Goal: Task Accomplishment & Management: Use online tool/utility

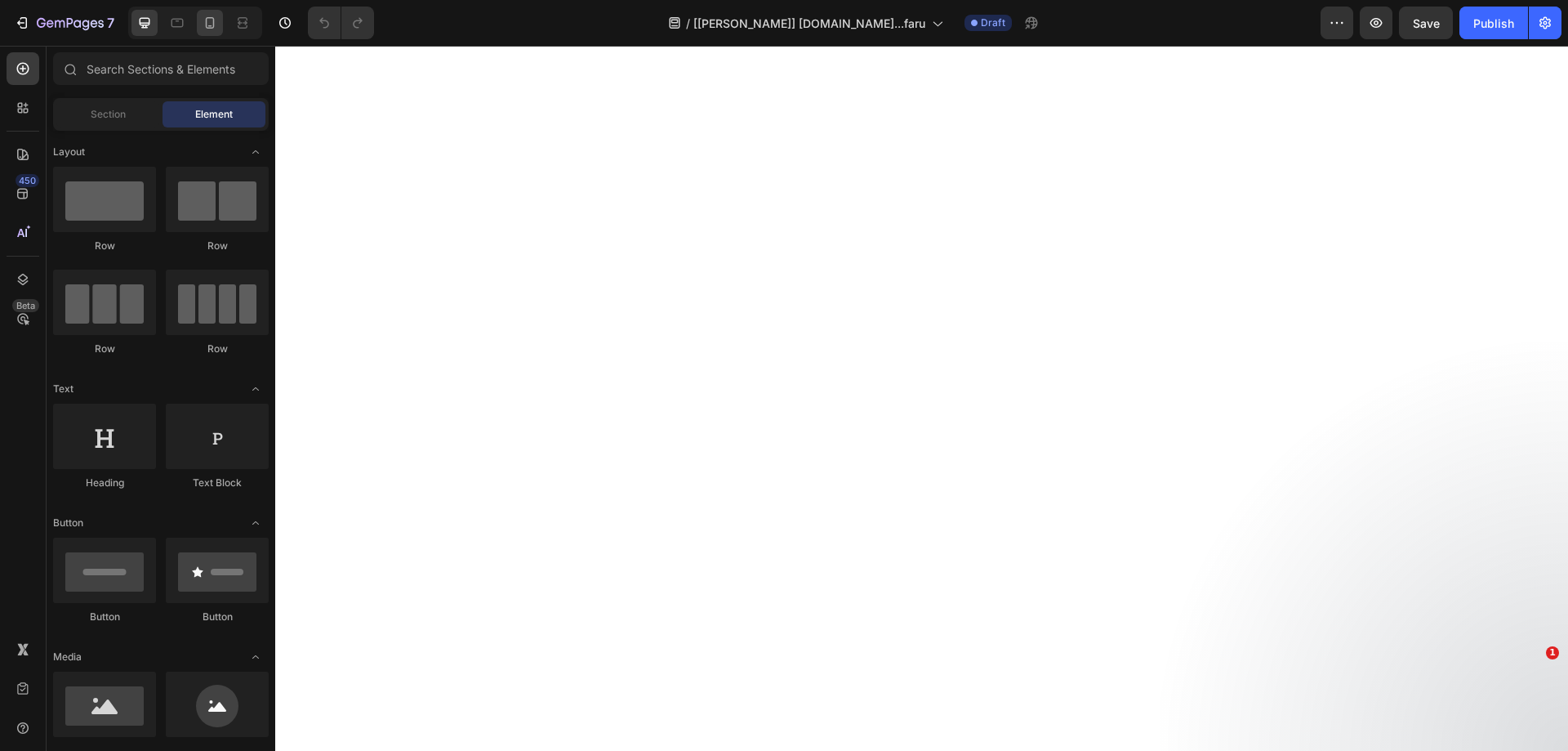
click at [217, 26] on icon at bounding box center [210, 23] width 16 height 17
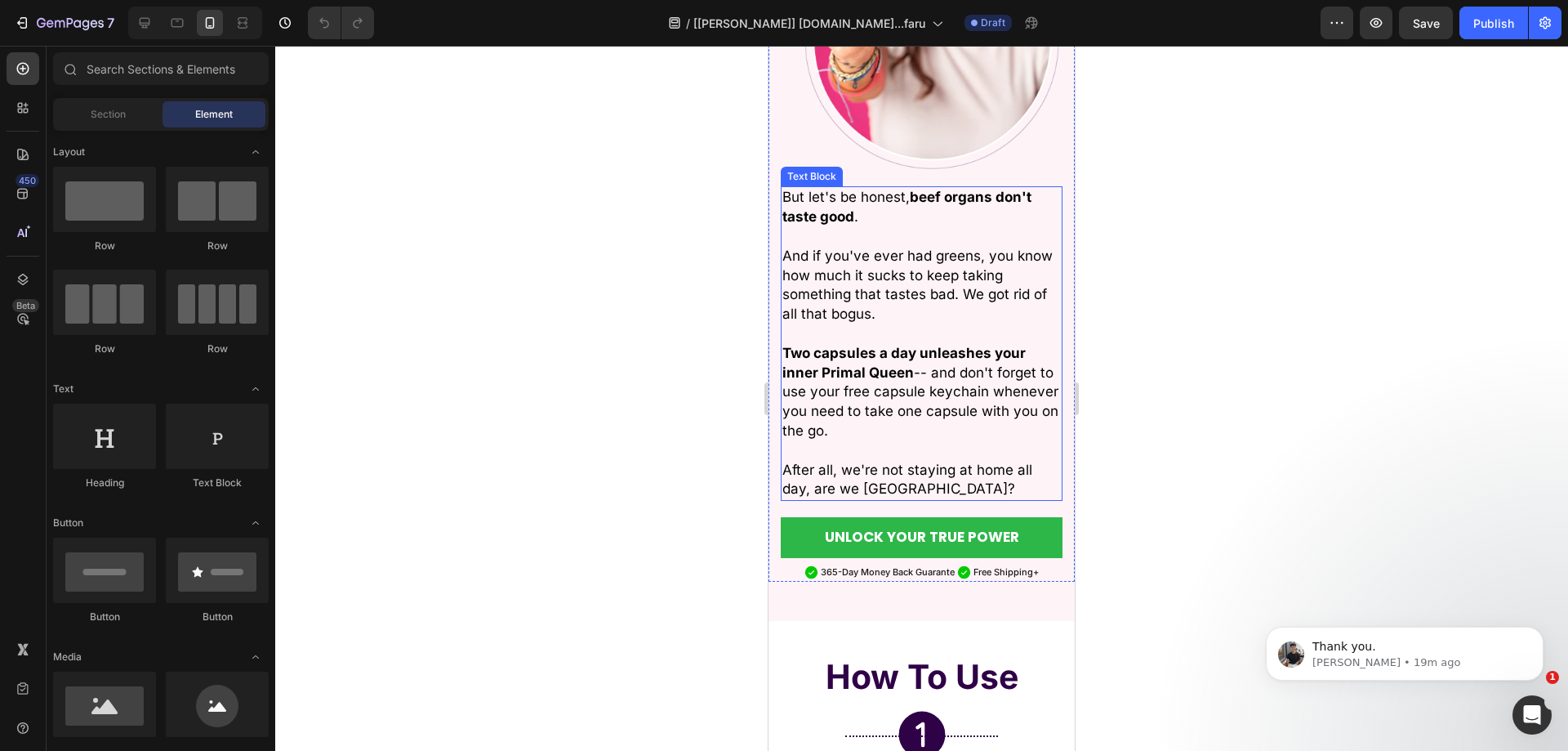
scroll to position [5067, 0]
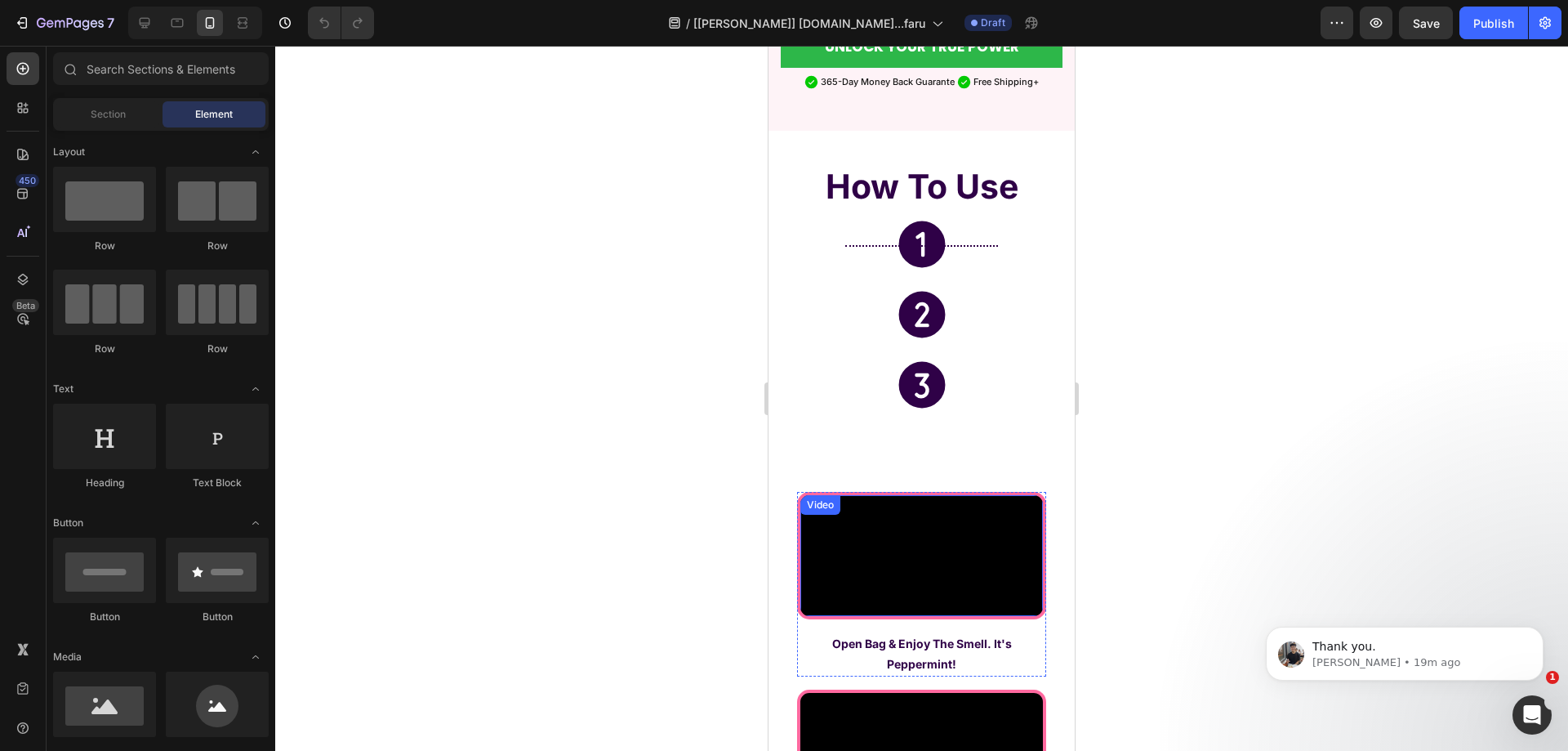
click at [915, 495] on video at bounding box center [921, 556] width 243 height 122
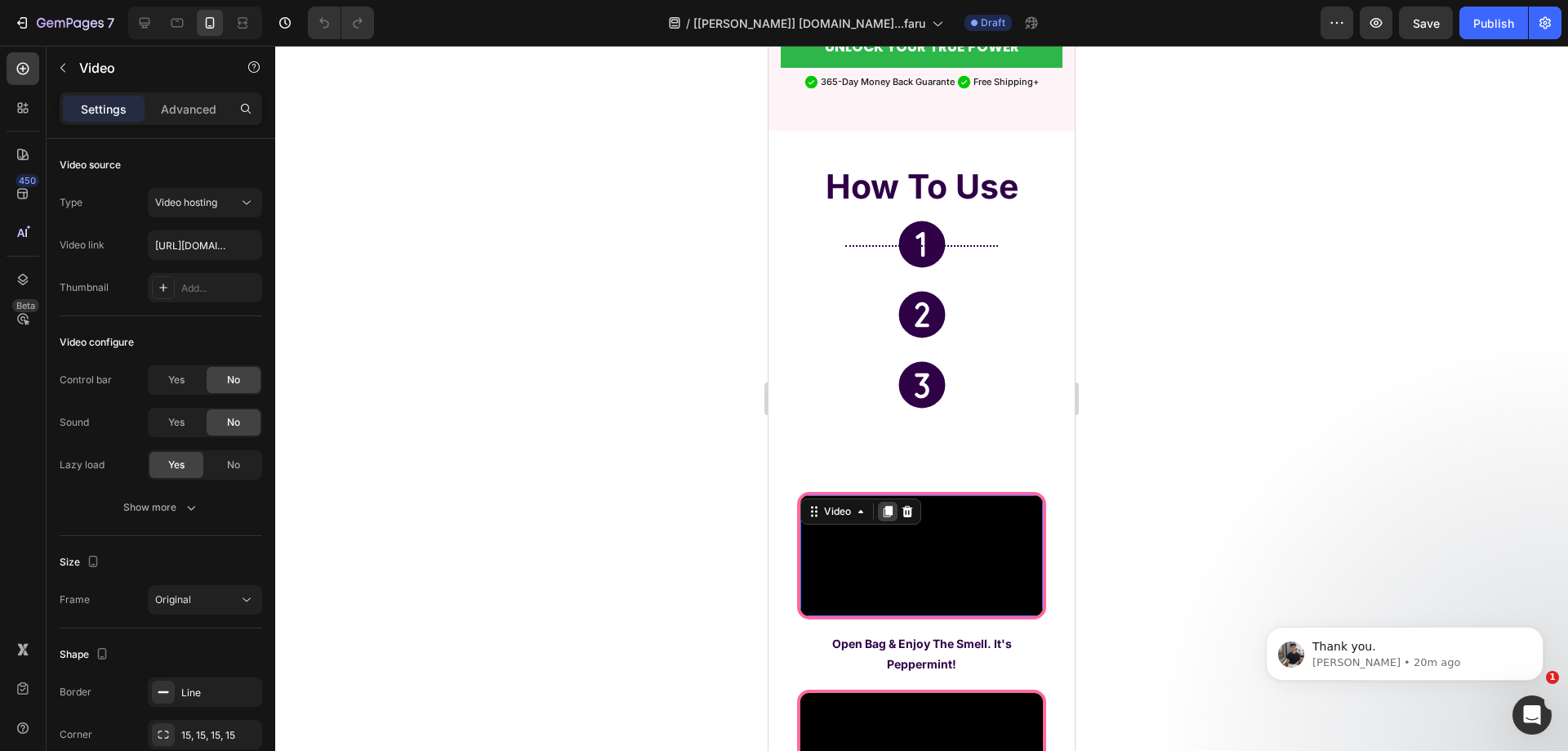
click at [886, 506] on icon at bounding box center [888, 512] width 9 height 11
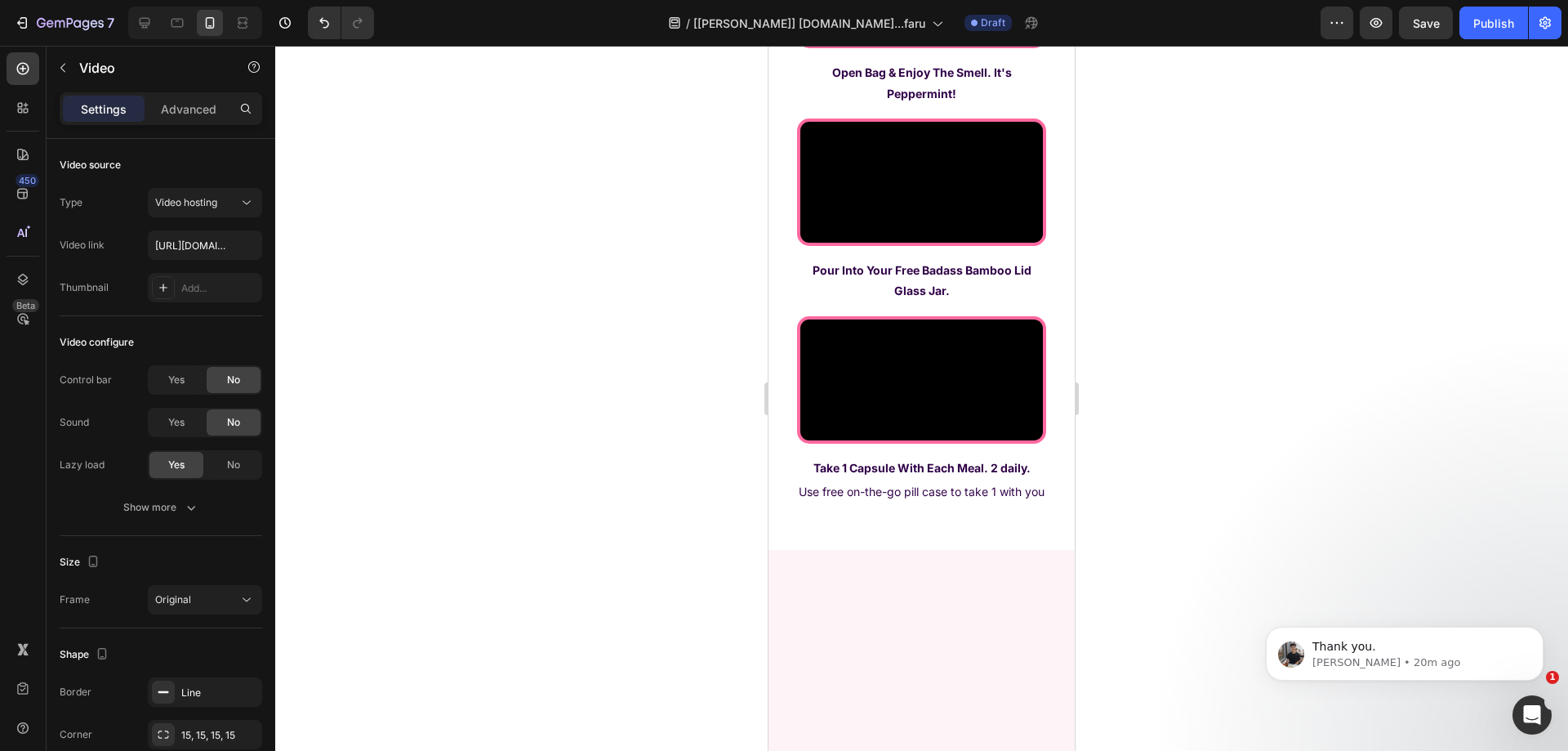
scroll to position [5804, 0]
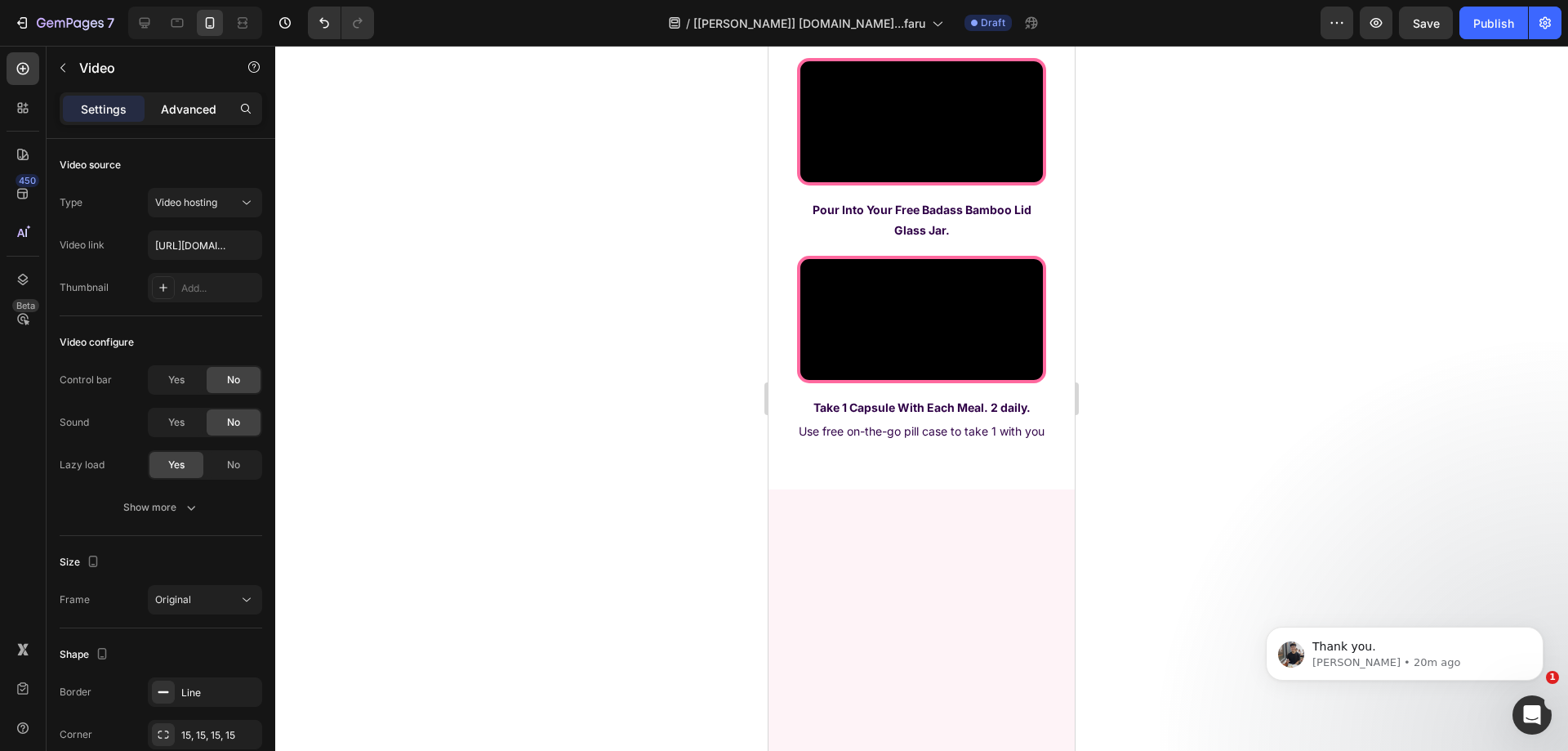
click at [199, 108] on p "Advanced" at bounding box center [189, 109] width 56 height 17
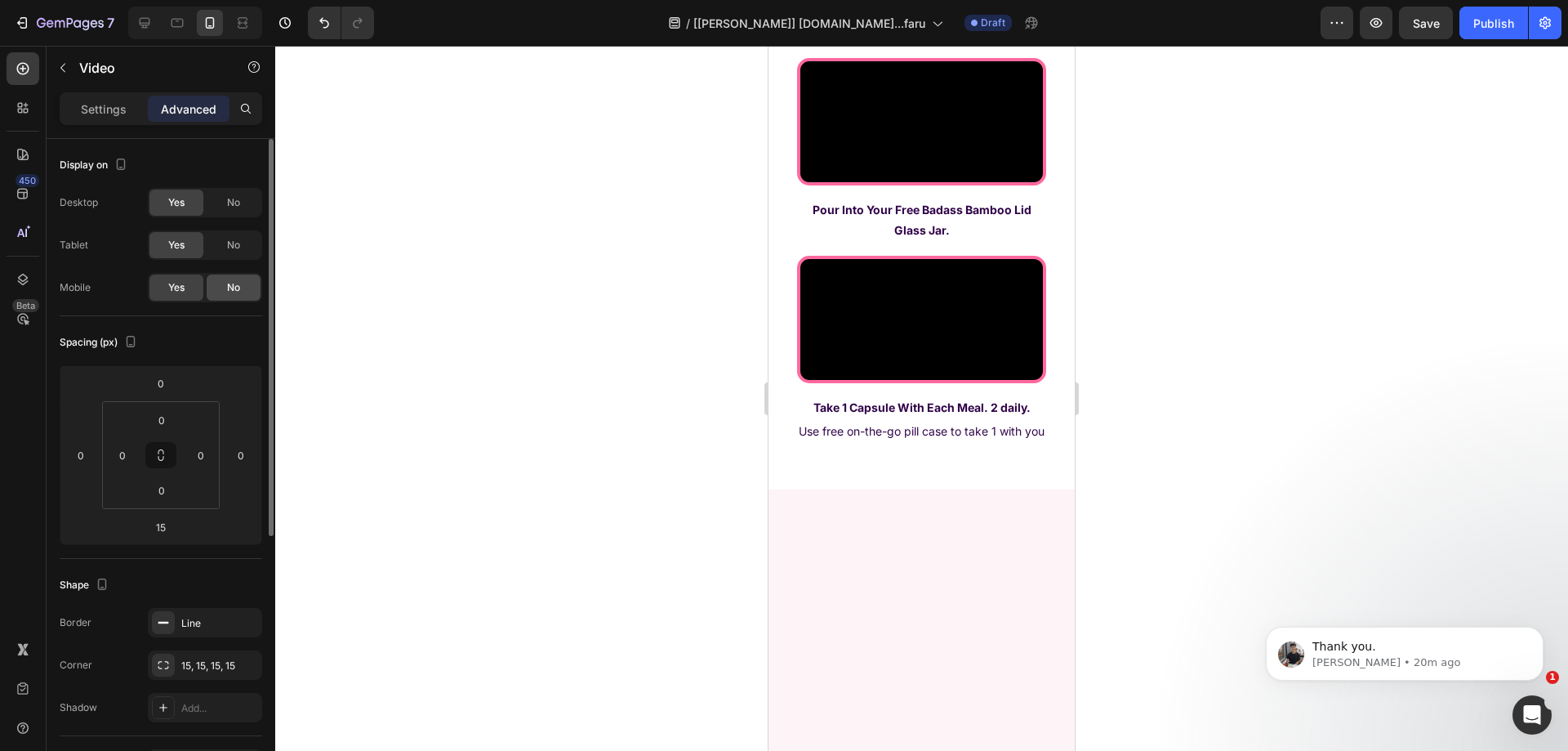
click at [220, 290] on div "No" at bounding box center [233, 287] width 54 height 27
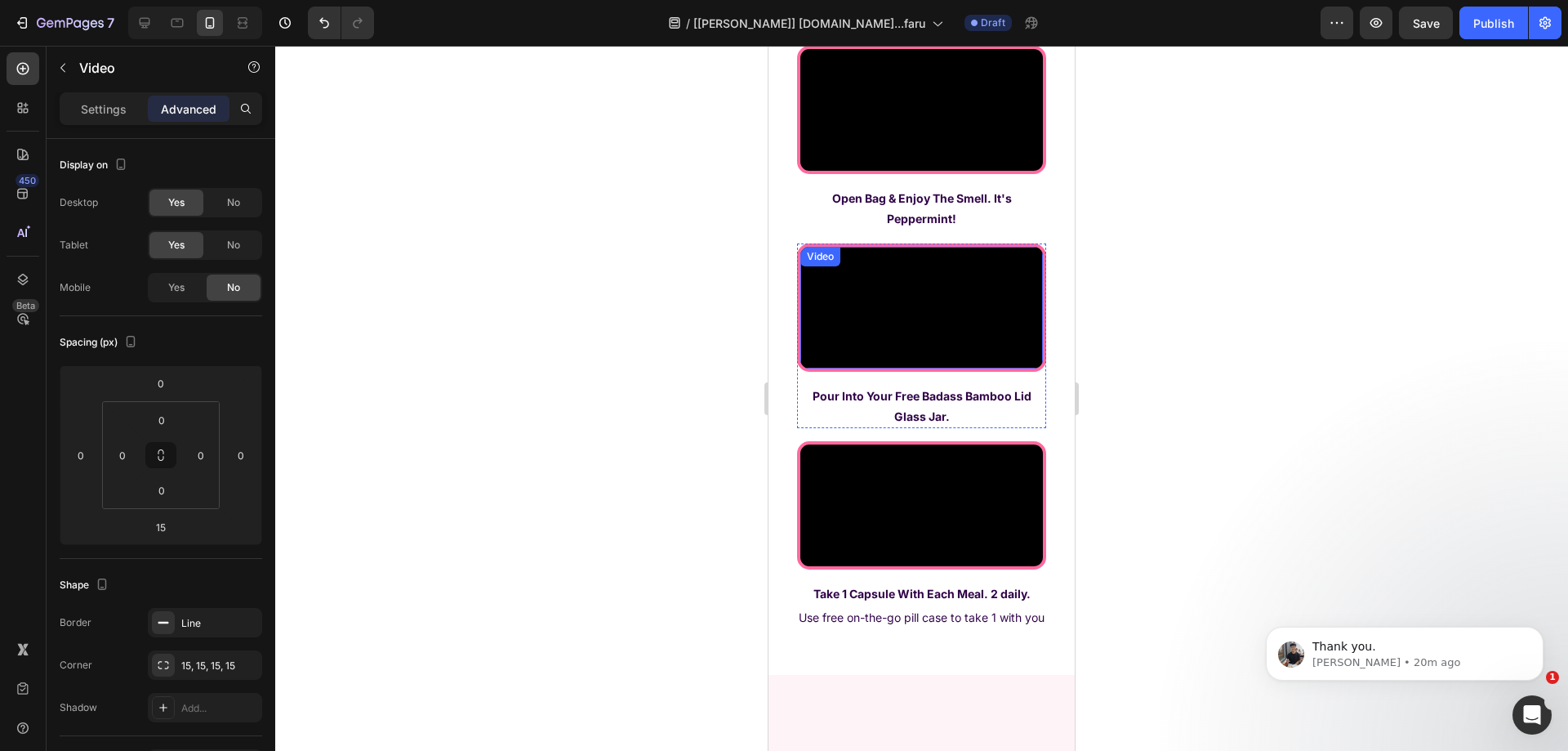
scroll to position [5476, 0]
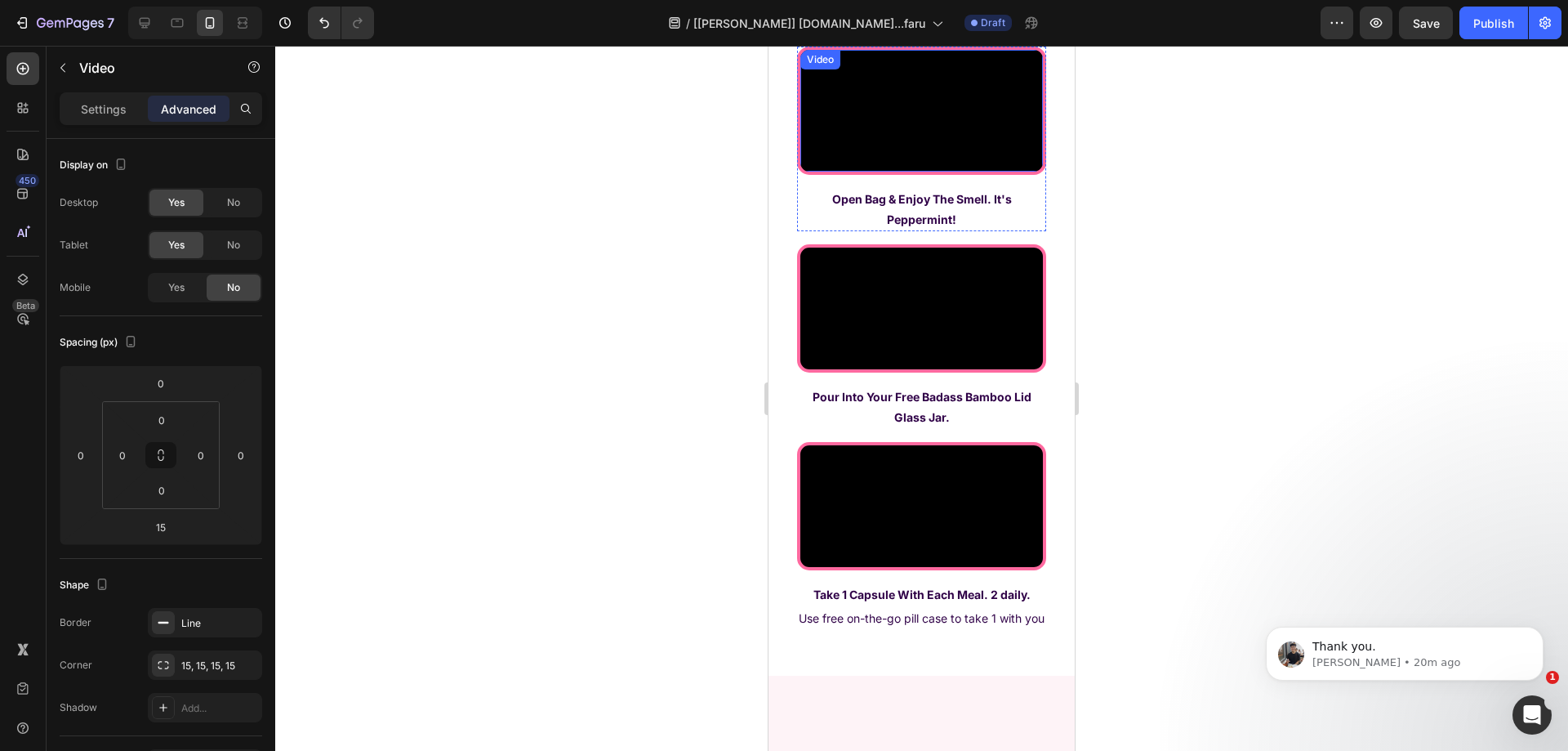
click at [920, 171] on video at bounding box center [921, 110] width 243 height 122
drag, startPoint x: 227, startPoint y: 243, endPoint x: 233, endPoint y: 215, distance: 28.6
click at [227, 242] on span "No" at bounding box center [234, 245] width 13 height 15
click at [235, 205] on span "No" at bounding box center [234, 203] width 13 height 15
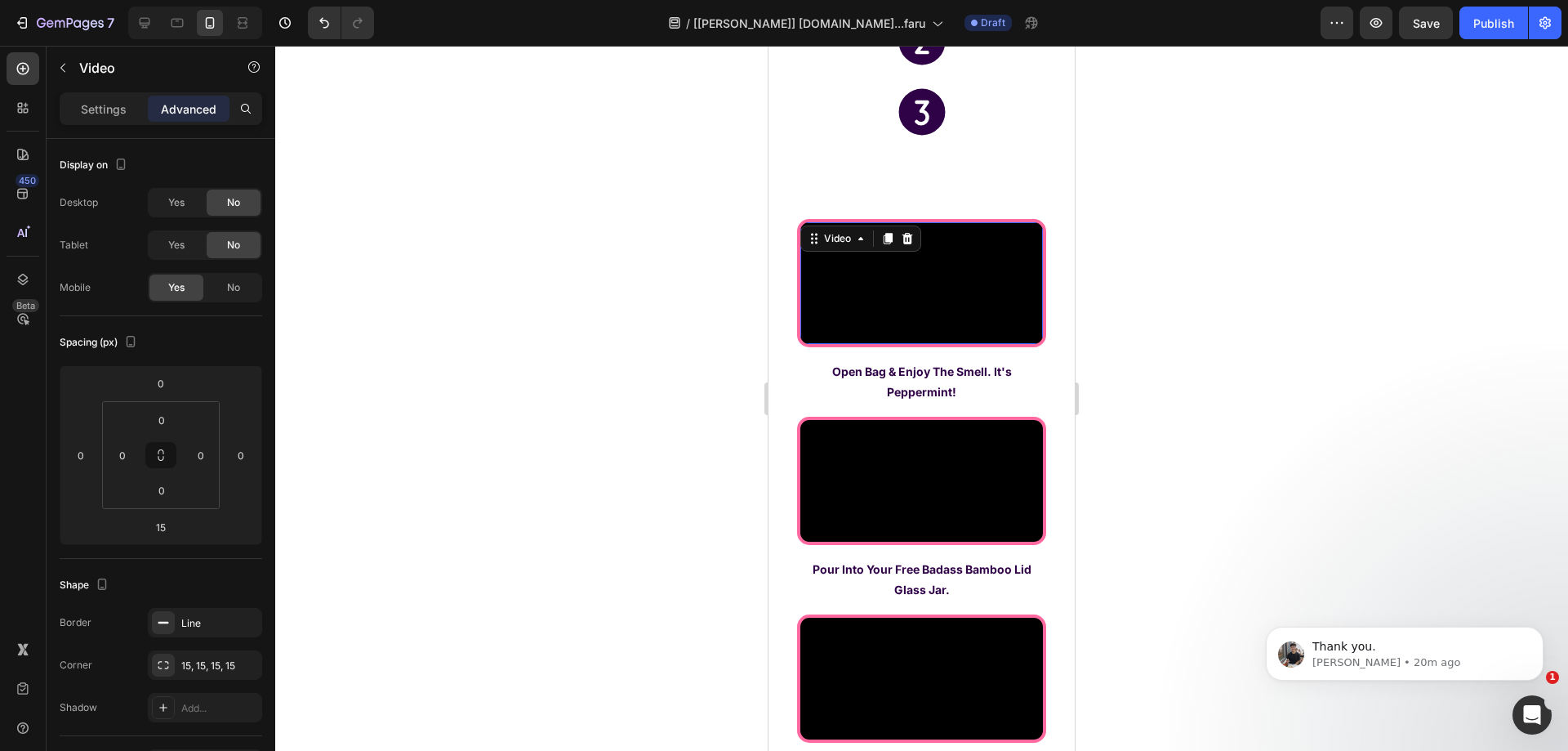
scroll to position [5231, 0]
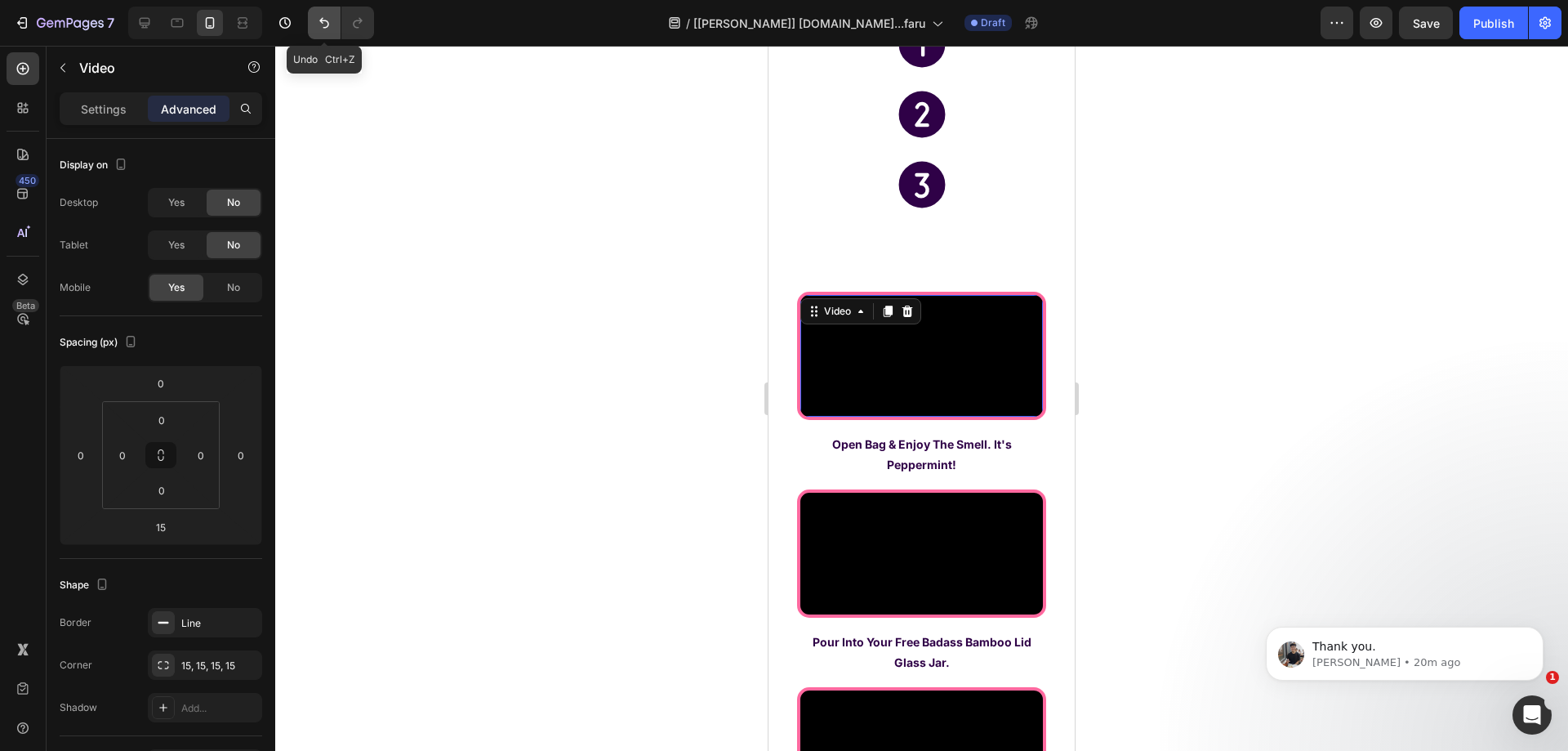
click at [316, 32] on button "Undo/Redo" at bounding box center [324, 23] width 33 height 33
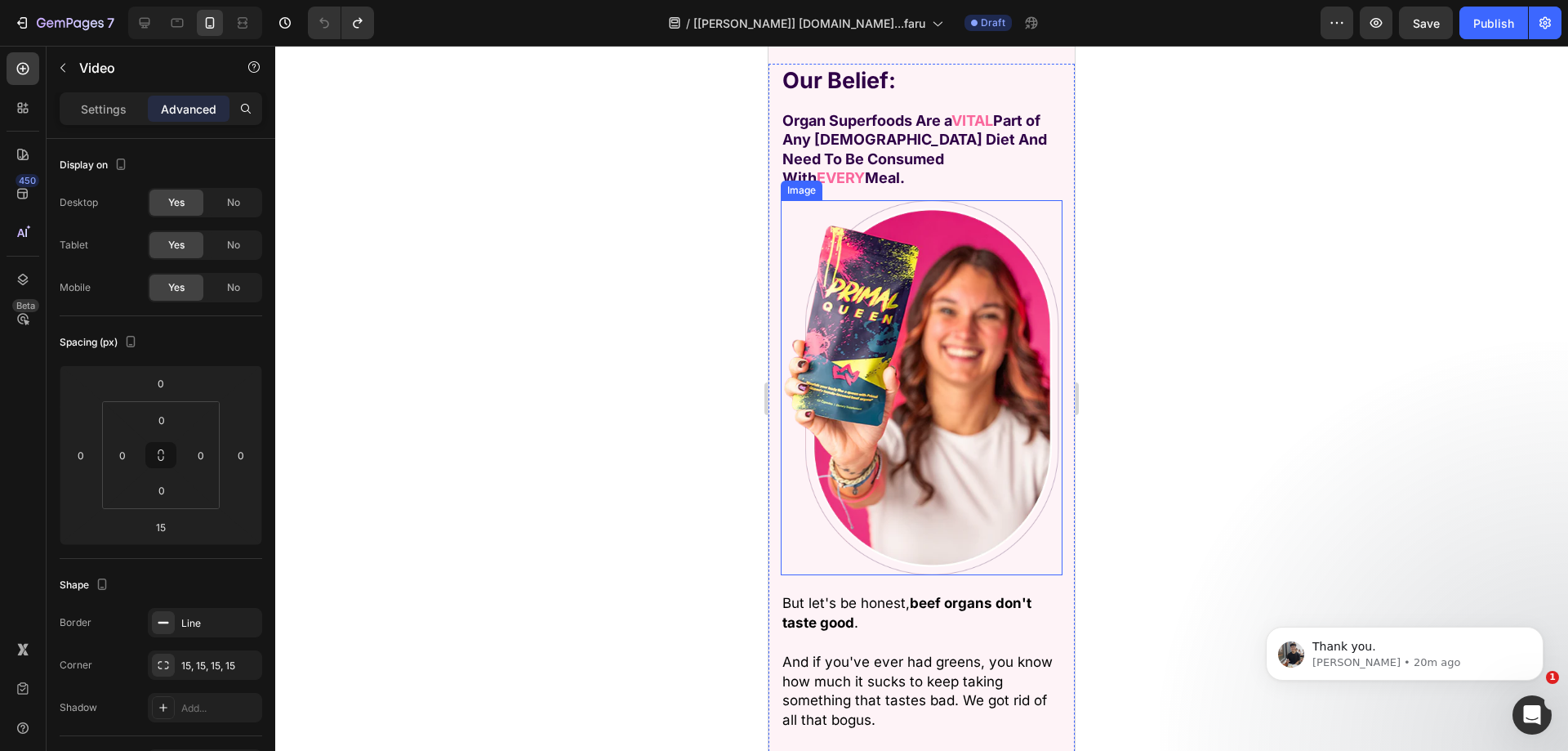
scroll to position [5067, 0]
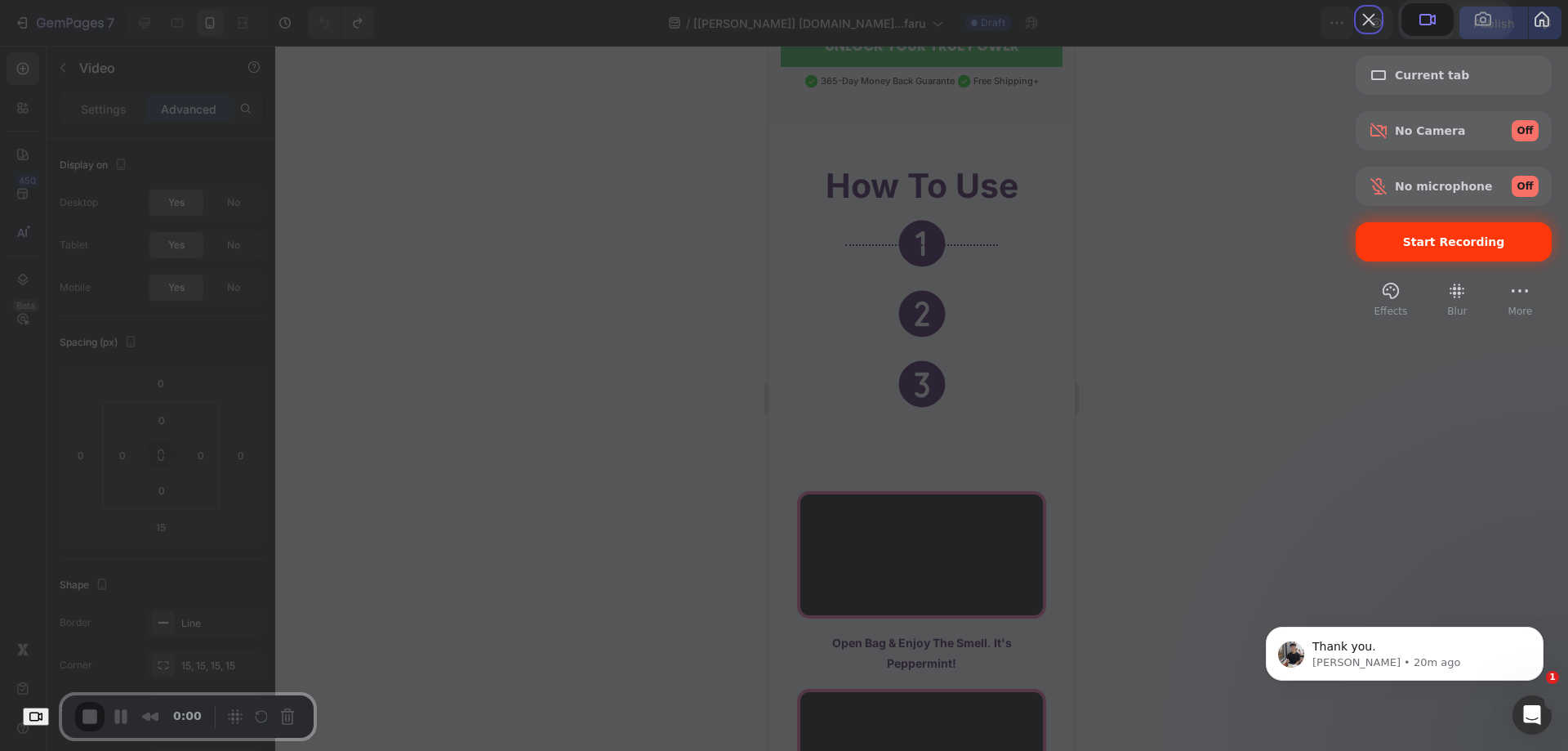
click at [1408, 261] on div "Start Recording" at bounding box center [1453, 241] width 196 height 39
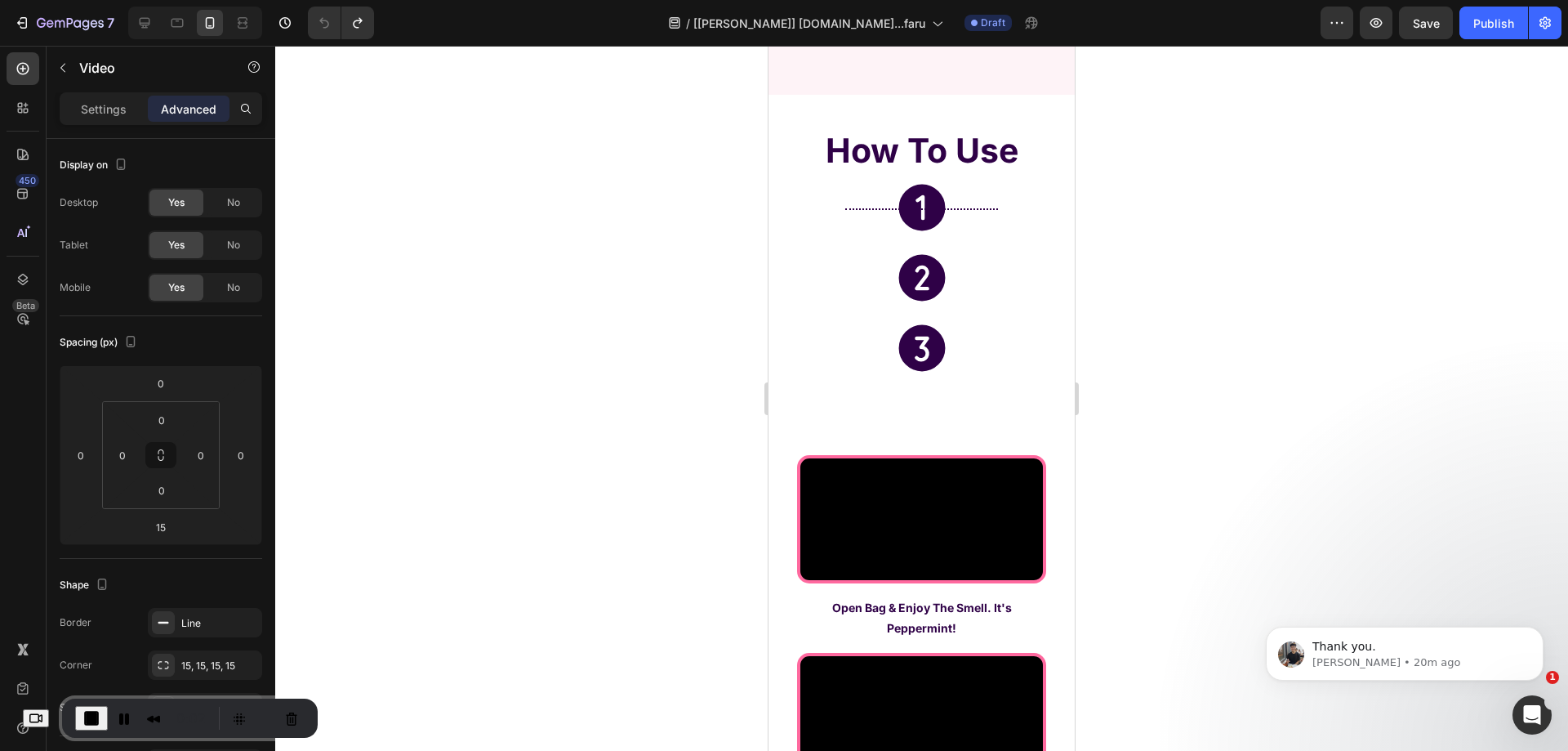
scroll to position [5150, 0]
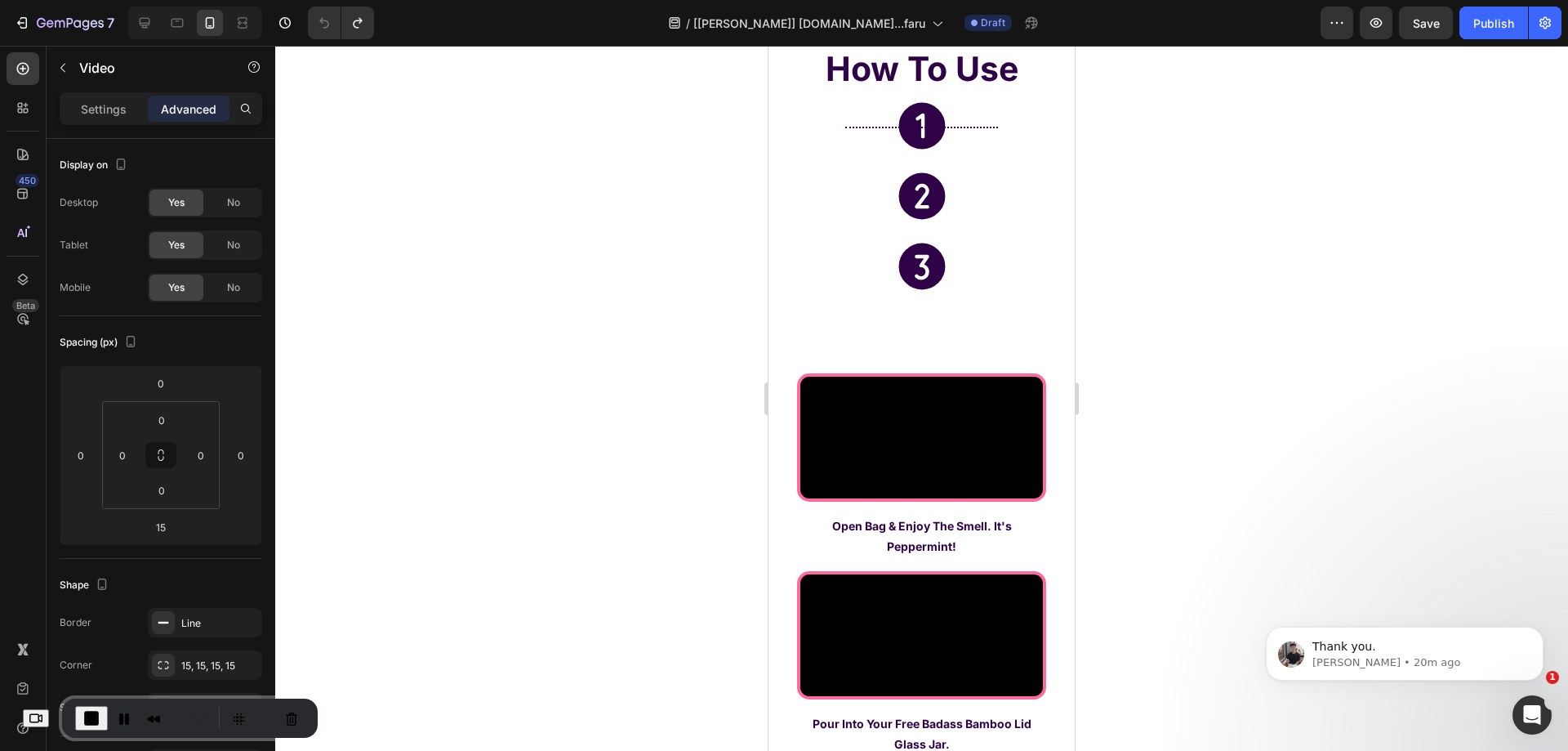
click at [947, 462] on video at bounding box center [921, 437] width 243 height 122
click at [649, 361] on div at bounding box center [921, 398] width 1293 height 705
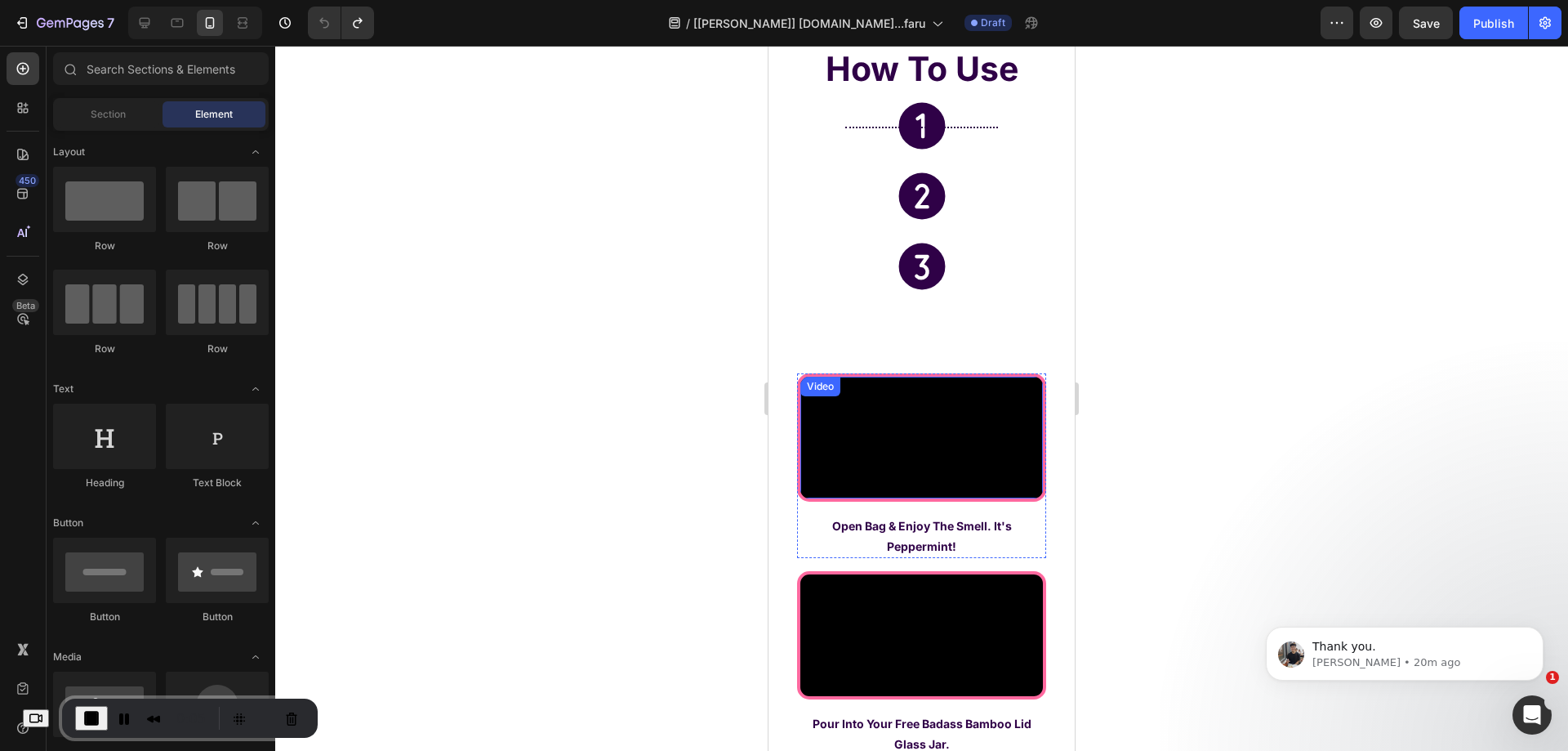
click at [872, 455] on video at bounding box center [921, 437] width 243 height 122
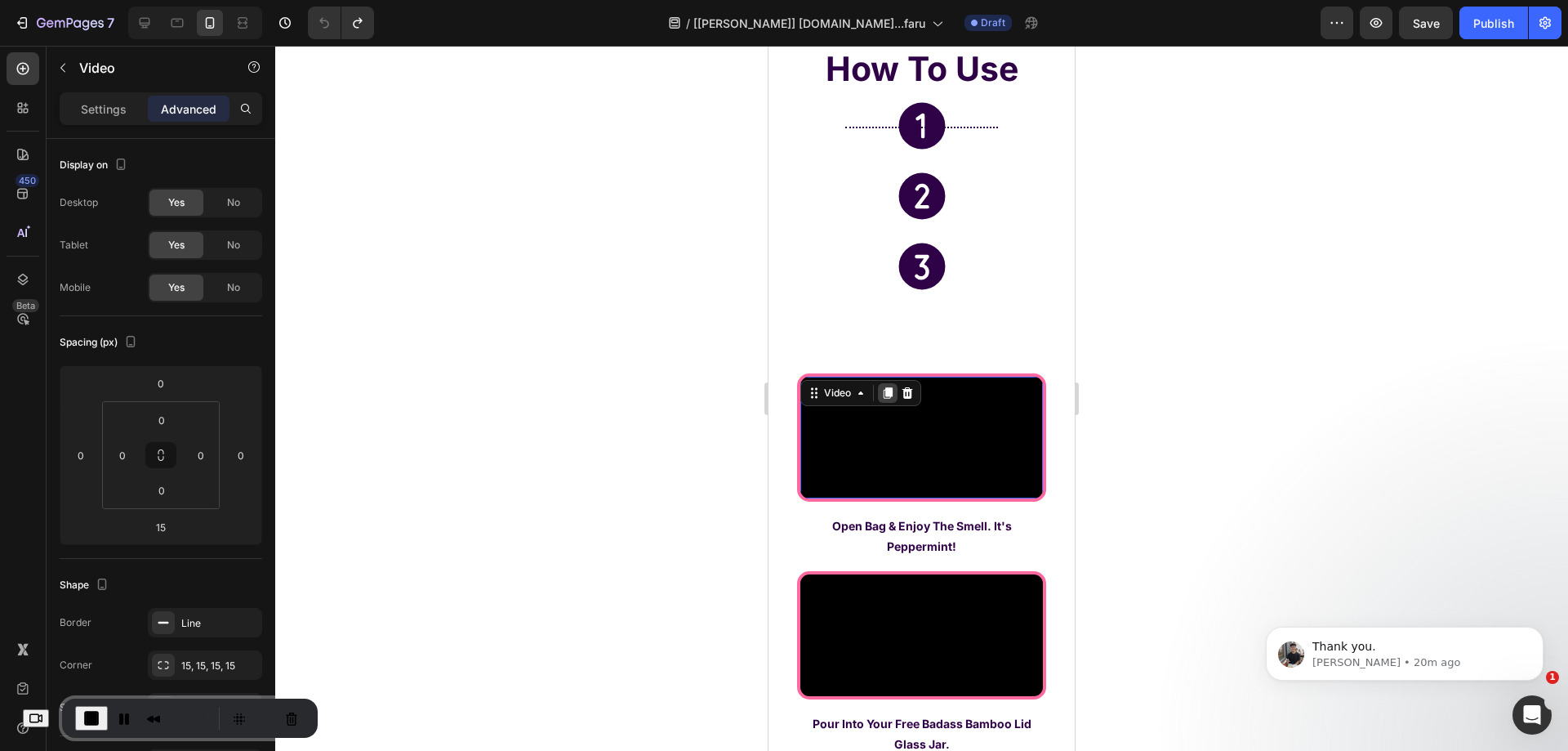
click at [882, 395] on icon at bounding box center [888, 393] width 13 height 13
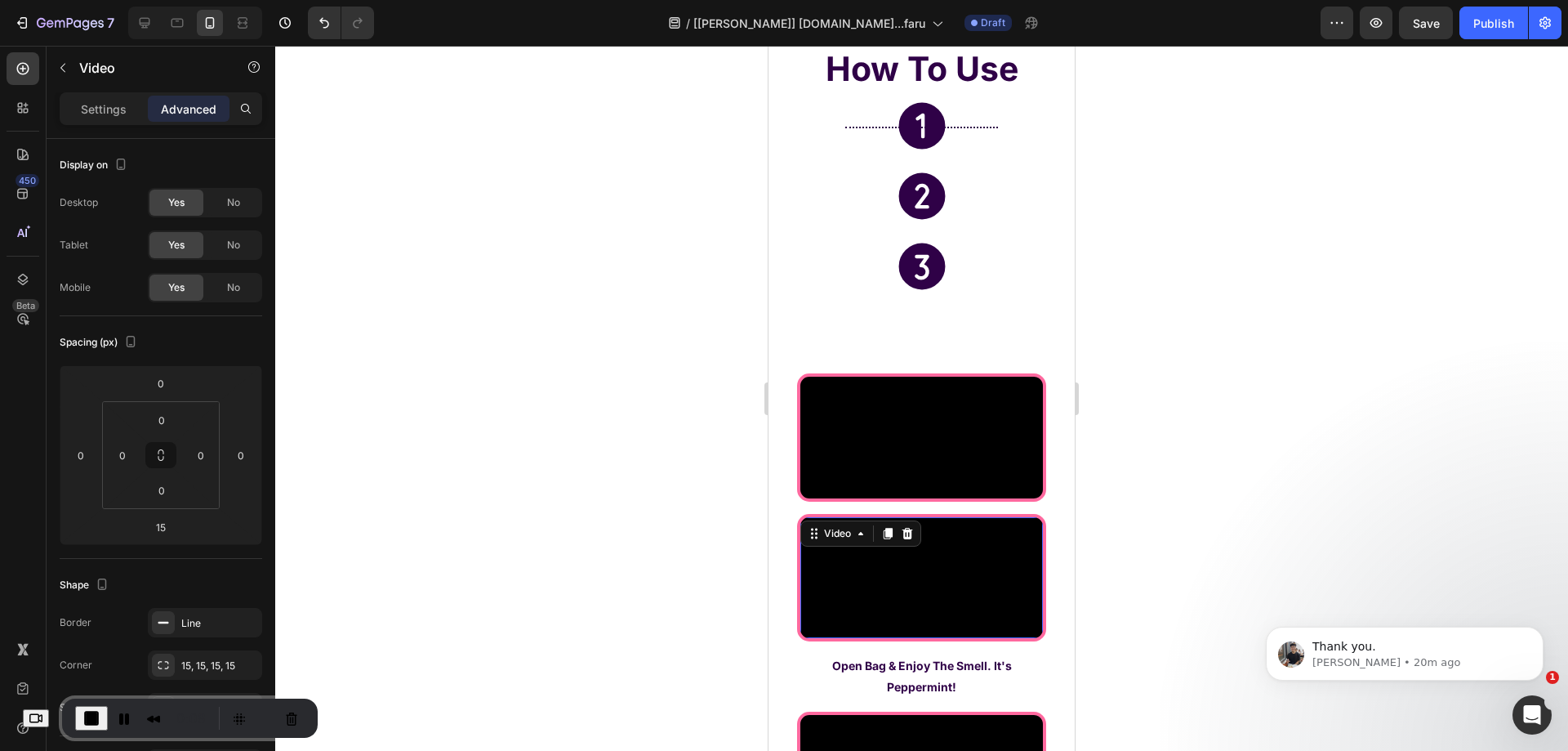
scroll to position [5804, 0]
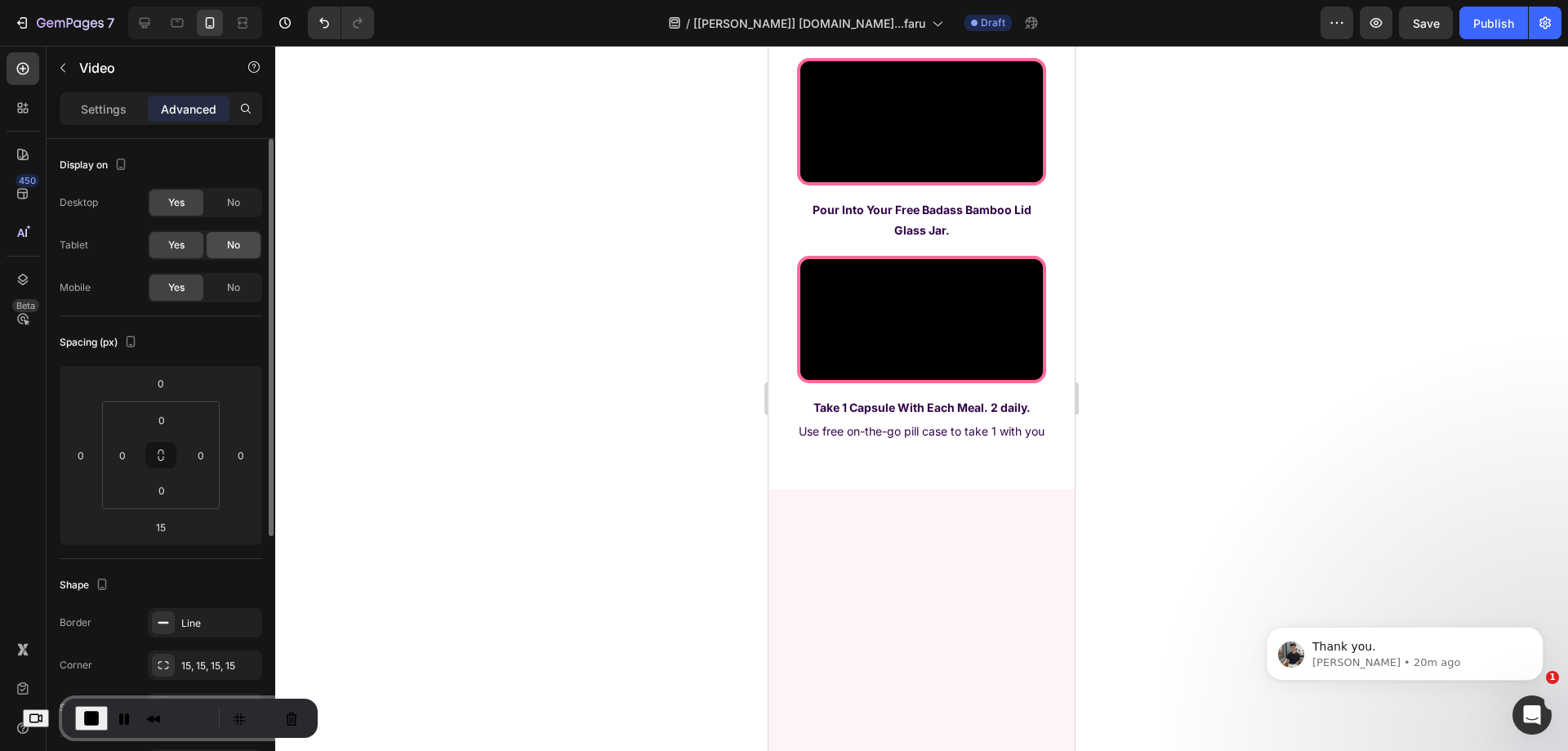
click at [244, 251] on div "No" at bounding box center [233, 245] width 54 height 27
click at [240, 203] on span "No" at bounding box center [234, 203] width 13 height 15
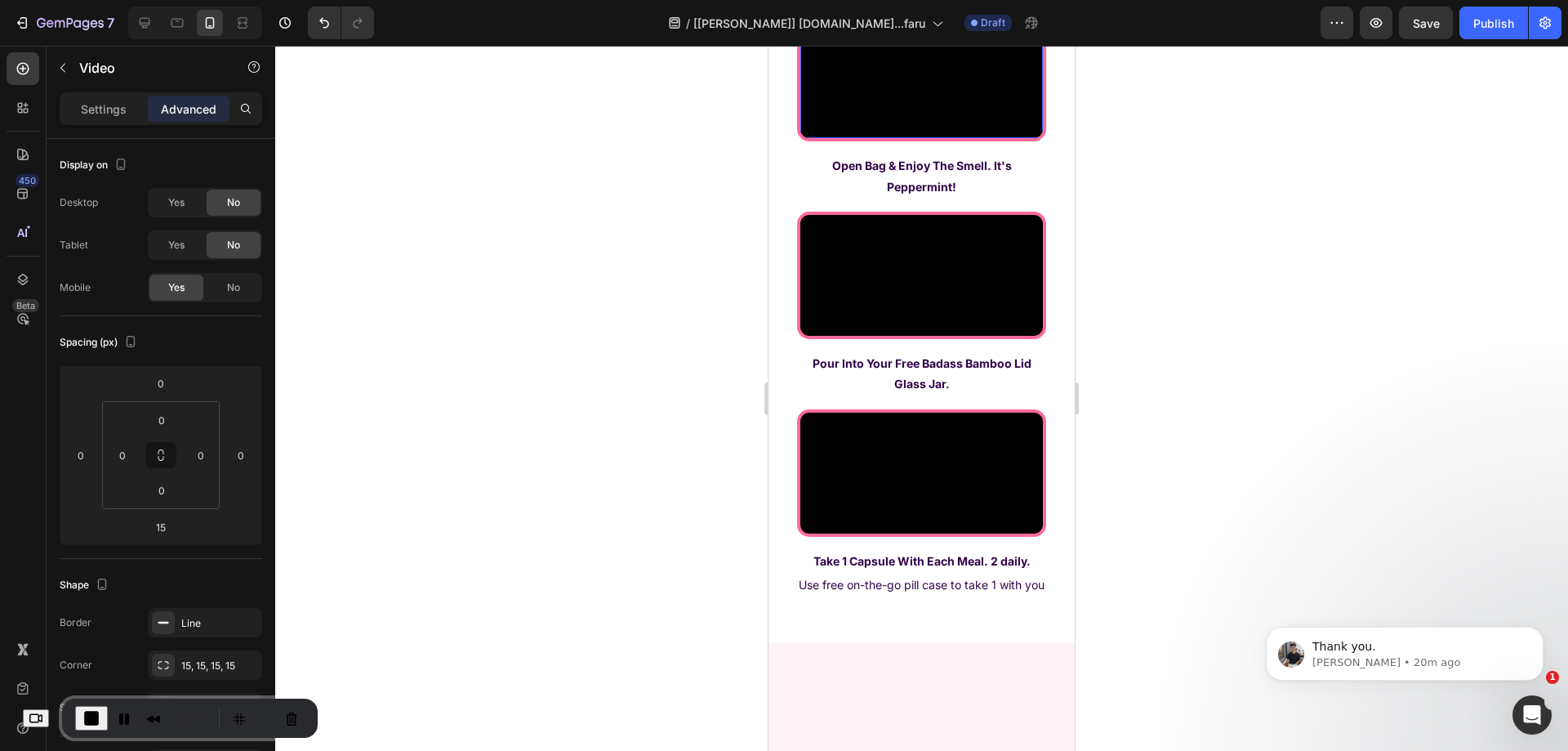
scroll to position [5639, 0]
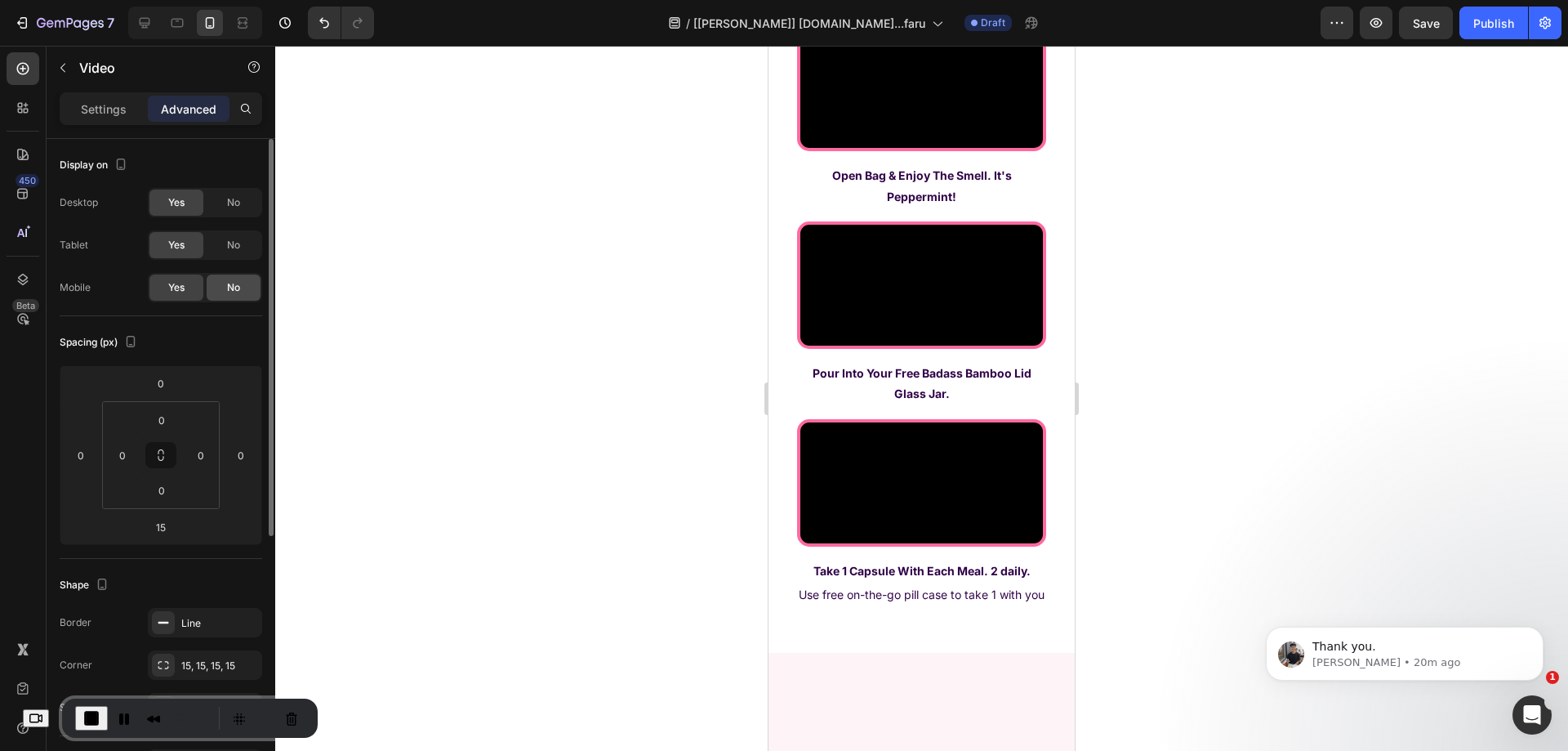
click at [225, 283] on div "No" at bounding box center [233, 287] width 54 height 27
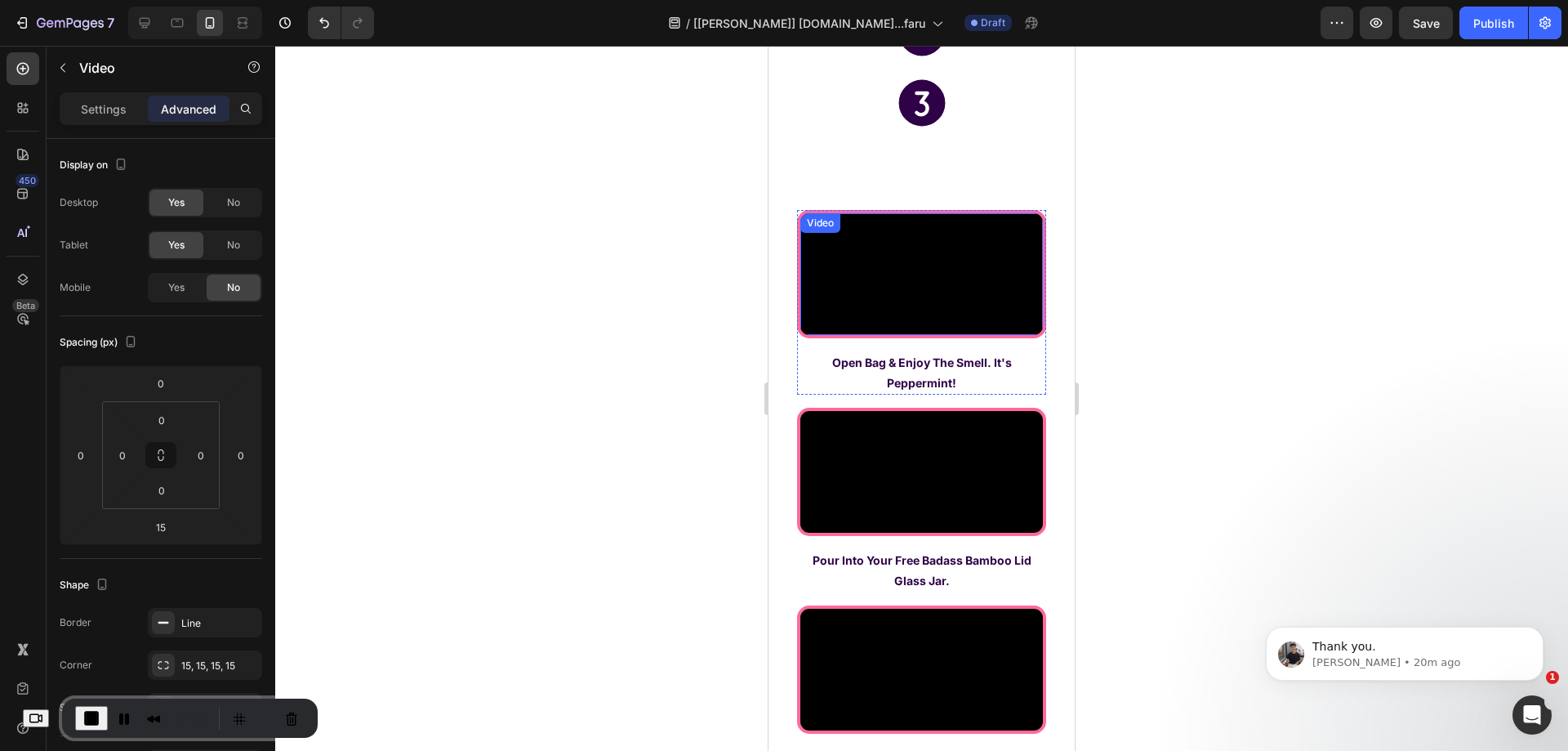
scroll to position [5150, 0]
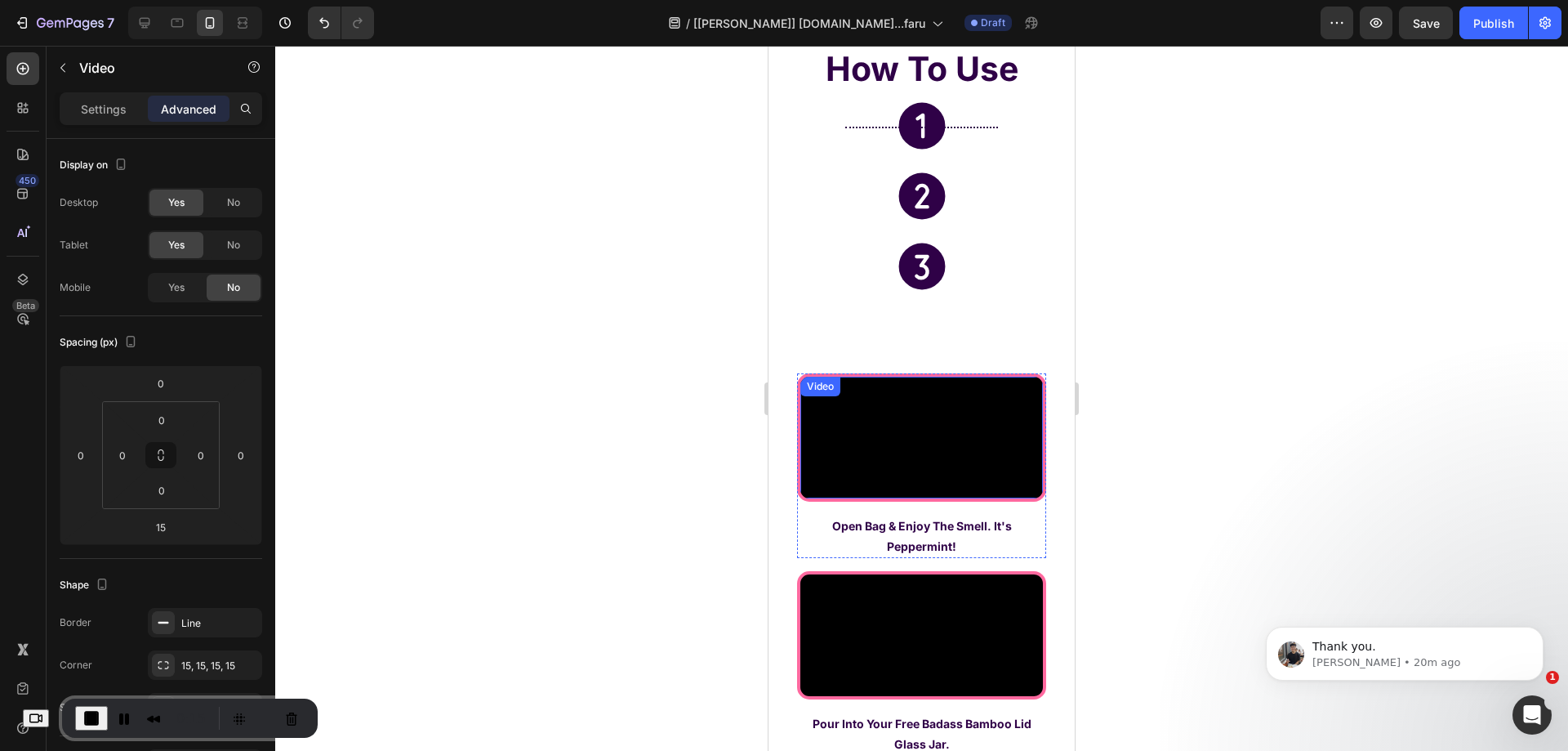
click at [874, 477] on video at bounding box center [921, 437] width 243 height 122
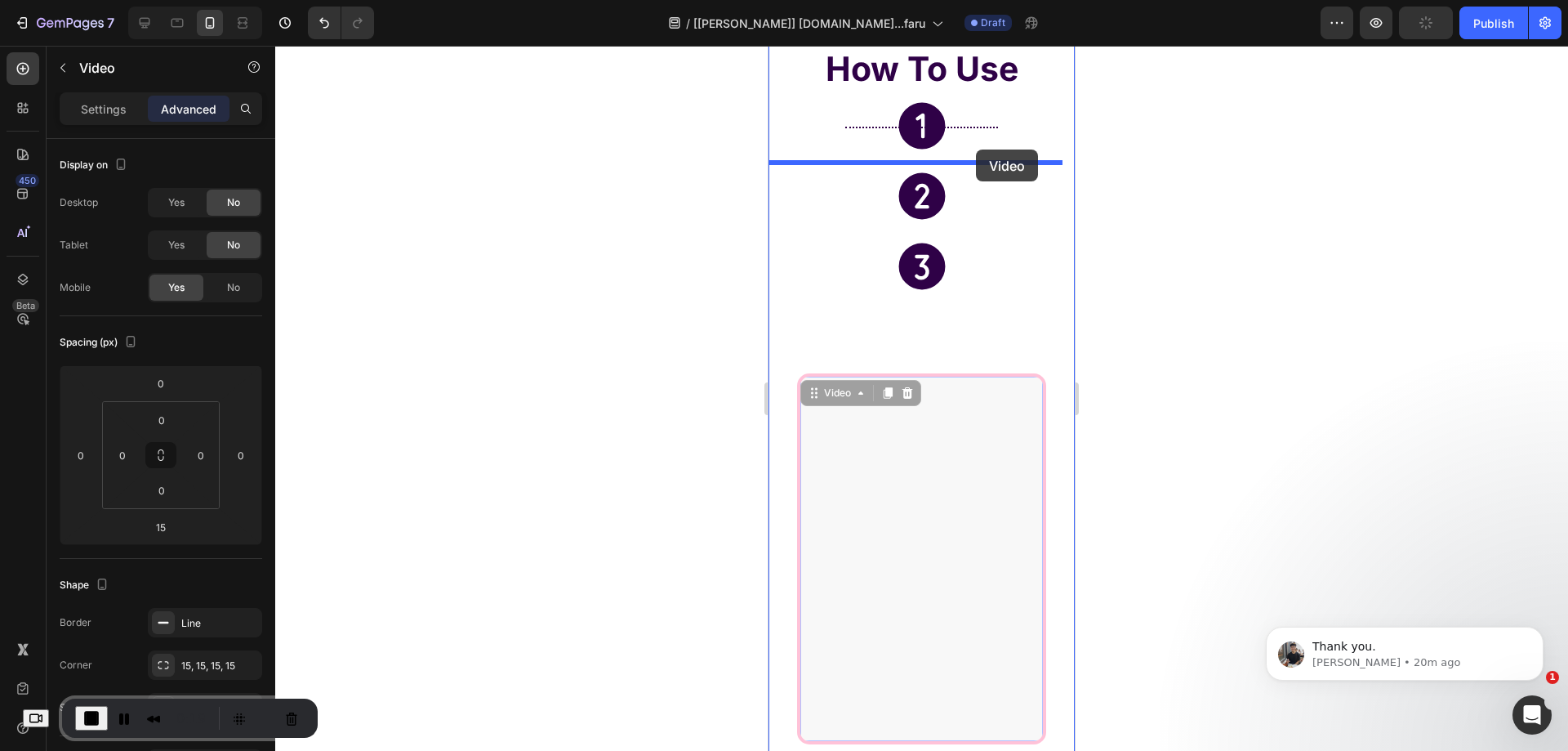
drag, startPoint x: 832, startPoint y: 394, endPoint x: 976, endPoint y: 149, distance: 284.2
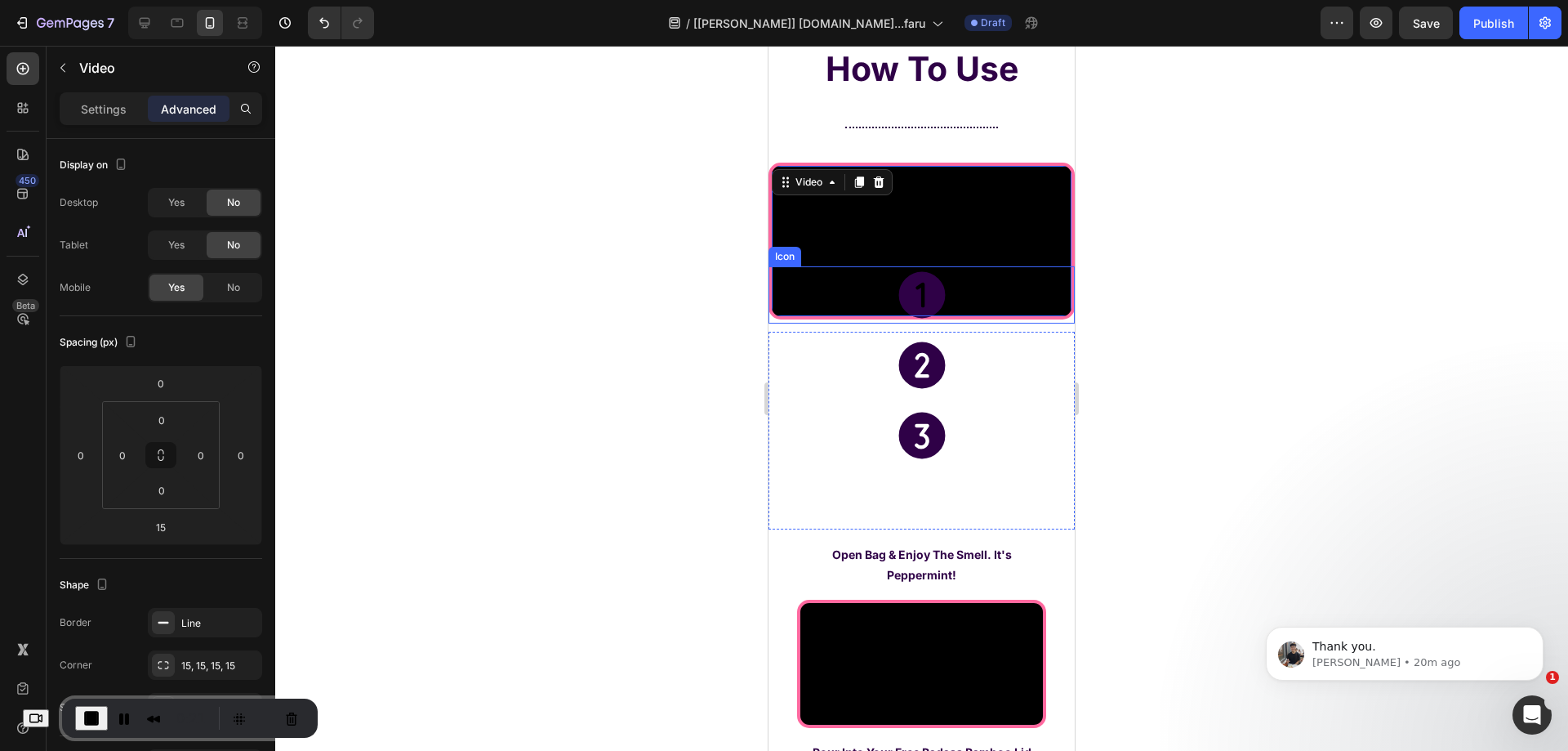
click at [912, 318] on icon at bounding box center [921, 294] width 47 height 47
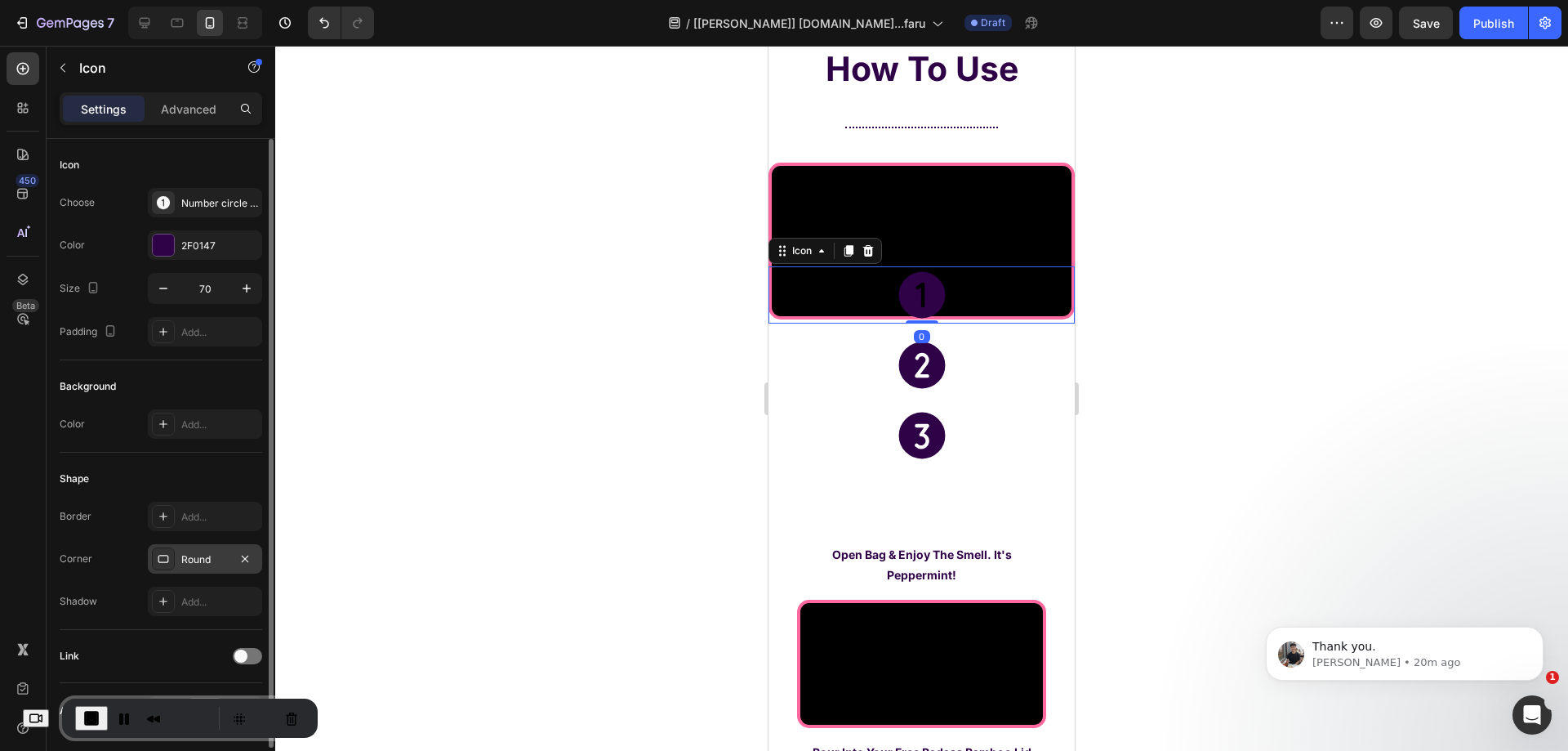
scroll to position [53, 0]
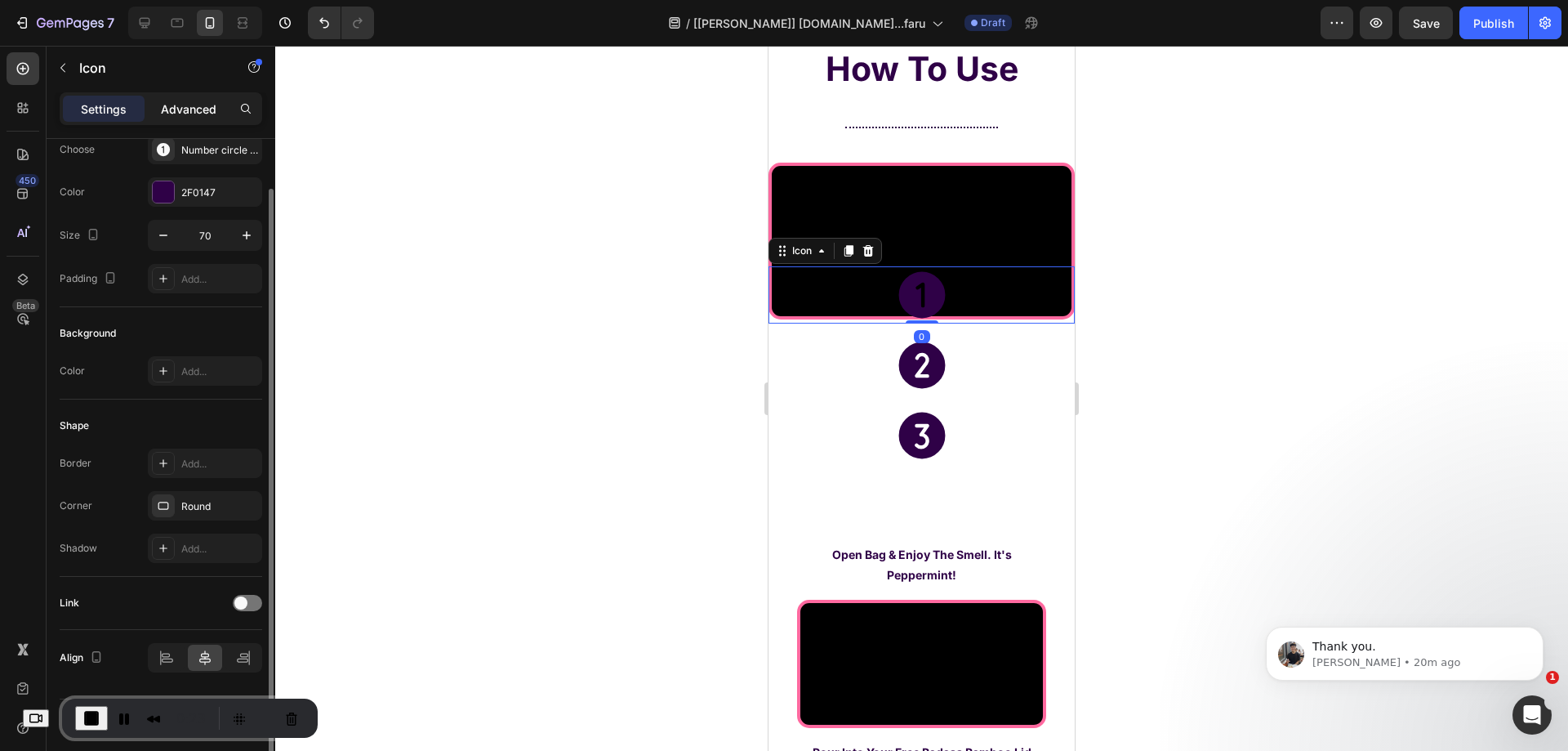
click at [192, 116] on p "Advanced" at bounding box center [189, 109] width 56 height 17
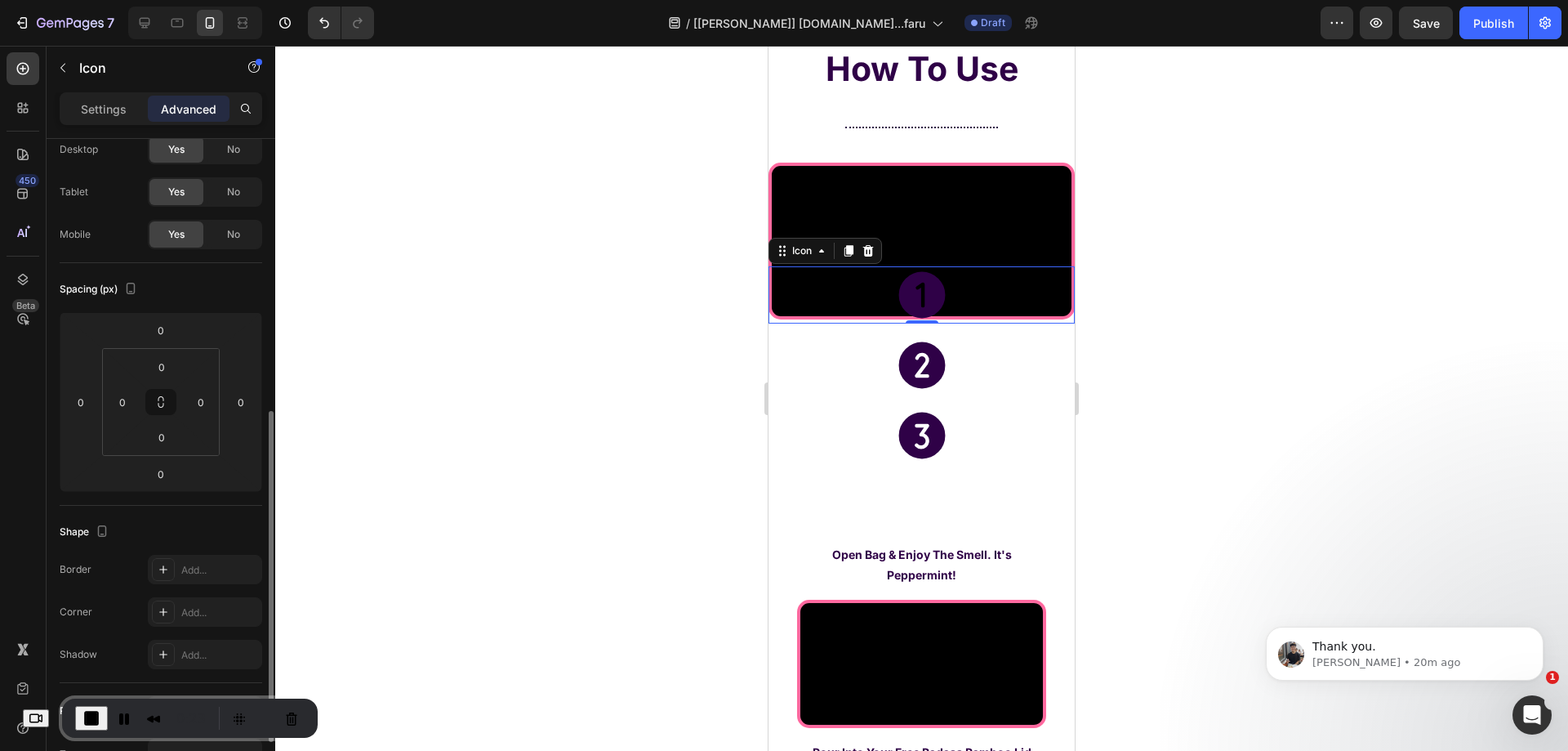
scroll to position [216, 0]
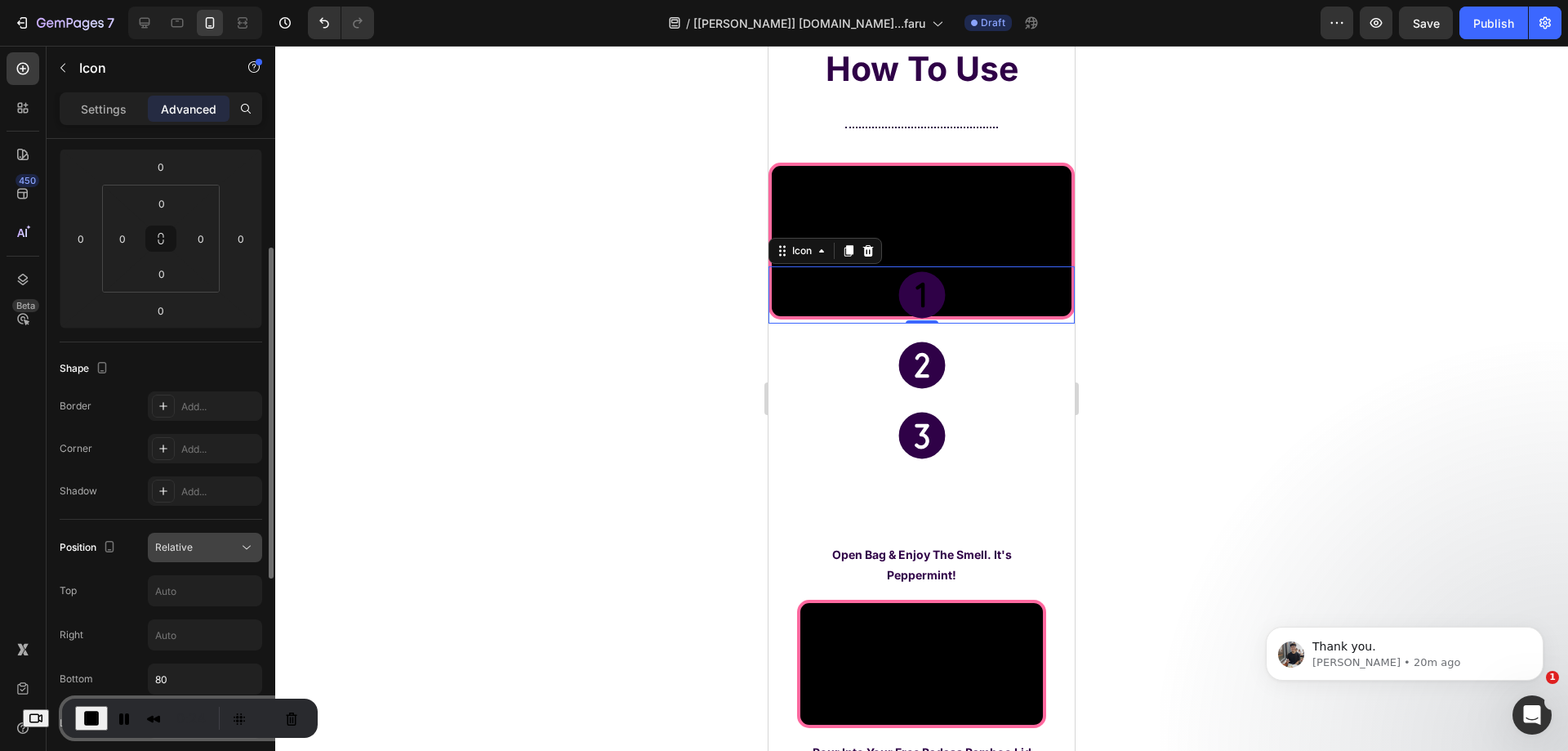
click at [192, 561] on button "Relative" at bounding box center [204, 547] width 115 height 29
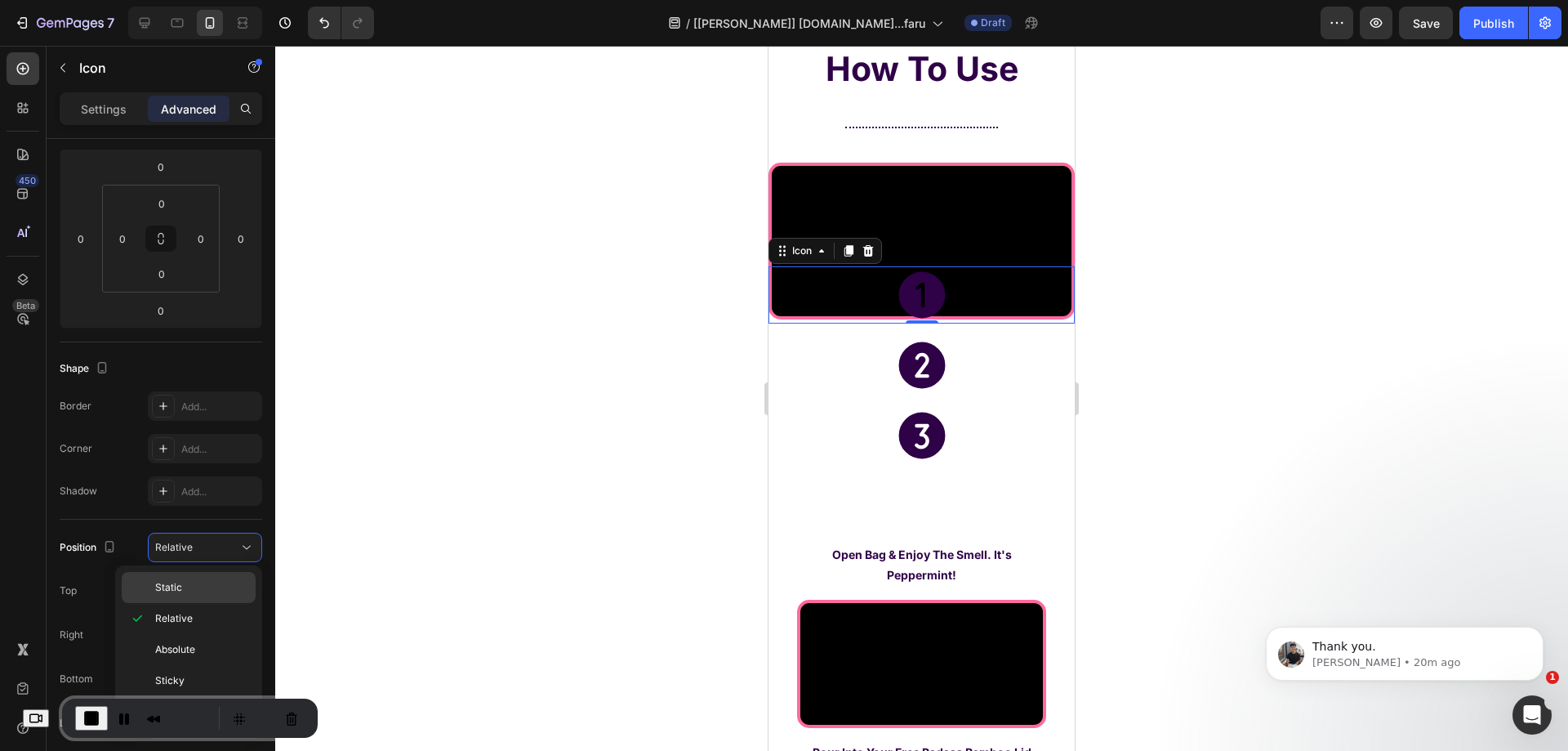
click at [190, 581] on p "Static" at bounding box center [202, 588] width 93 height 15
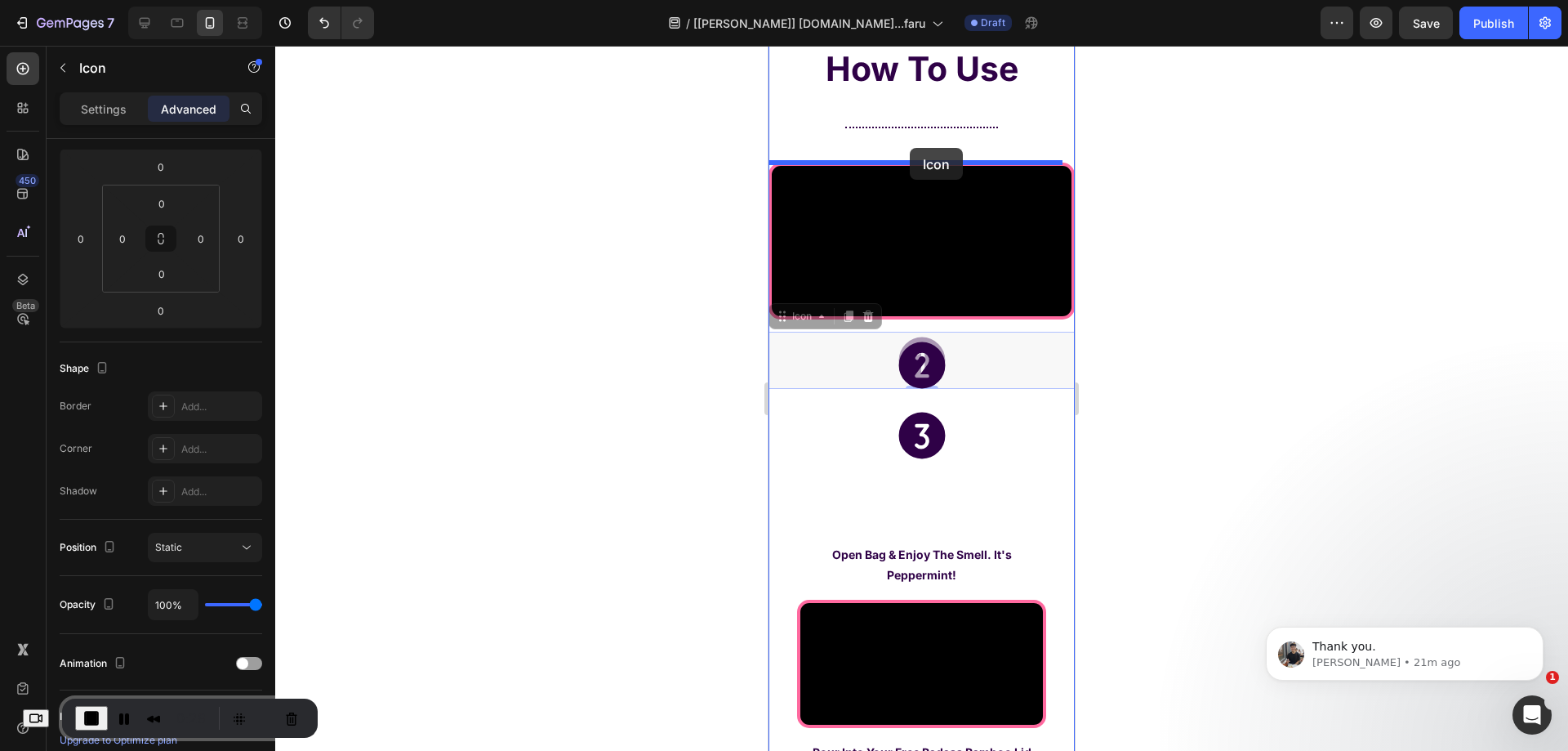
drag, startPoint x: 807, startPoint y: 597, endPoint x: 910, endPoint y: 148, distance: 460.7
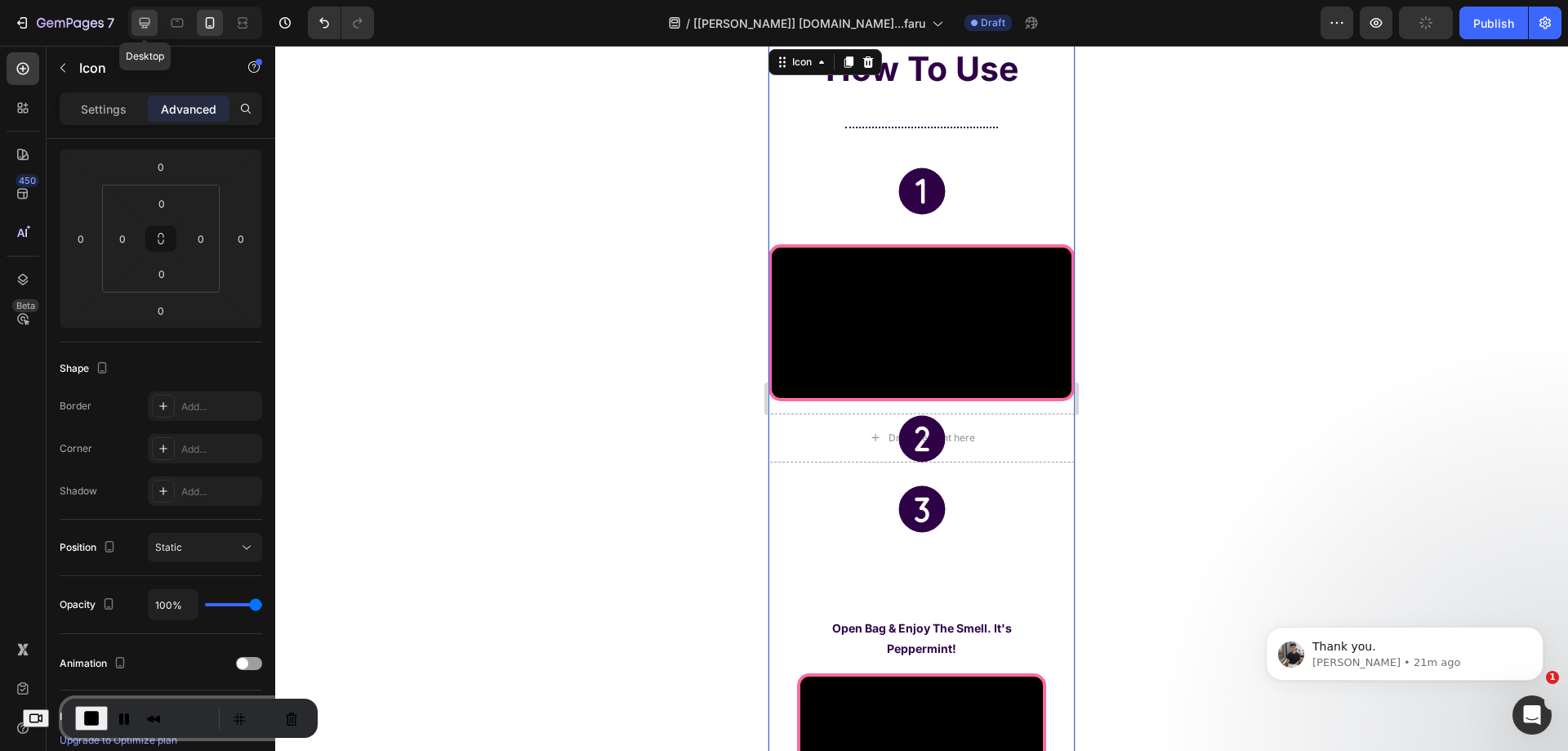
click at [140, 27] on icon at bounding box center [145, 23] width 16 height 17
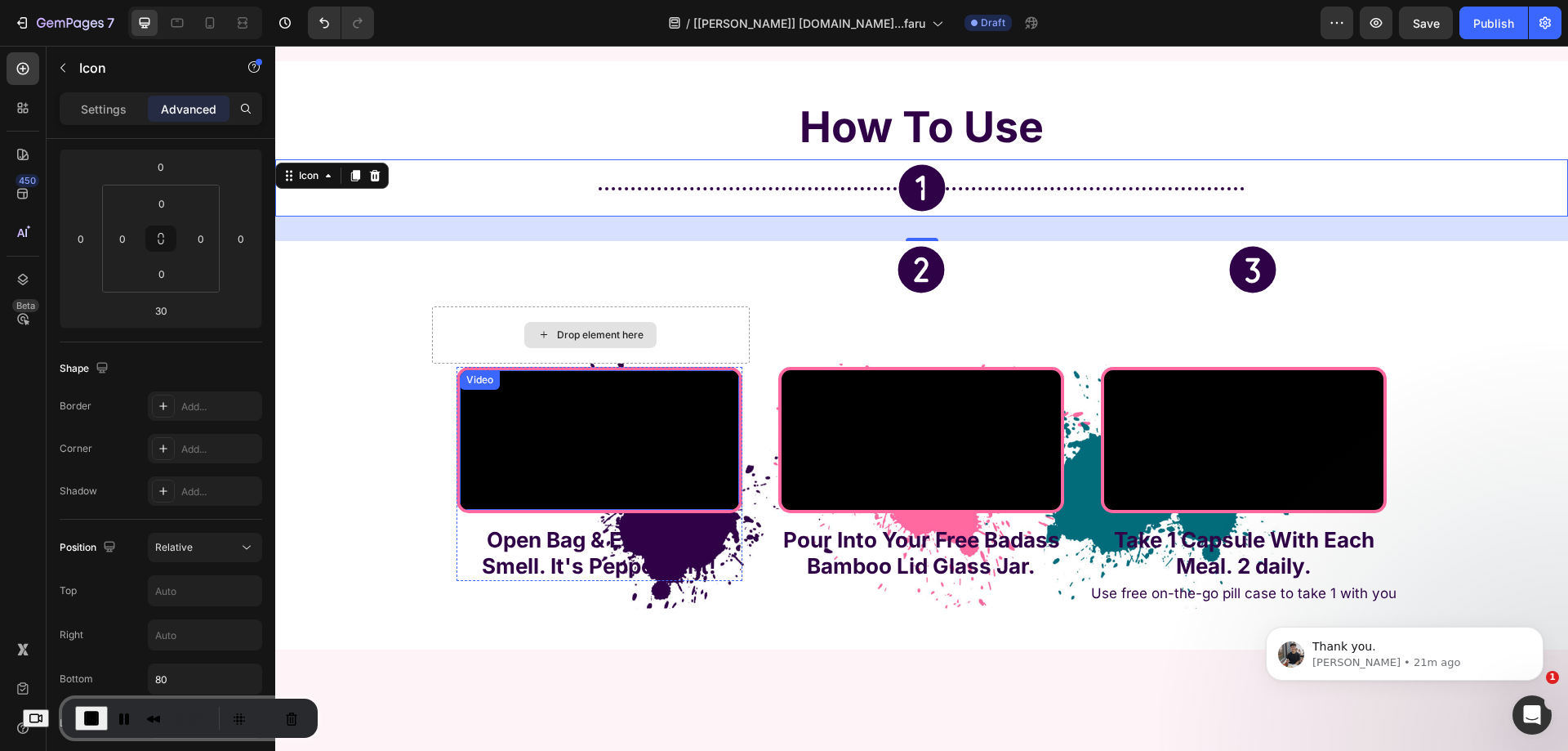
scroll to position [4692, 0]
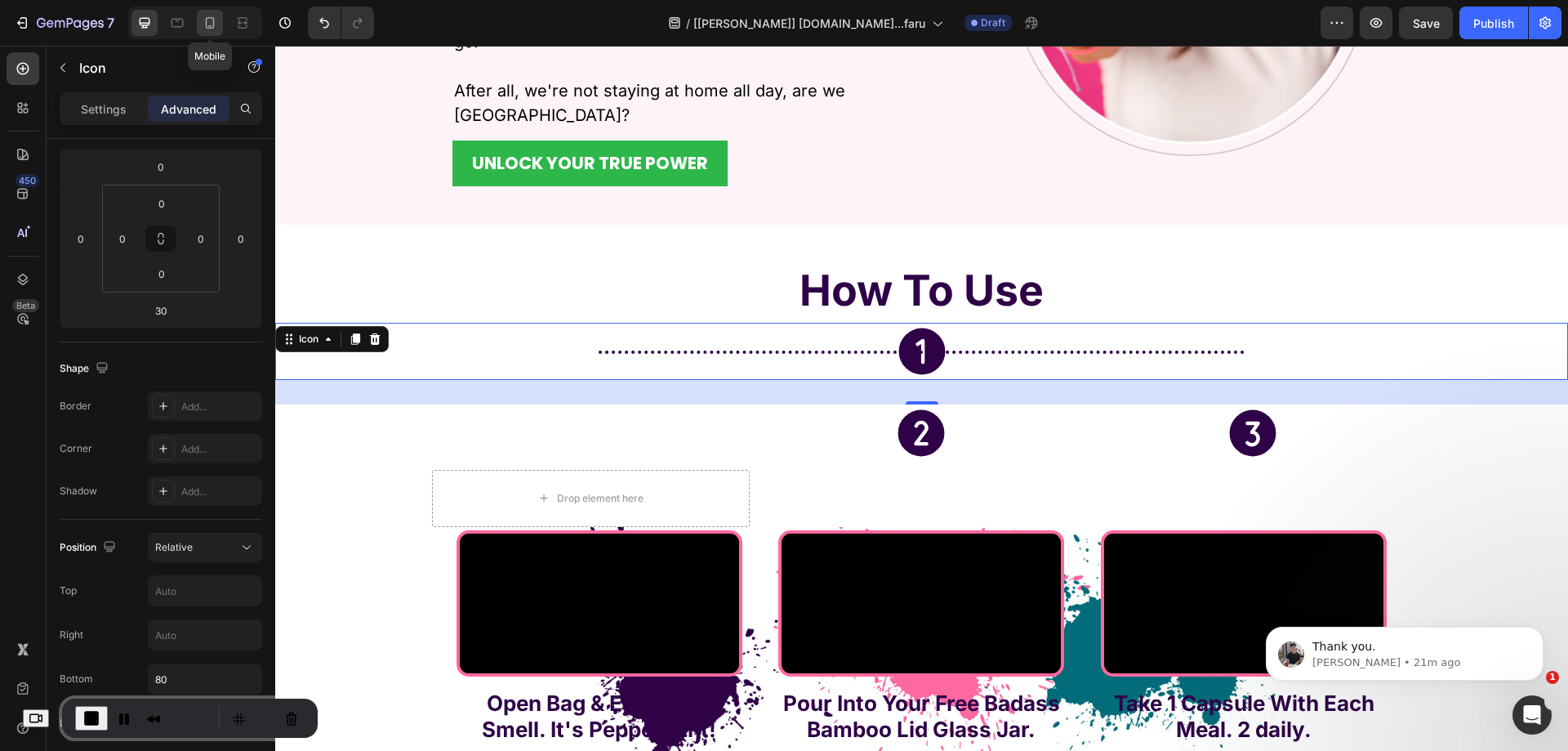
click at [210, 26] on icon at bounding box center [211, 23] width 9 height 11
type input "0"
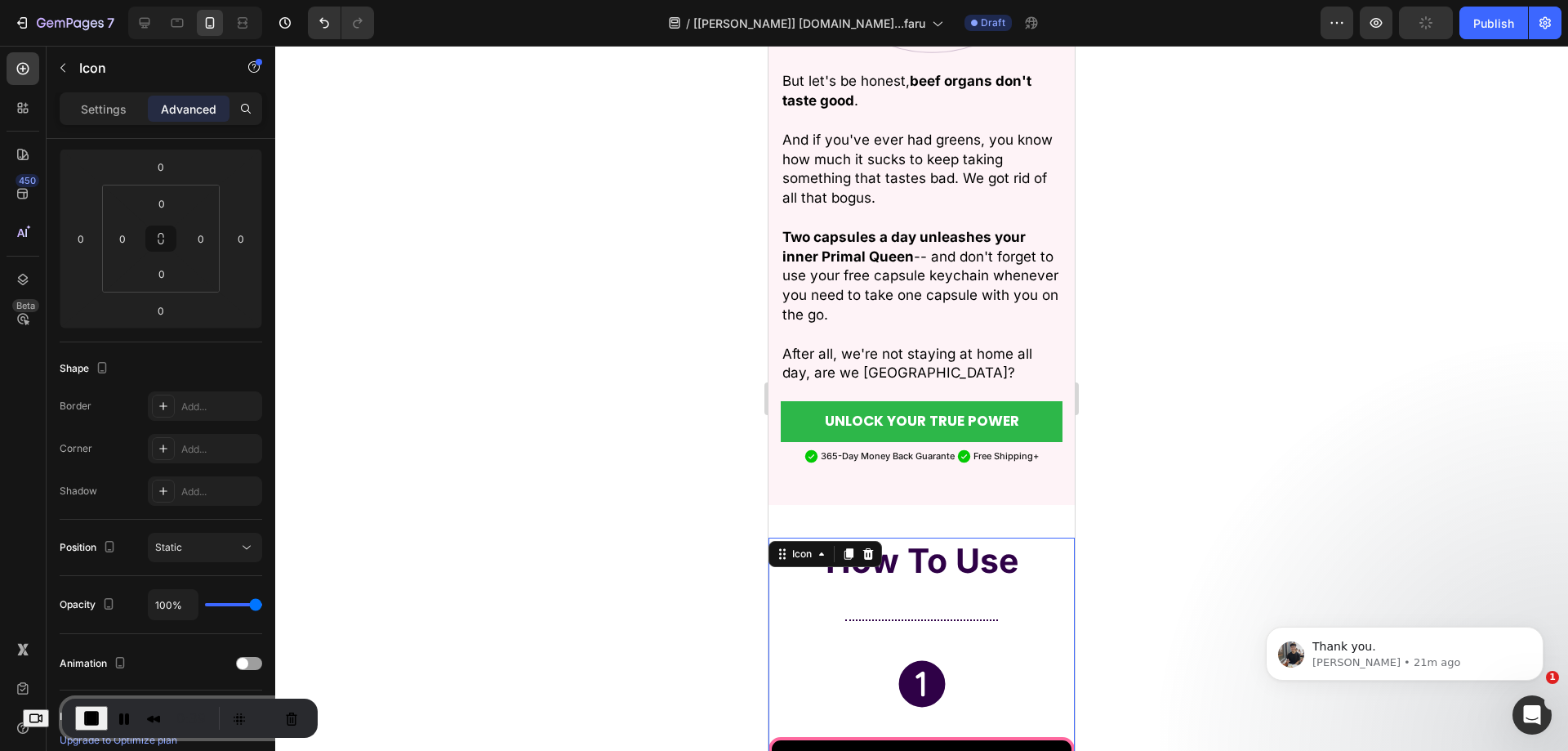
scroll to position [4677, 0]
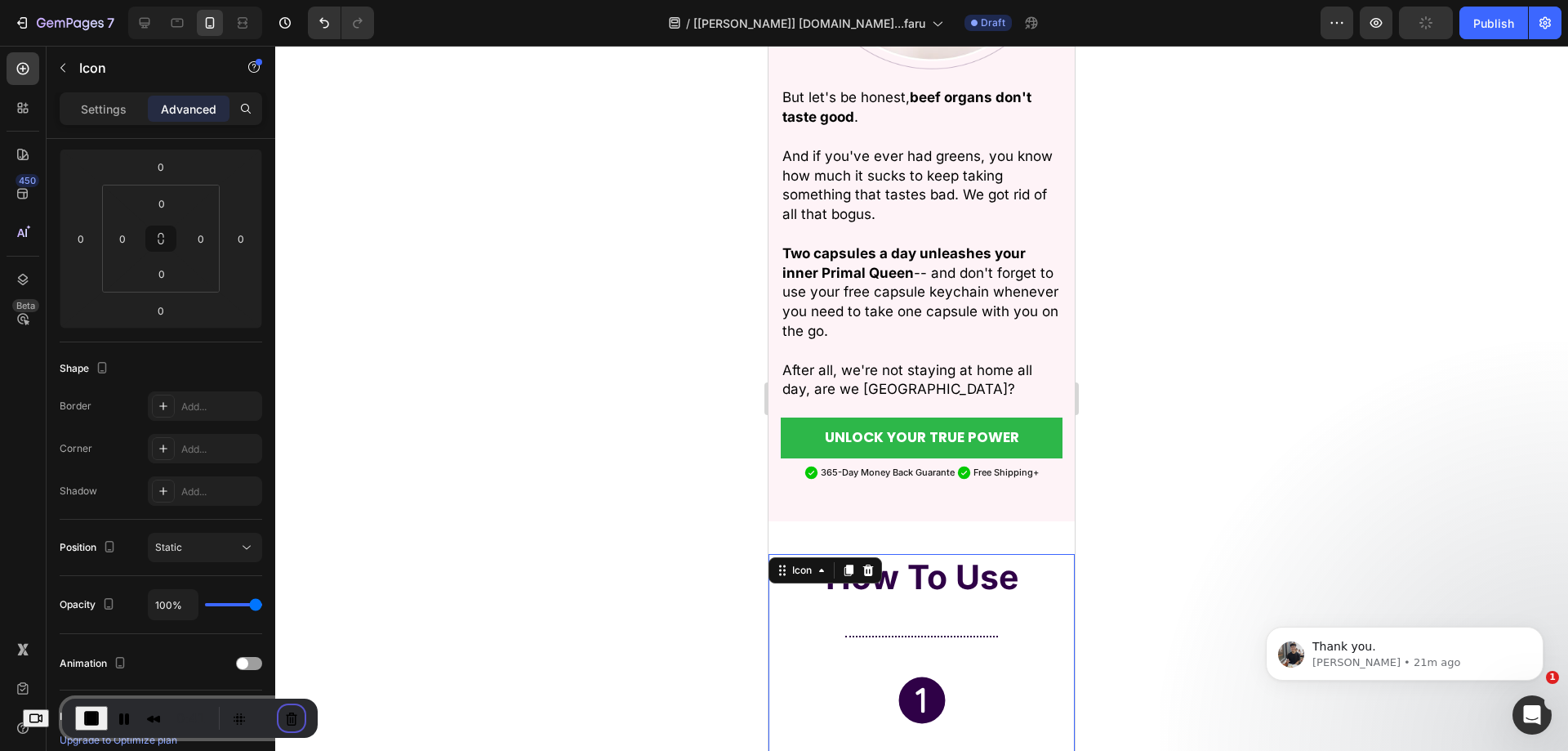
click at [300, 716] on button "Cancel Recording" at bounding box center [291, 718] width 27 height 27
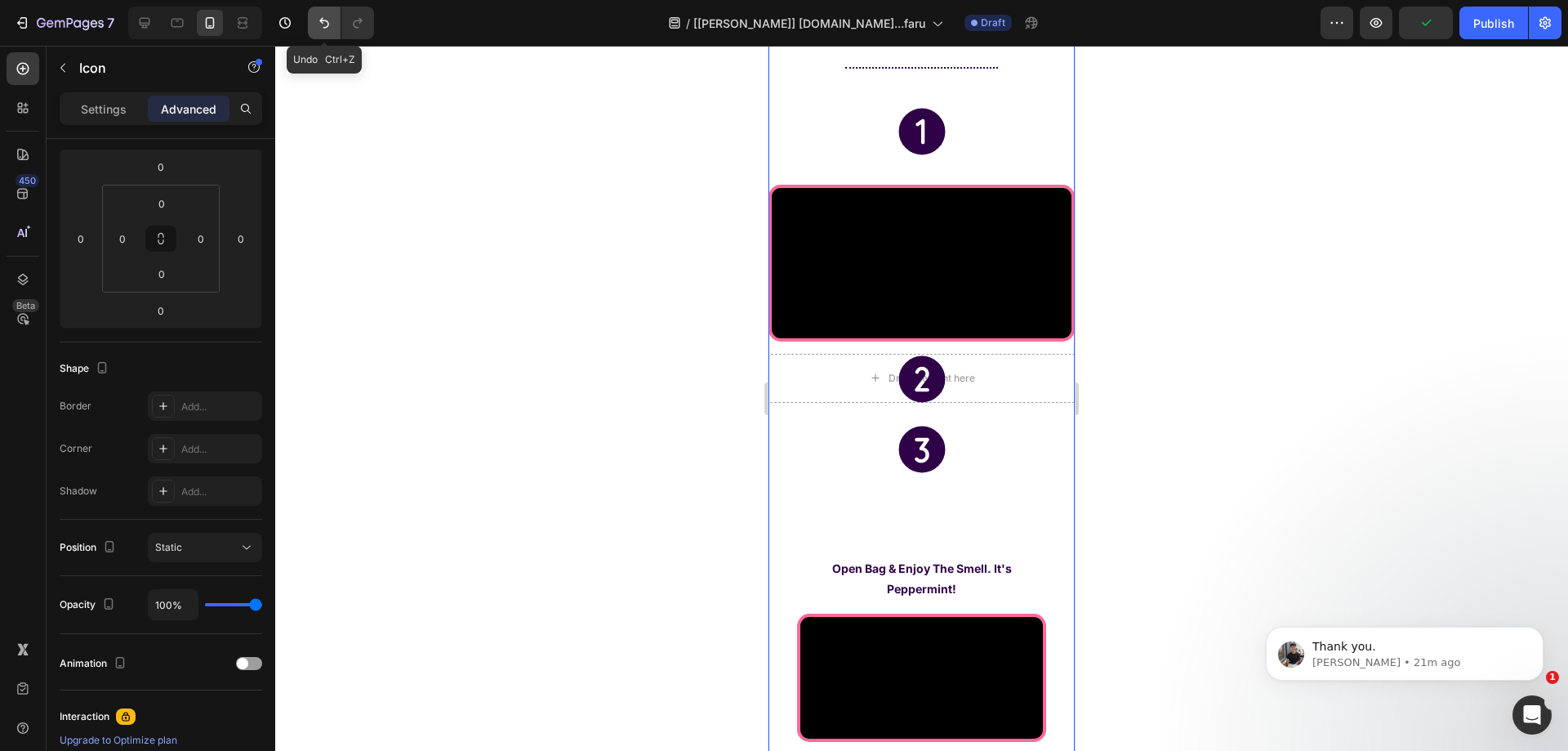
click at [314, 21] on button "Undo/Redo" at bounding box center [324, 23] width 33 height 33
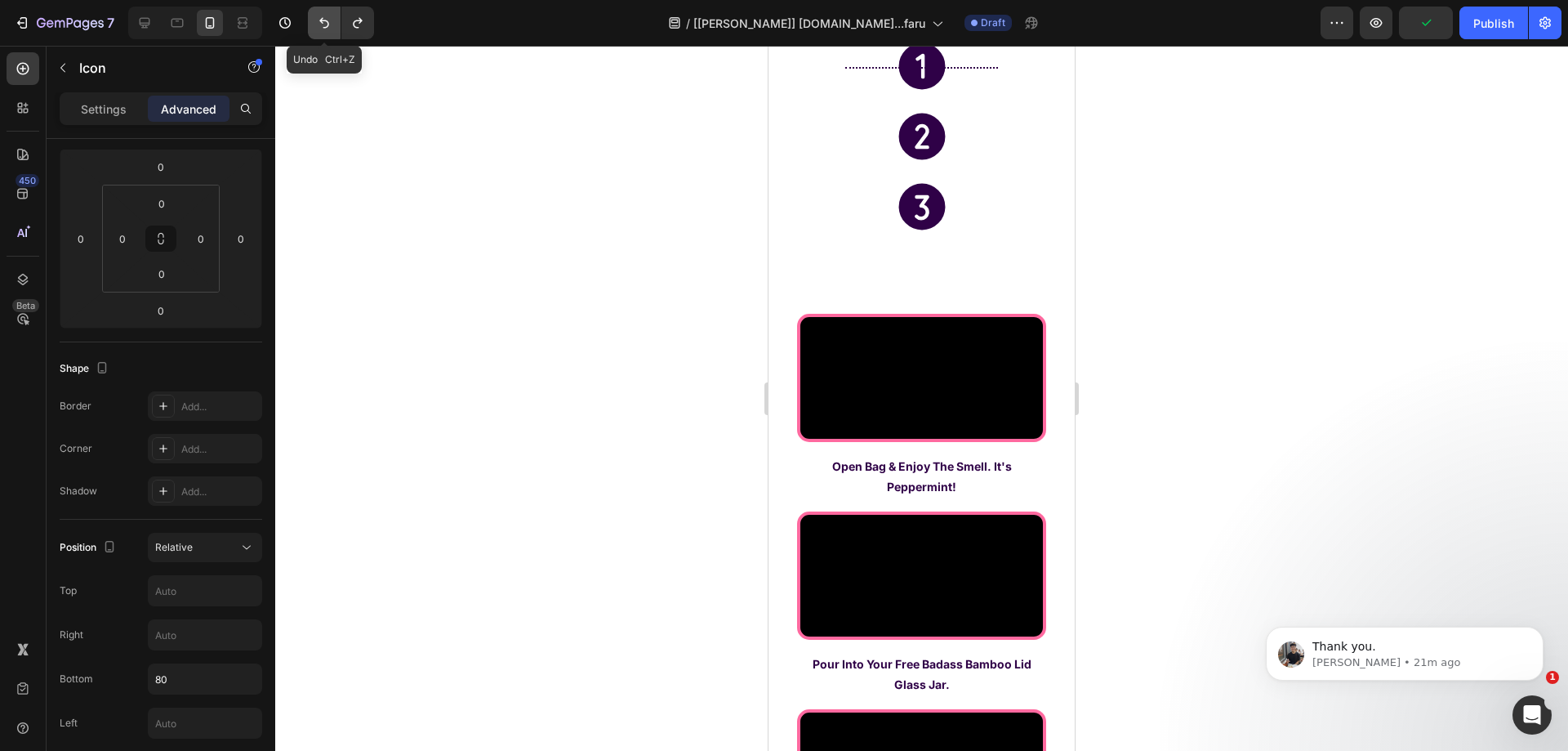
click at [314, 21] on button "Undo/Redo" at bounding box center [324, 23] width 33 height 33
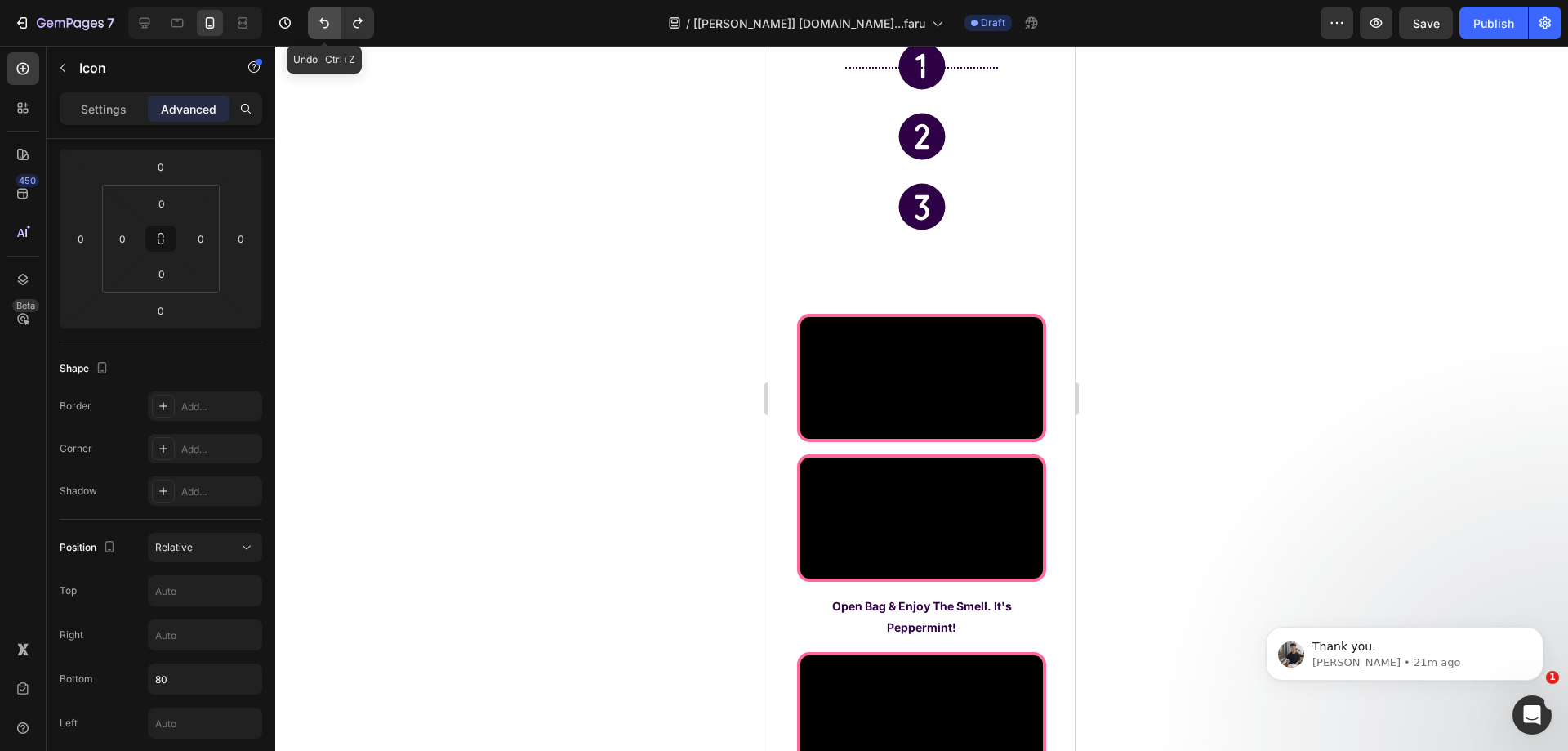
click at [314, 21] on button "Undo/Redo" at bounding box center [324, 23] width 33 height 33
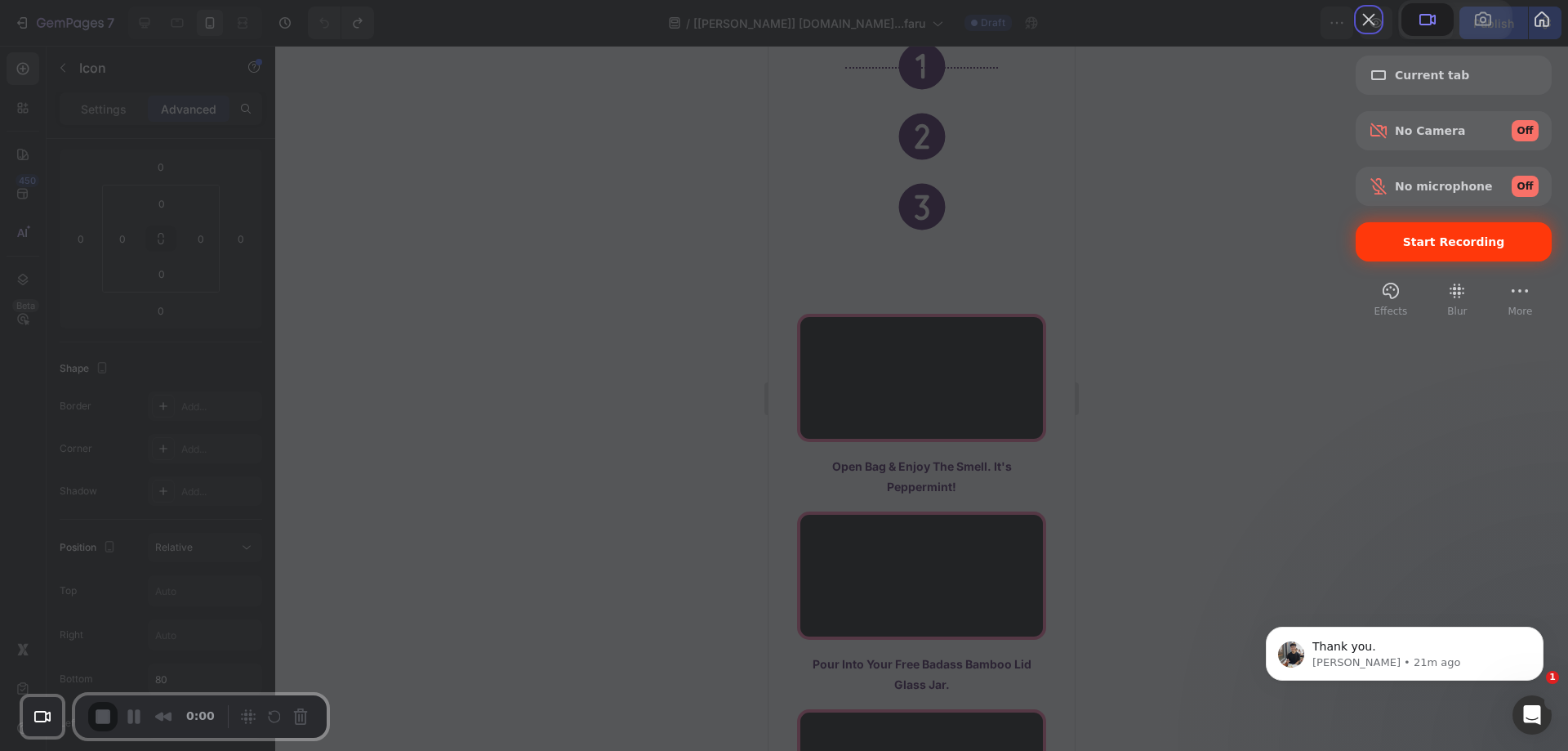
click at [1382, 248] on span "Start Recording" at bounding box center [1453, 242] width 170 height 13
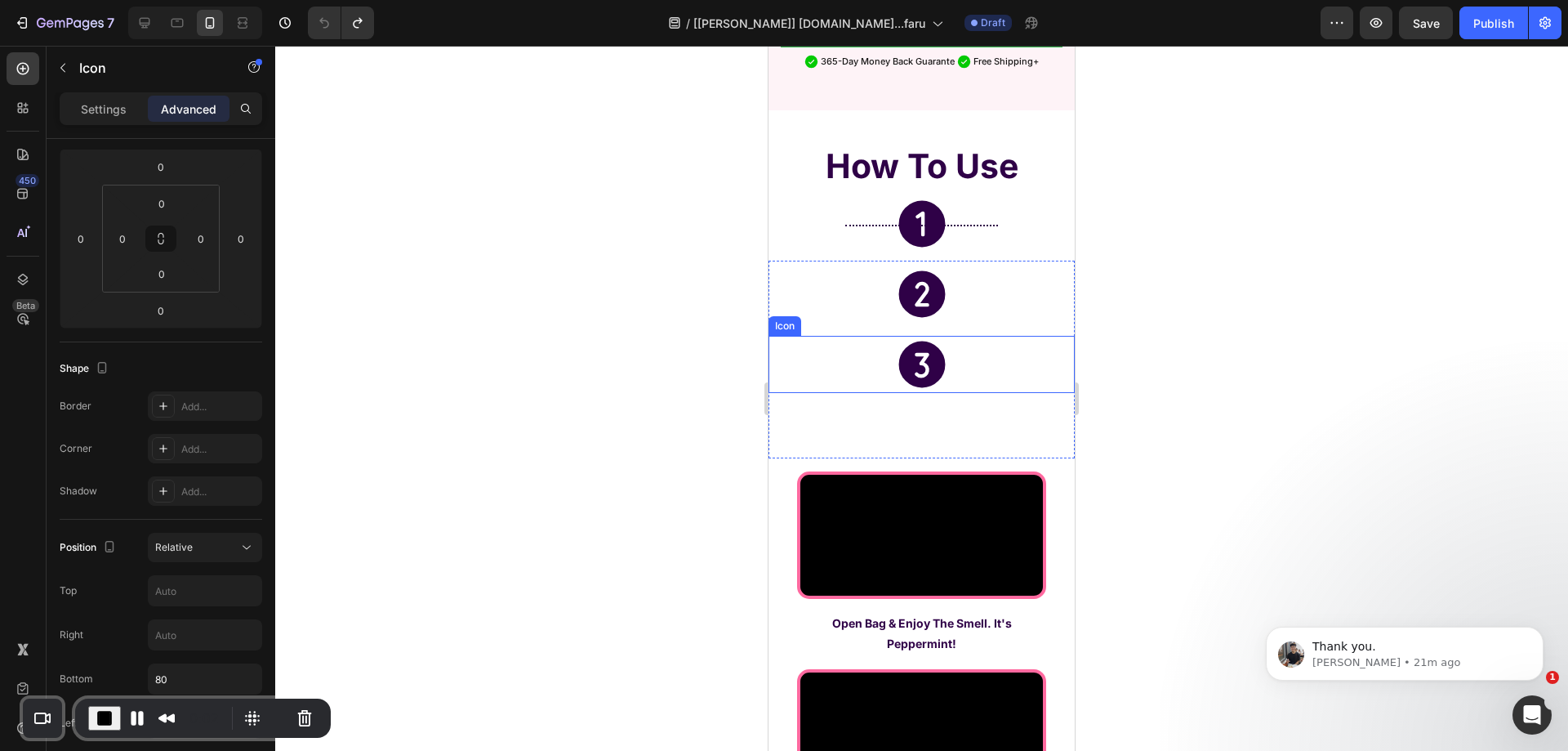
scroll to position [5045, 0]
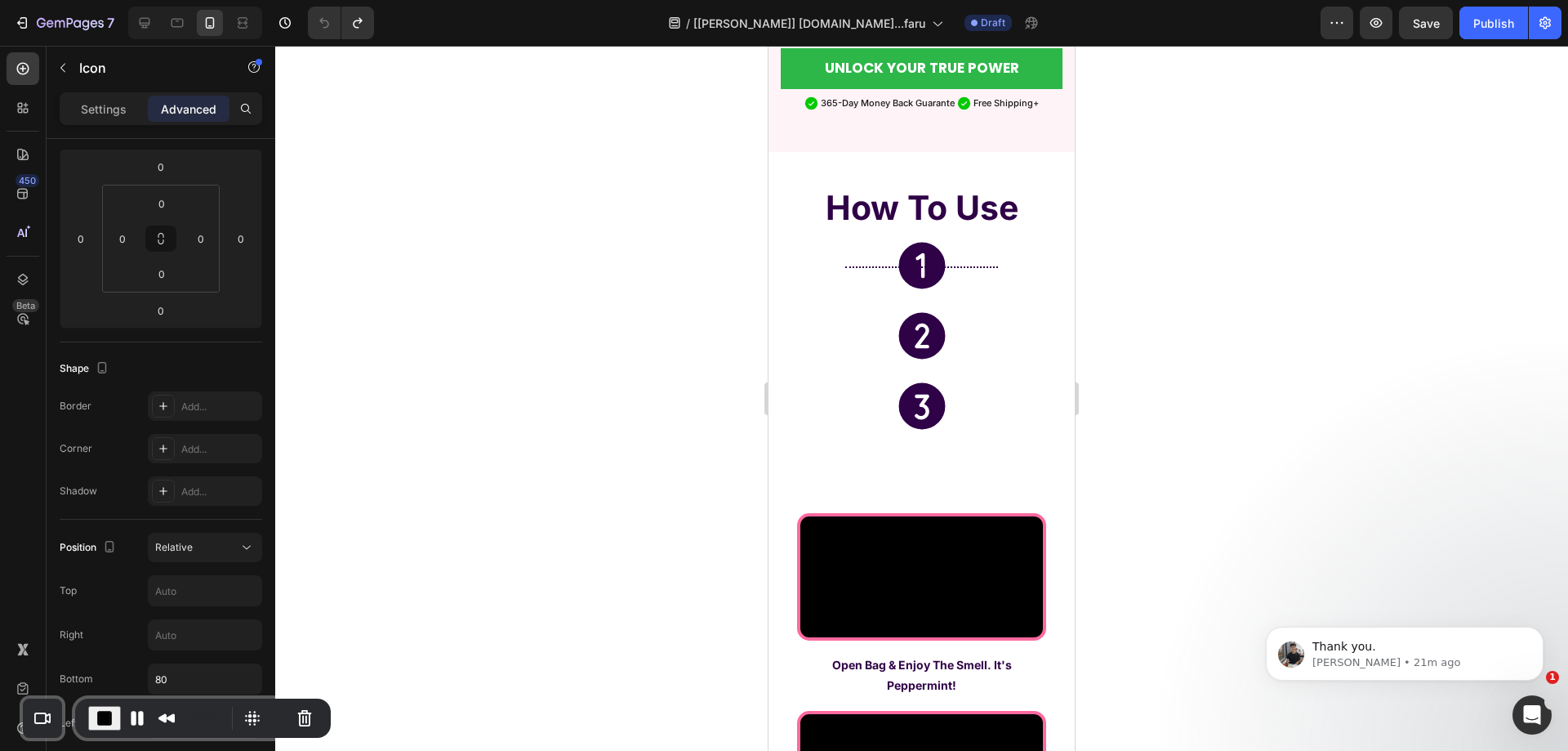
click at [920, 242] on icon at bounding box center [921, 265] width 47 height 47
click at [970, 248] on div "Icon" at bounding box center [922, 265] width 306 height 57
click at [1214, 316] on div at bounding box center [921, 398] width 1293 height 705
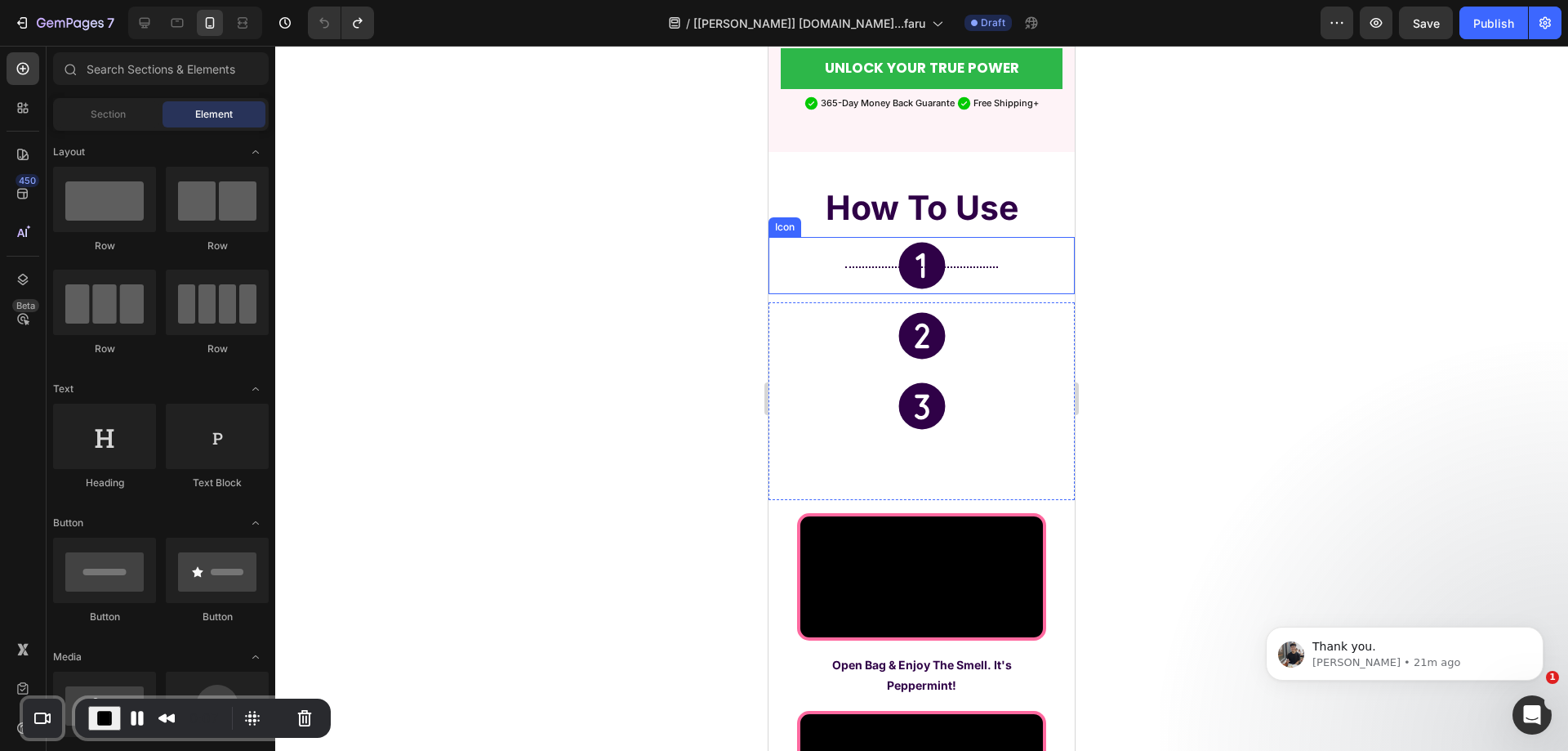
click at [930, 244] on icon at bounding box center [921, 265] width 47 height 47
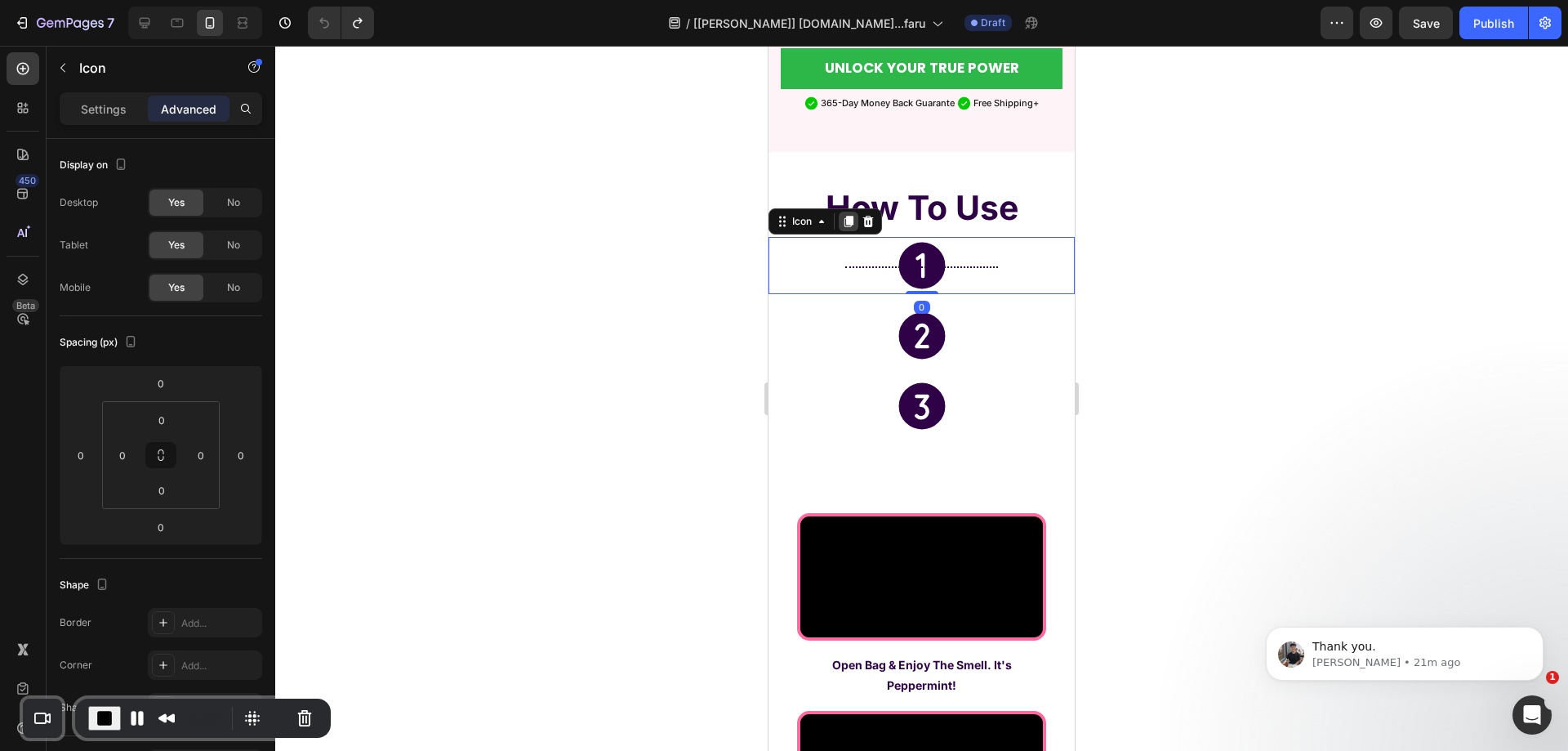
click at [846, 215] on icon at bounding box center [849, 221] width 13 height 13
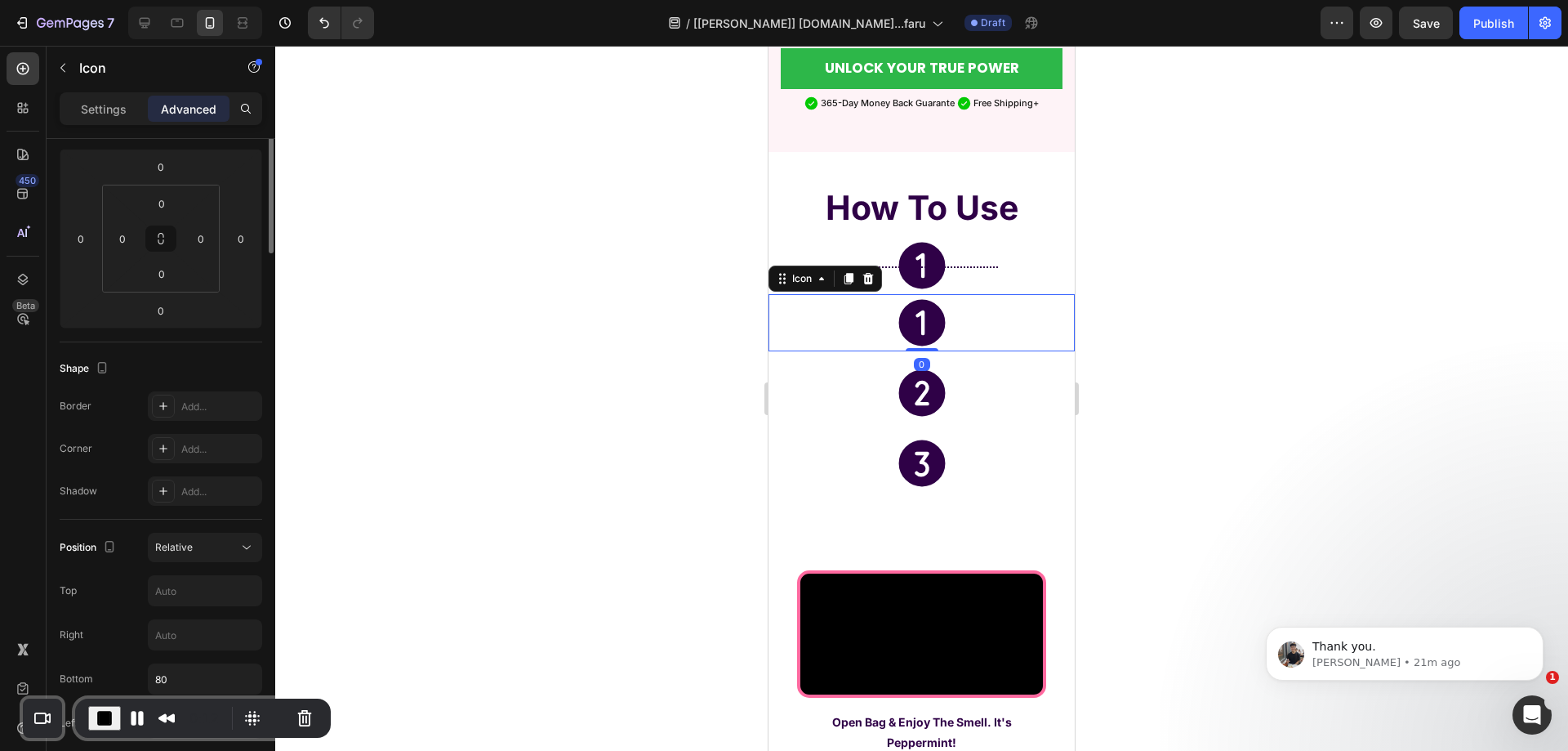
scroll to position [0, 0]
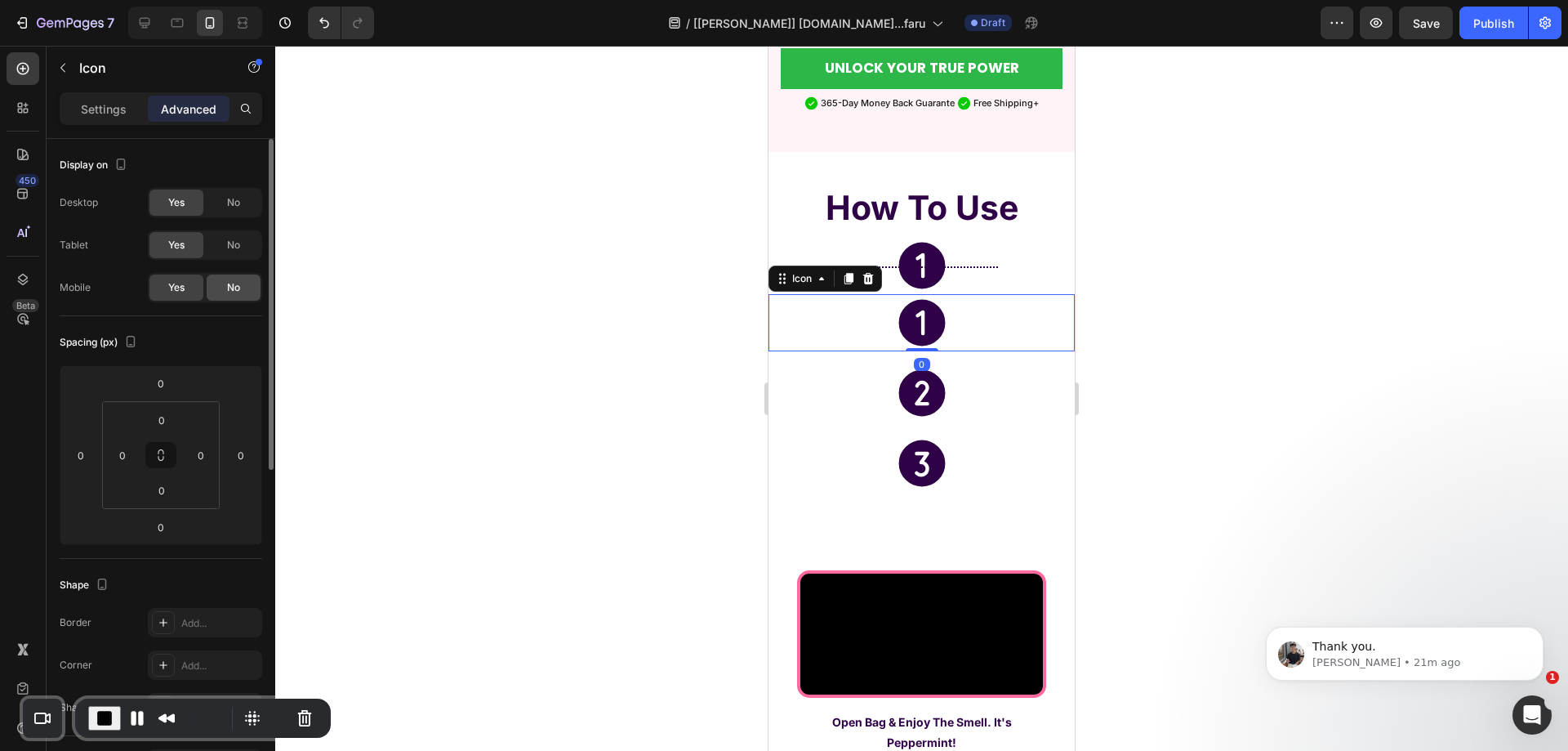
click at [227, 293] on span "No" at bounding box center [234, 288] width 13 height 15
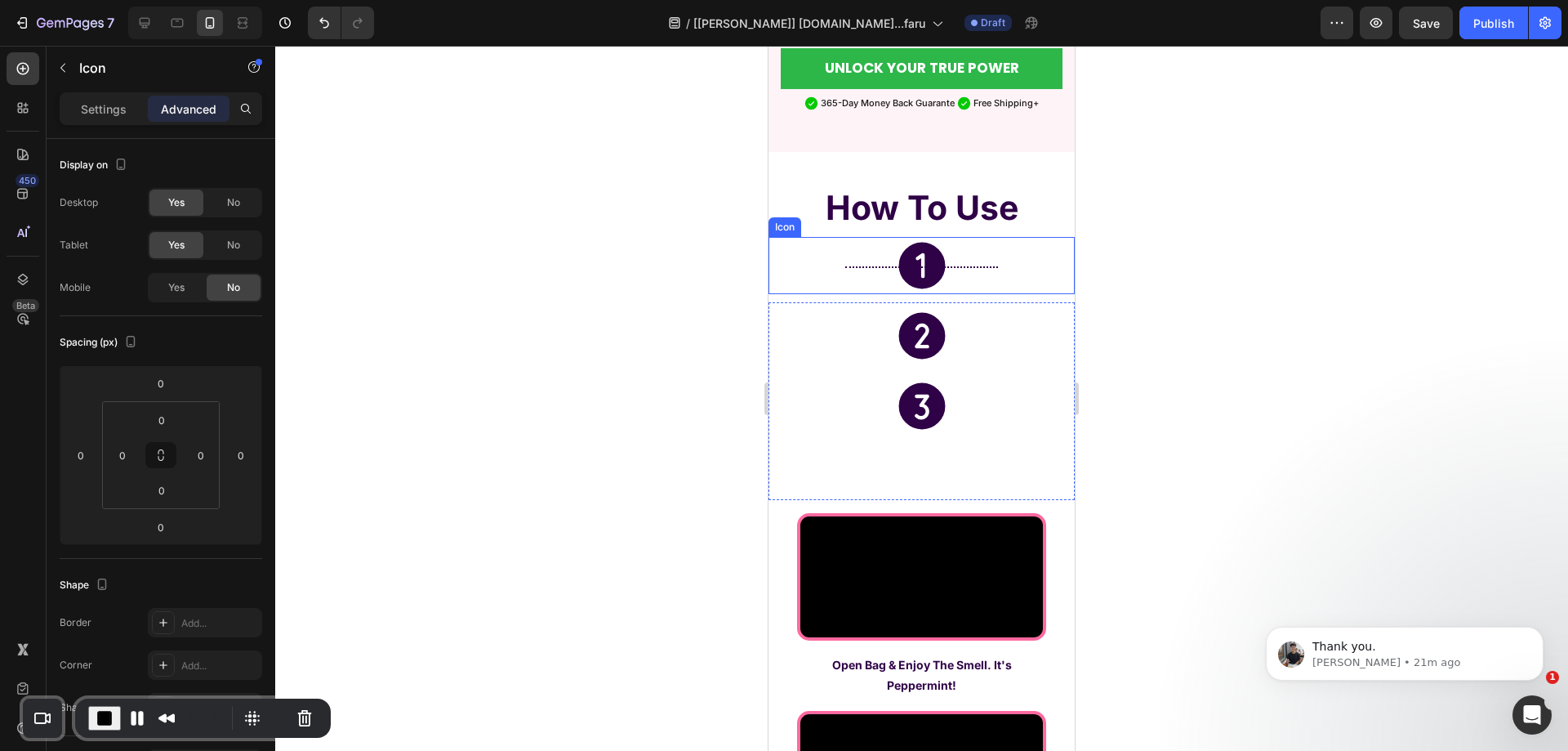
click at [911, 242] on icon at bounding box center [921, 265] width 47 height 47
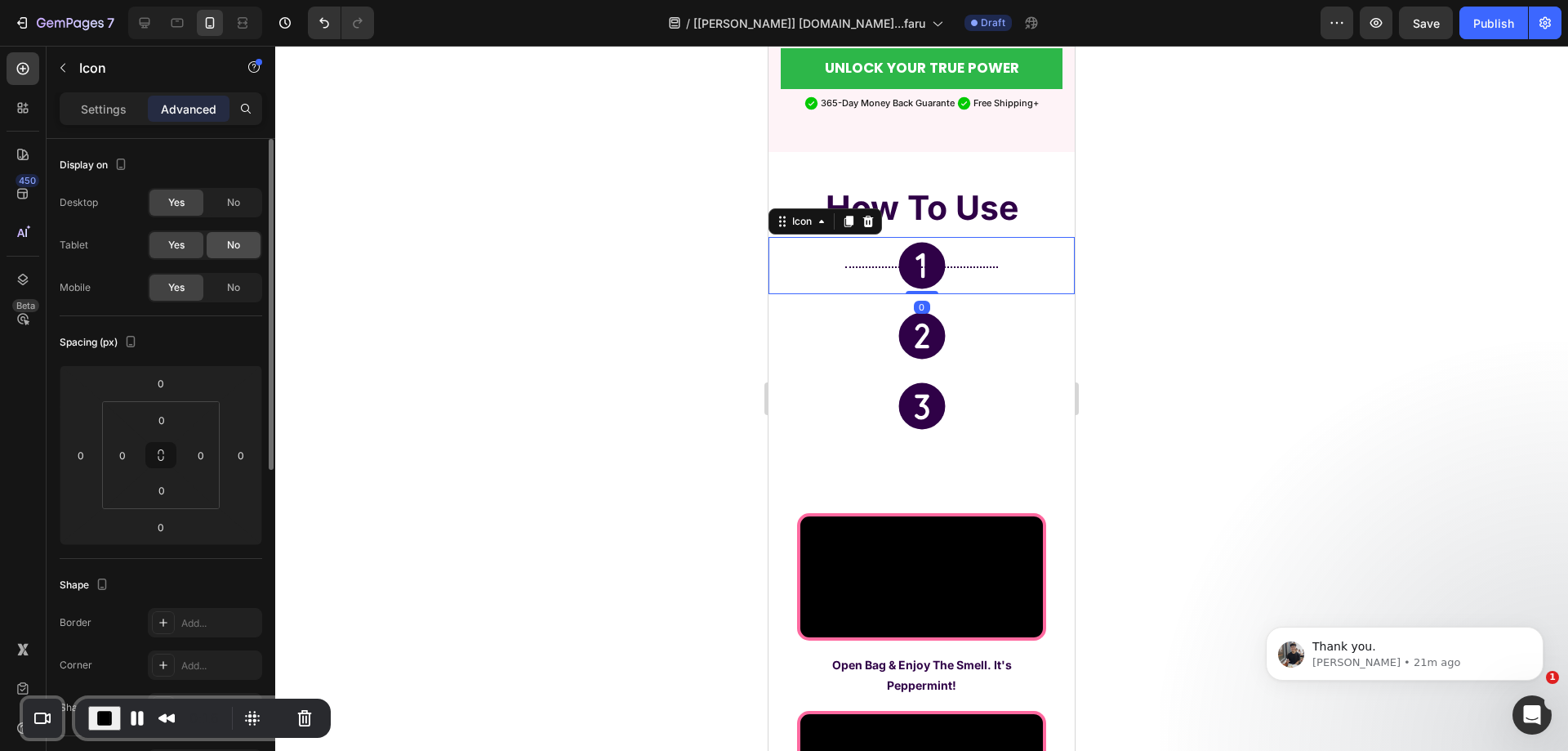
click at [229, 253] on div "No" at bounding box center [233, 245] width 54 height 27
click at [237, 203] on span "No" at bounding box center [234, 203] width 13 height 15
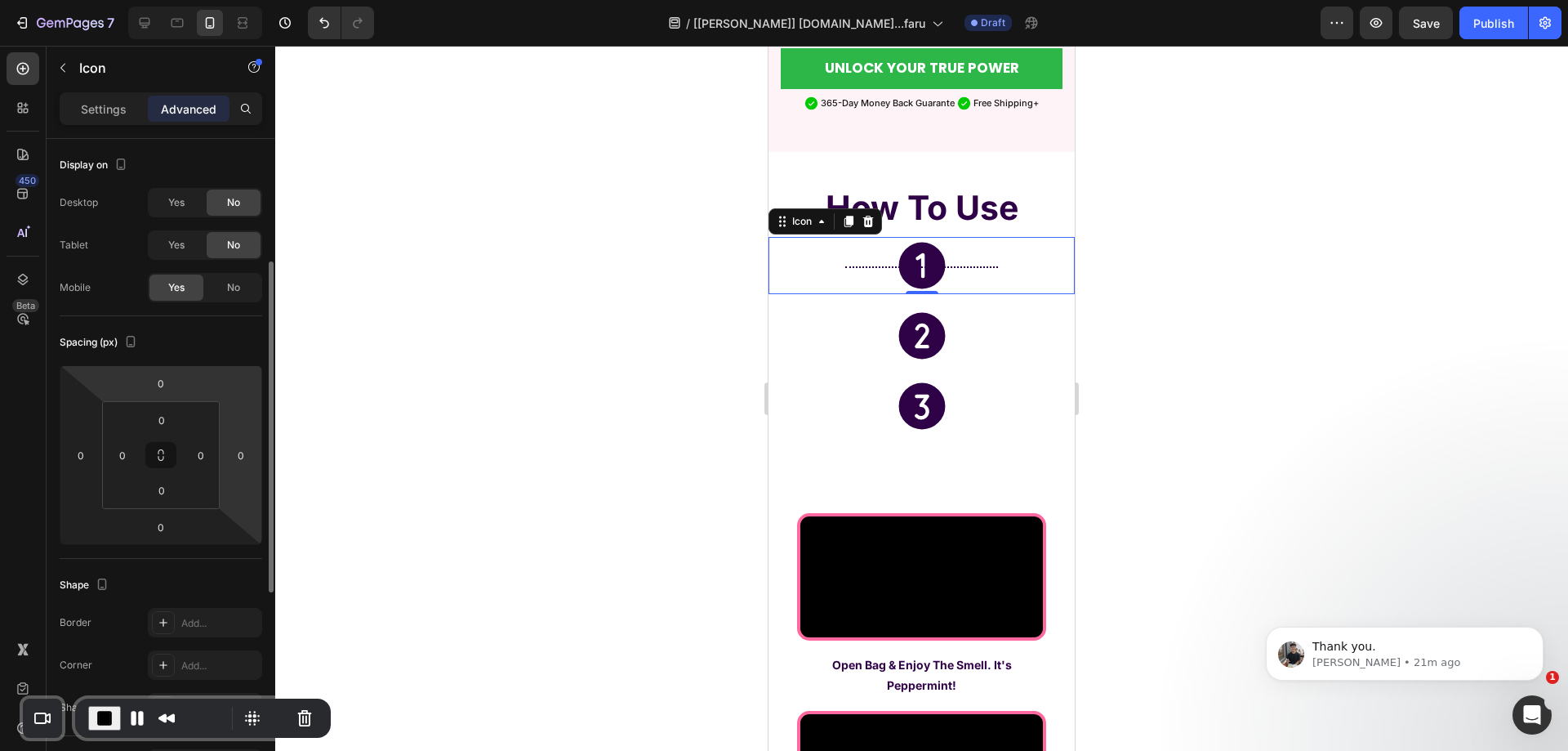
scroll to position [326, 0]
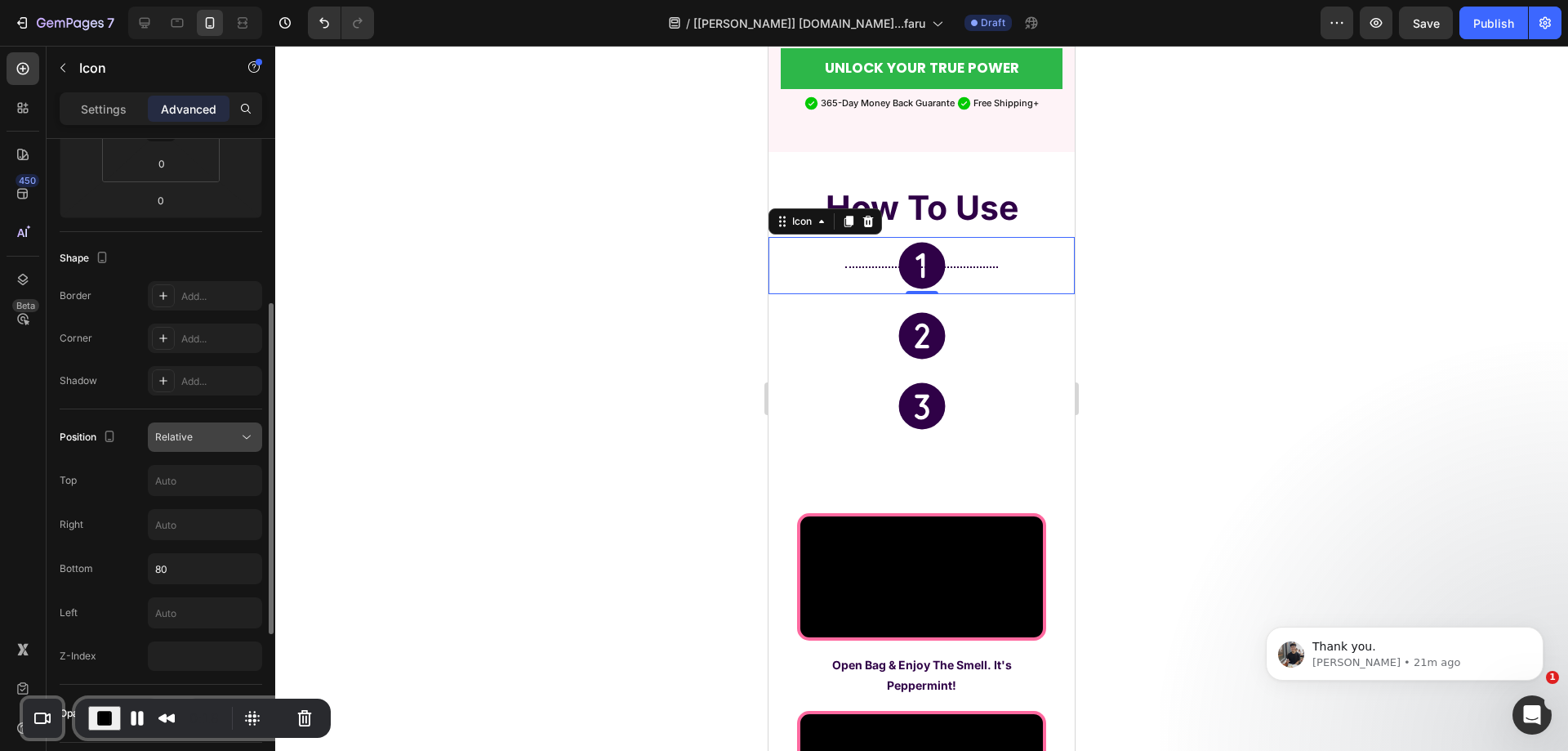
click at [206, 447] on button "Relative" at bounding box center [204, 437] width 115 height 29
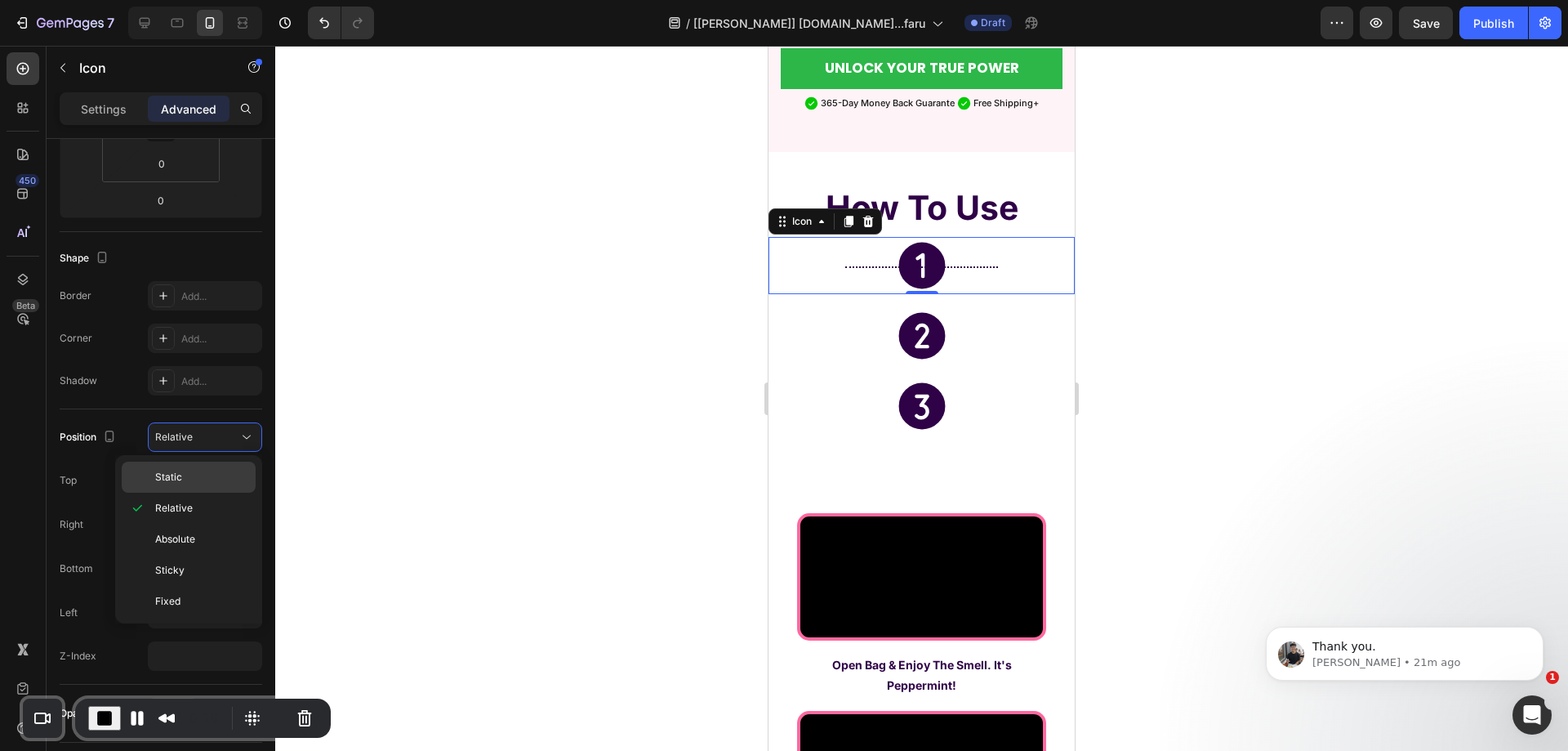
click at [196, 480] on p "Static" at bounding box center [202, 477] width 93 height 15
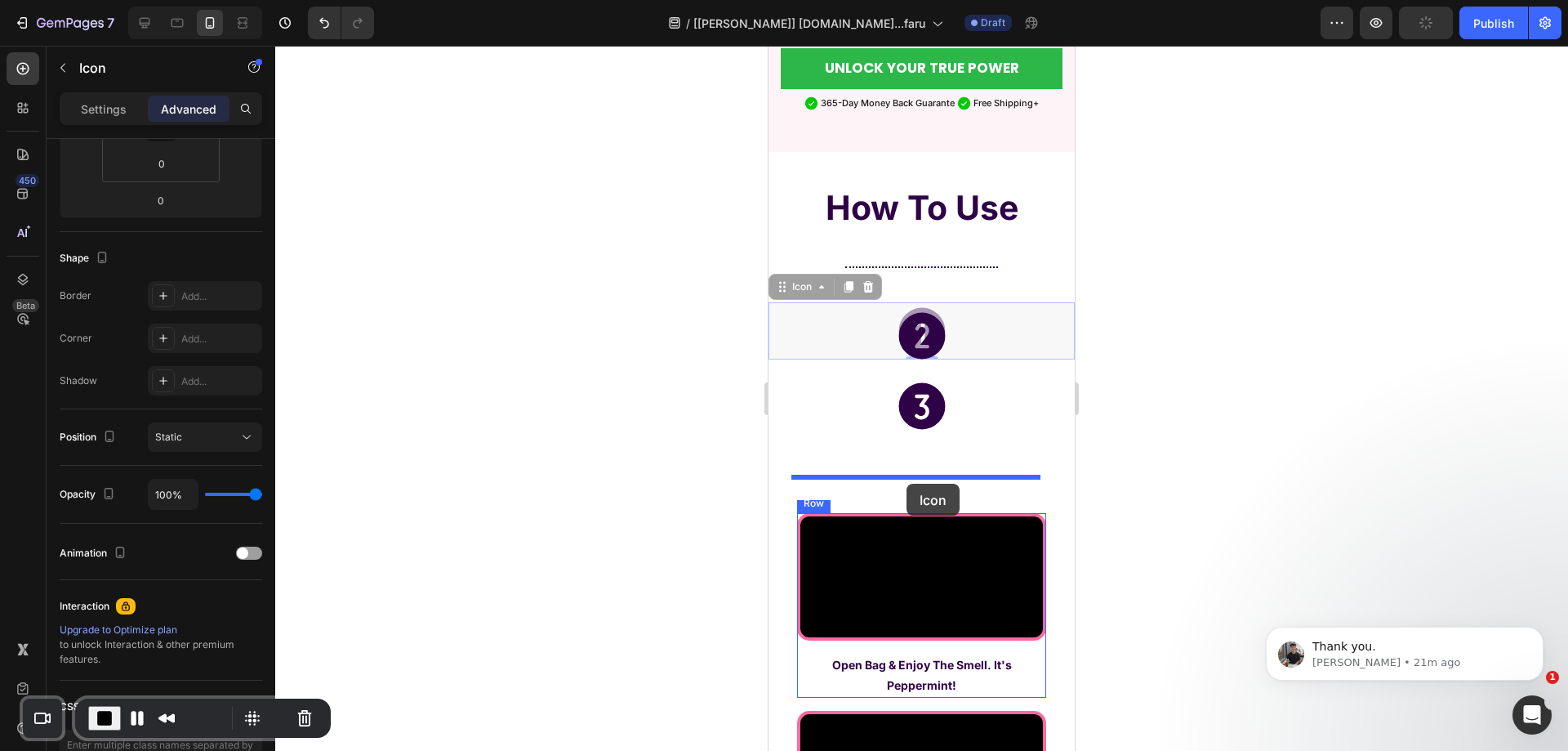
drag, startPoint x: 804, startPoint y: 251, endPoint x: 906, endPoint y: 484, distance: 254.3
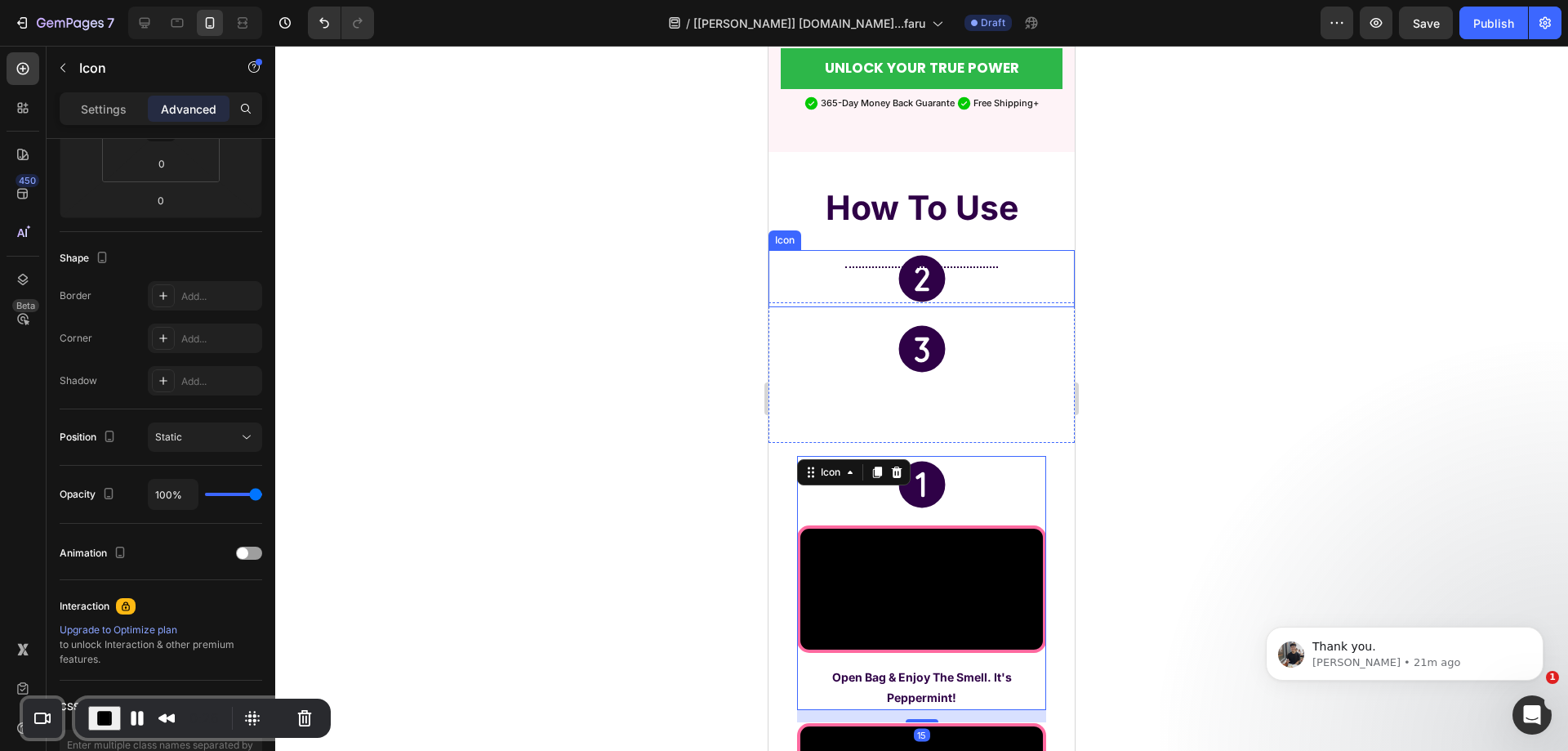
click at [945, 250] on div "Icon" at bounding box center [922, 279] width 306 height 57
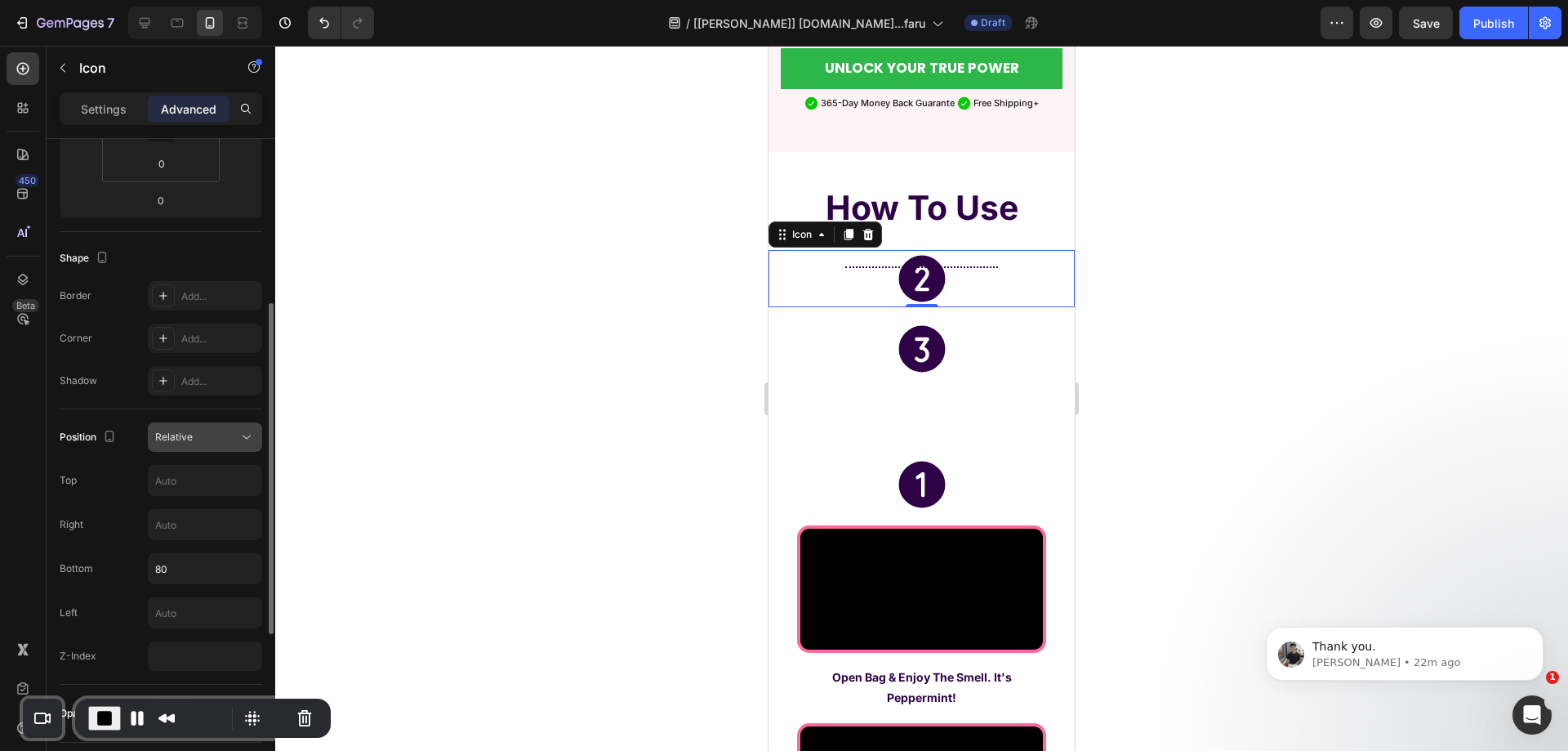
scroll to position [0, 0]
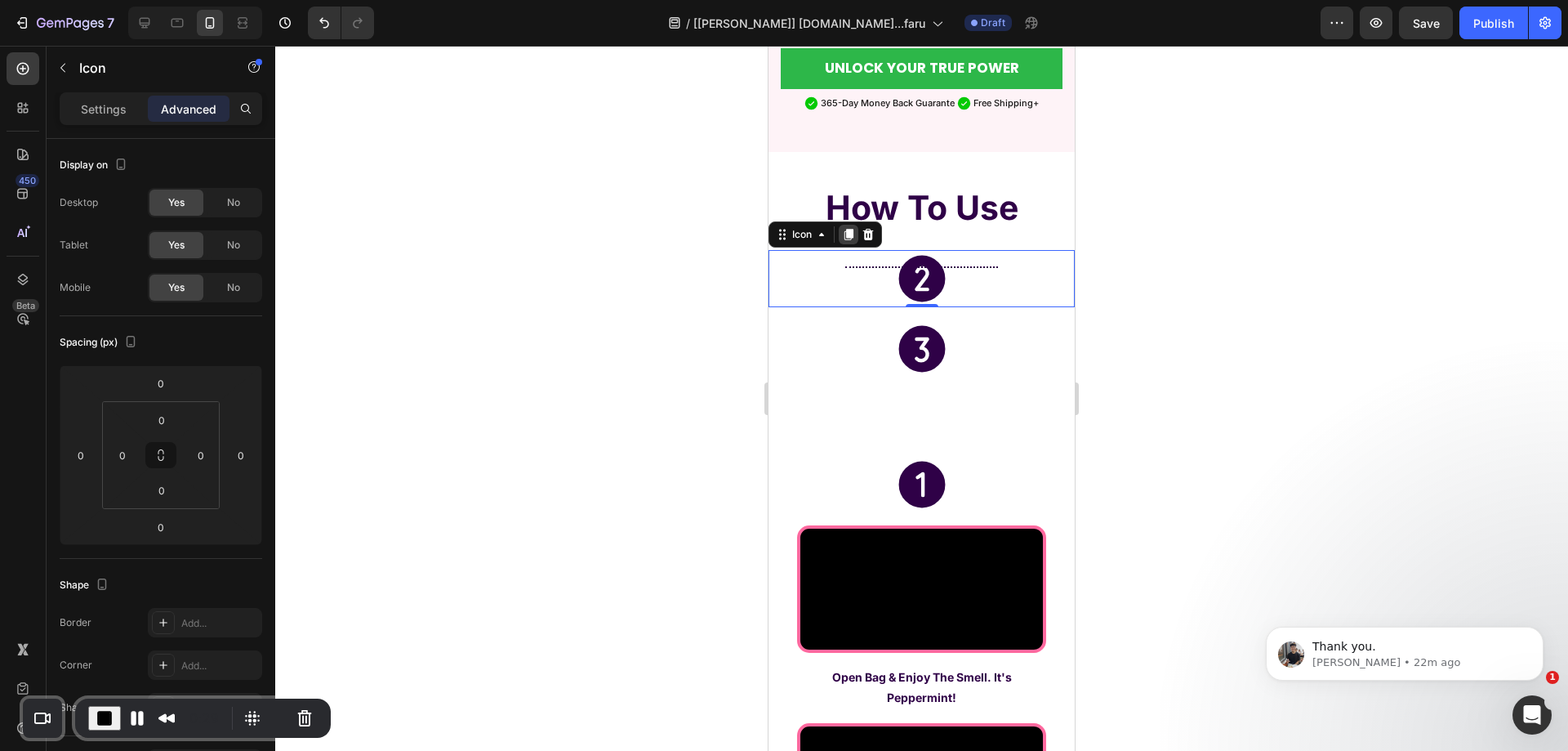
click at [850, 229] on icon at bounding box center [850, 235] width 9 height 11
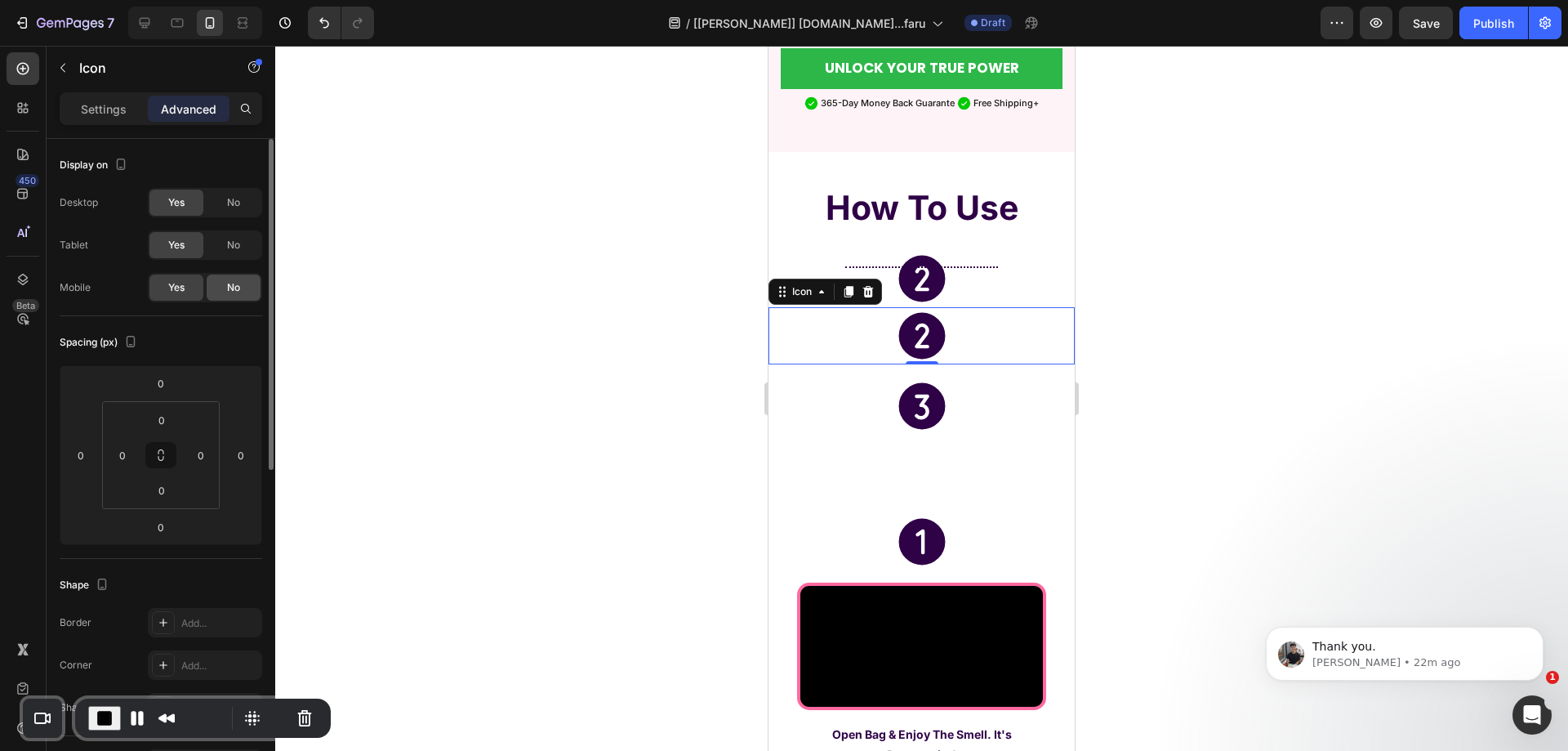
click at [242, 289] on div "No" at bounding box center [233, 287] width 54 height 27
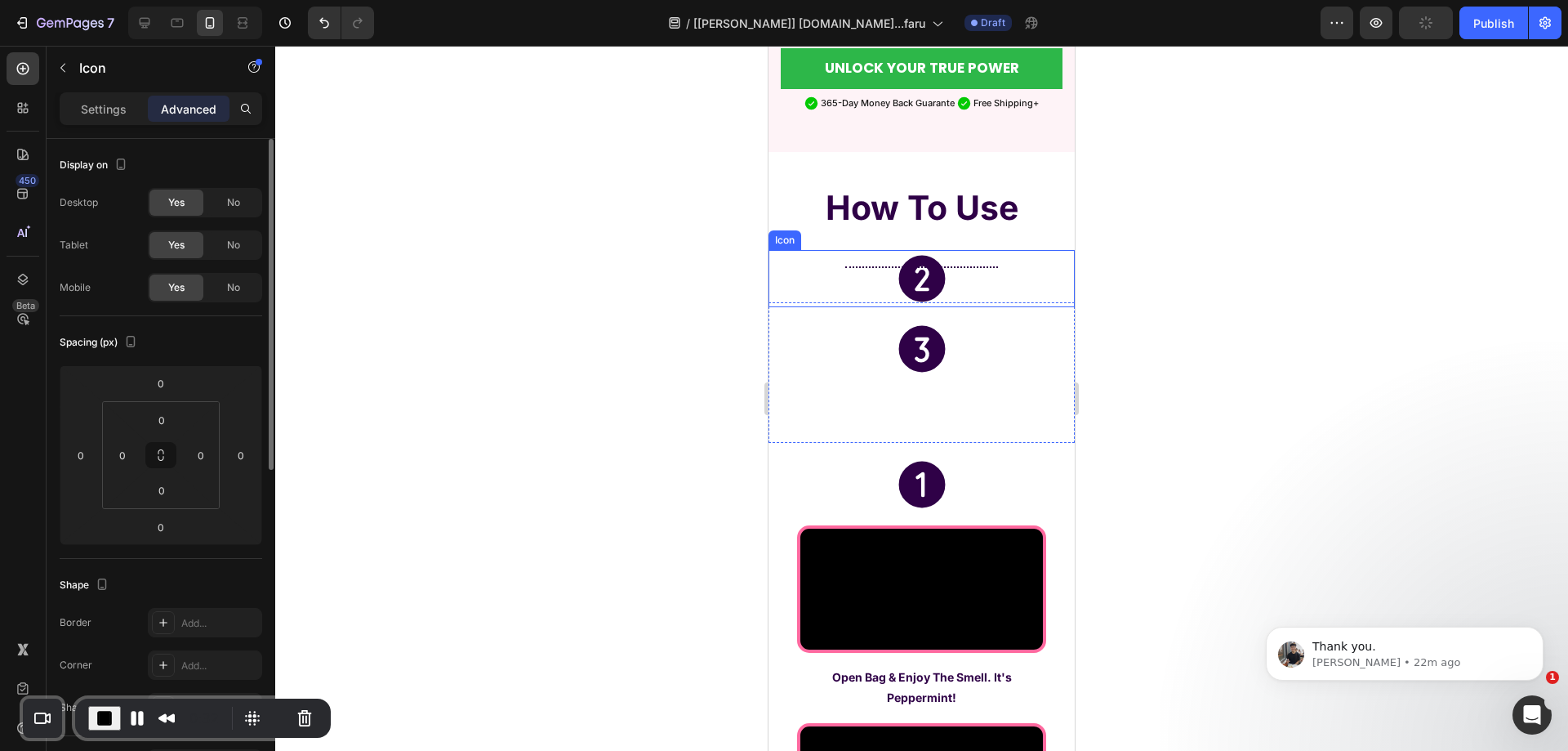
click at [898, 258] on icon at bounding box center [921, 278] width 47 height 47
click at [231, 252] on div "No" at bounding box center [233, 245] width 54 height 27
click at [232, 206] on span "No" at bounding box center [234, 203] width 13 height 15
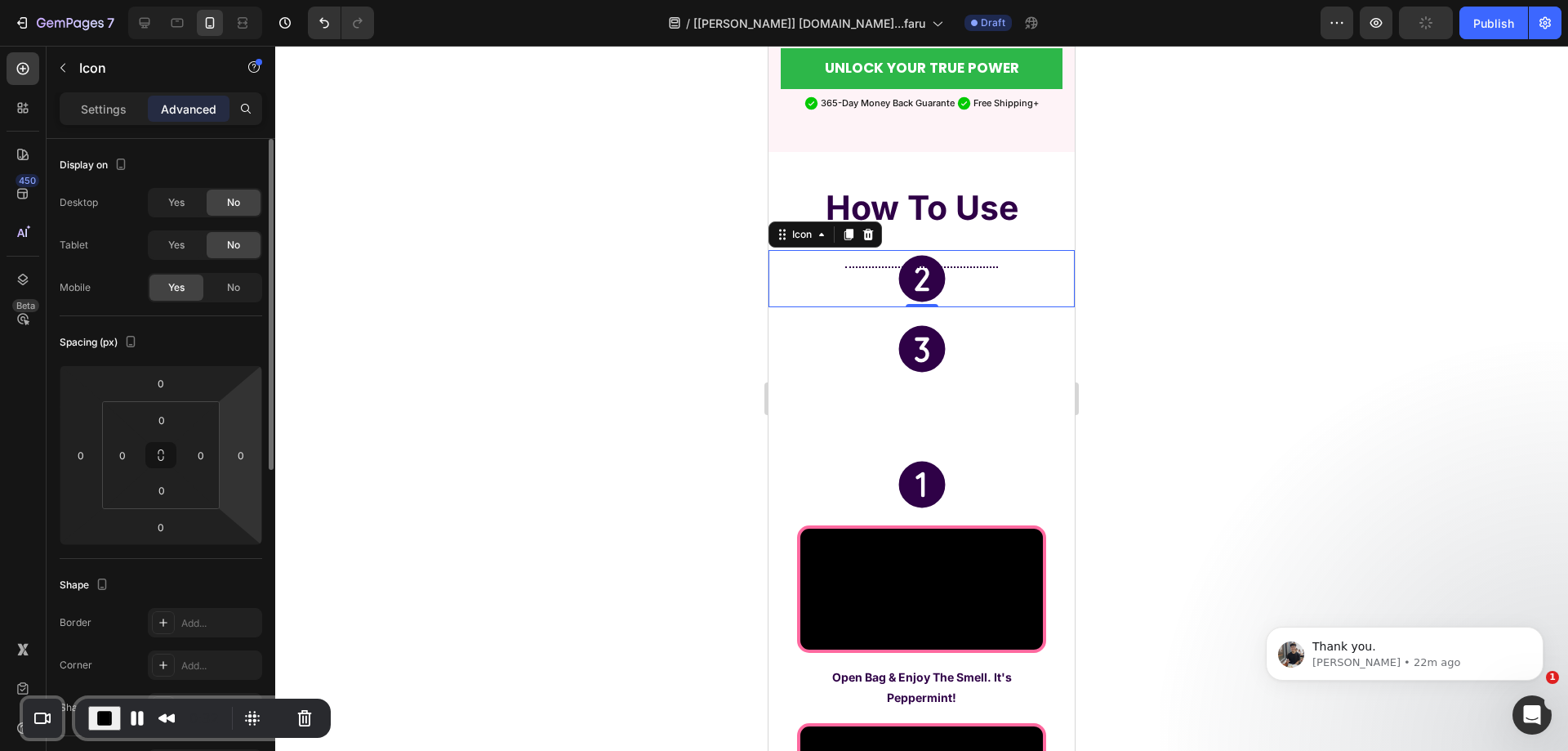
scroll to position [326, 0]
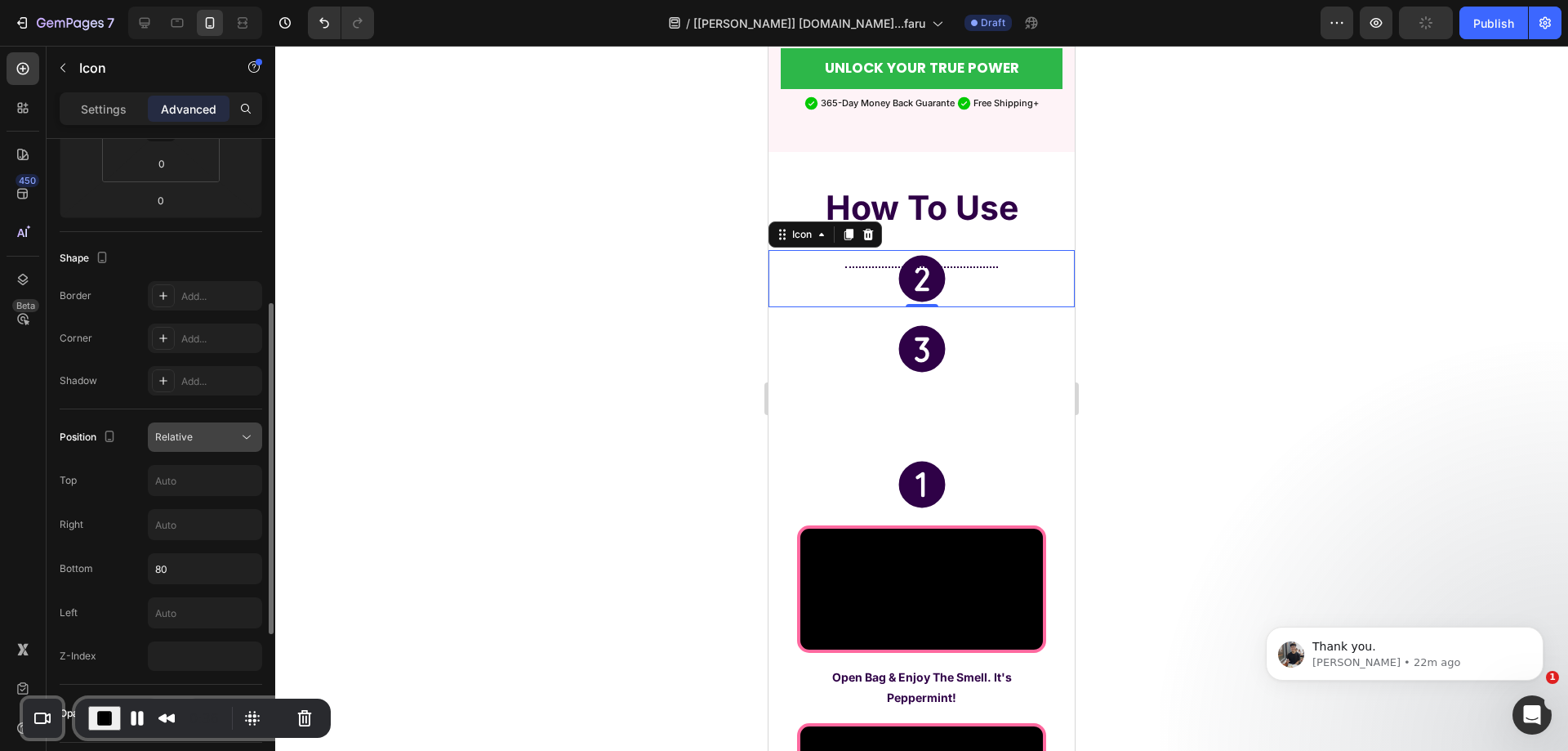
click at [203, 432] on div "Relative" at bounding box center [196, 437] width 83 height 15
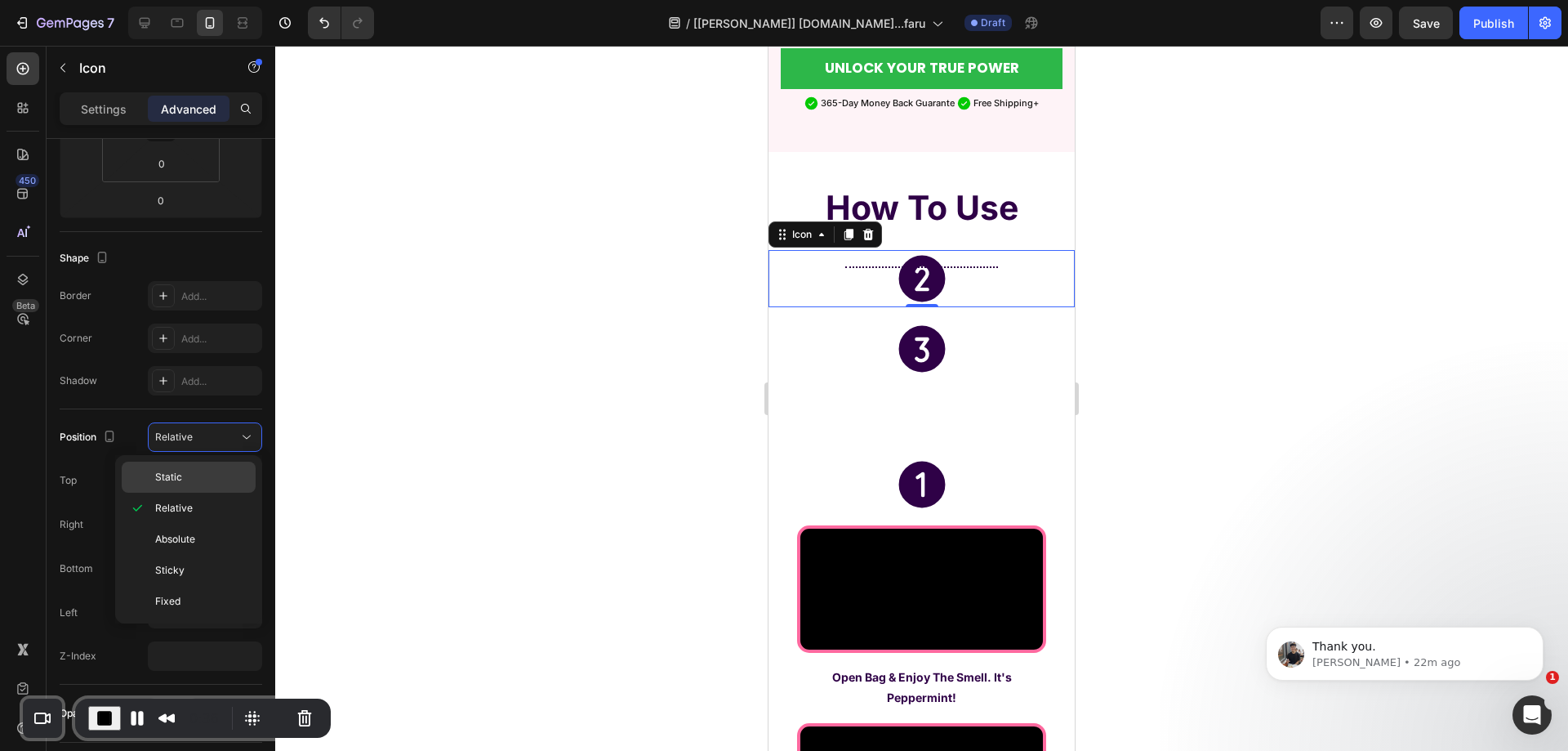
click at [196, 469] on div "Static" at bounding box center [189, 478] width 134 height 31
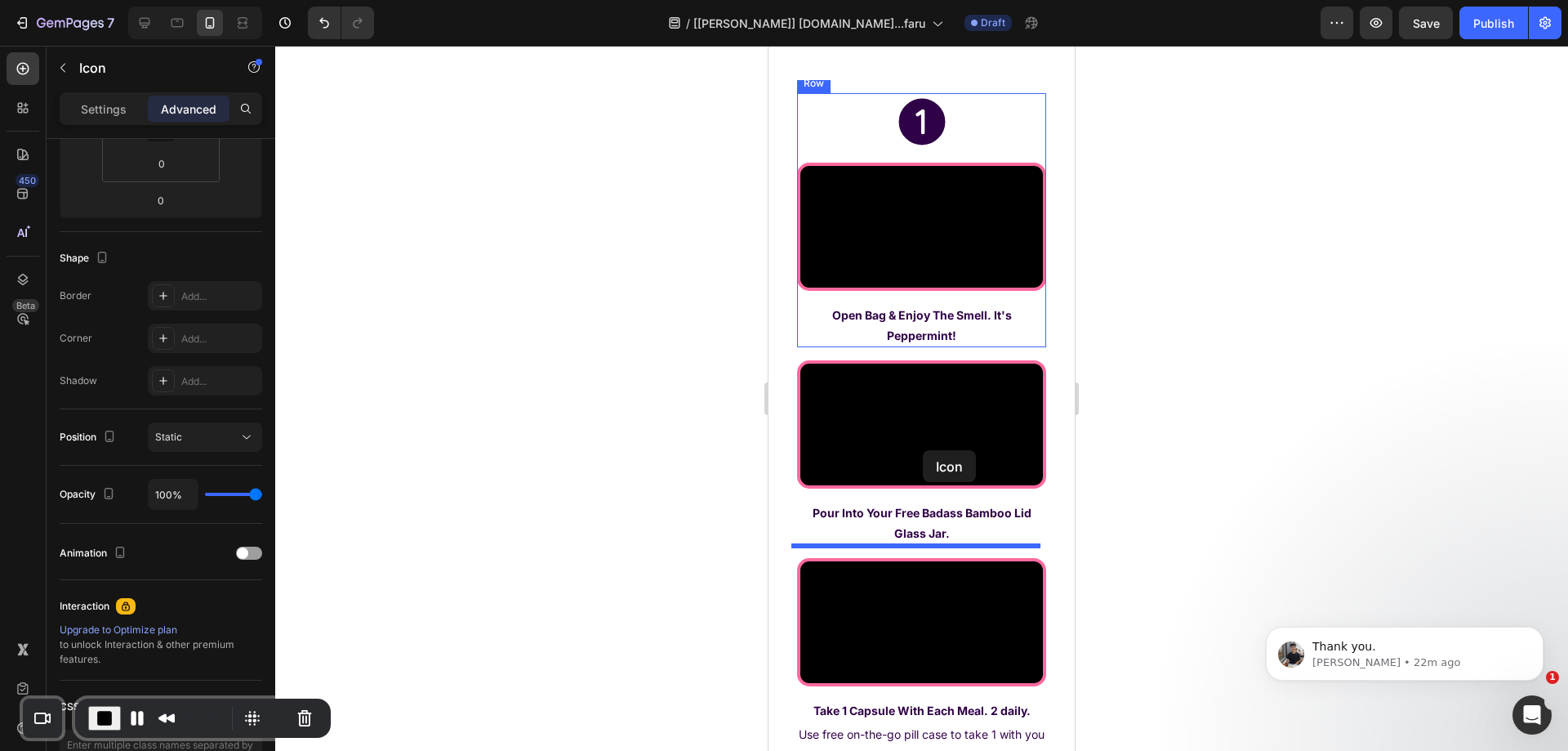
scroll to position [5454, 0]
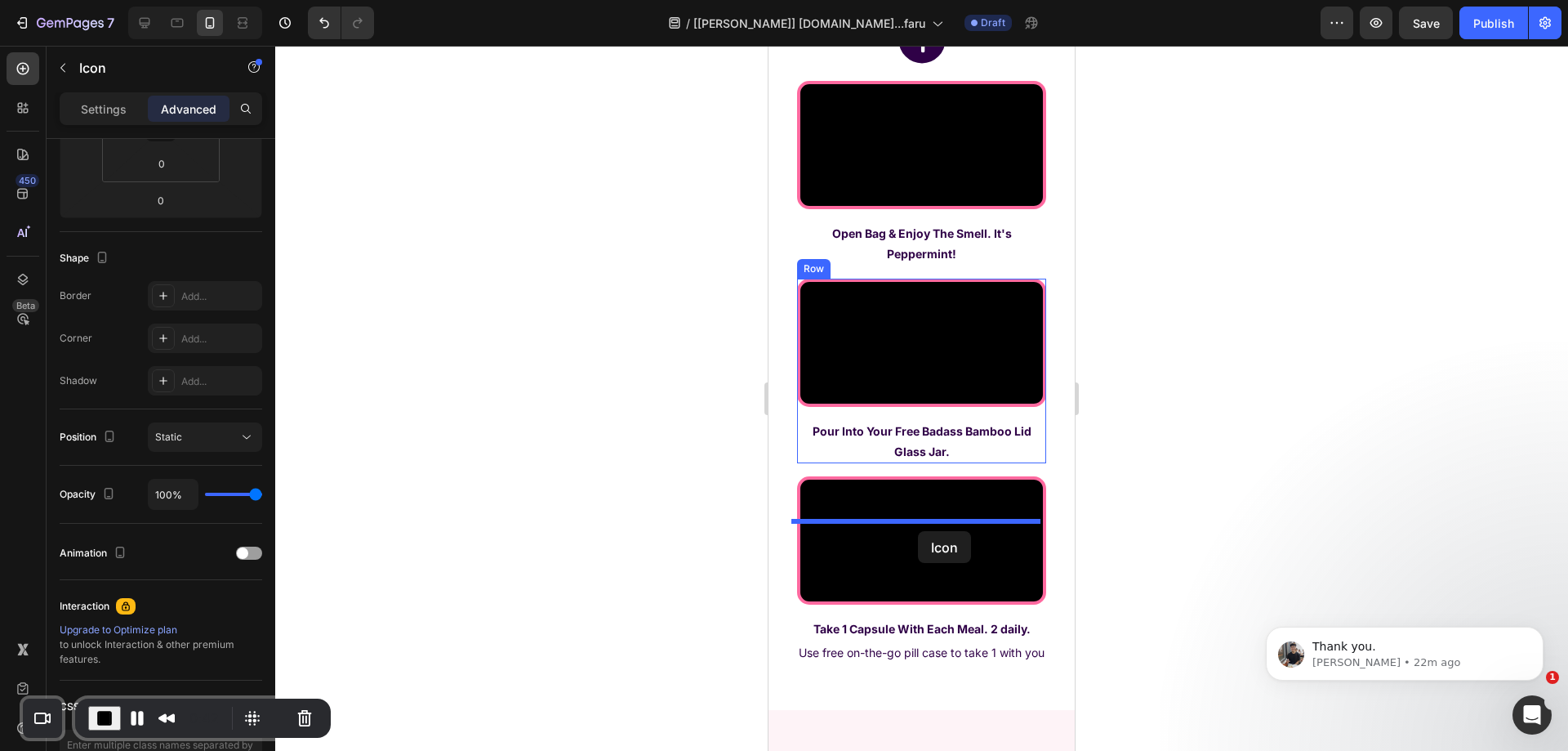
drag, startPoint x: 794, startPoint y: 268, endPoint x: 917, endPoint y: 530, distance: 289.4
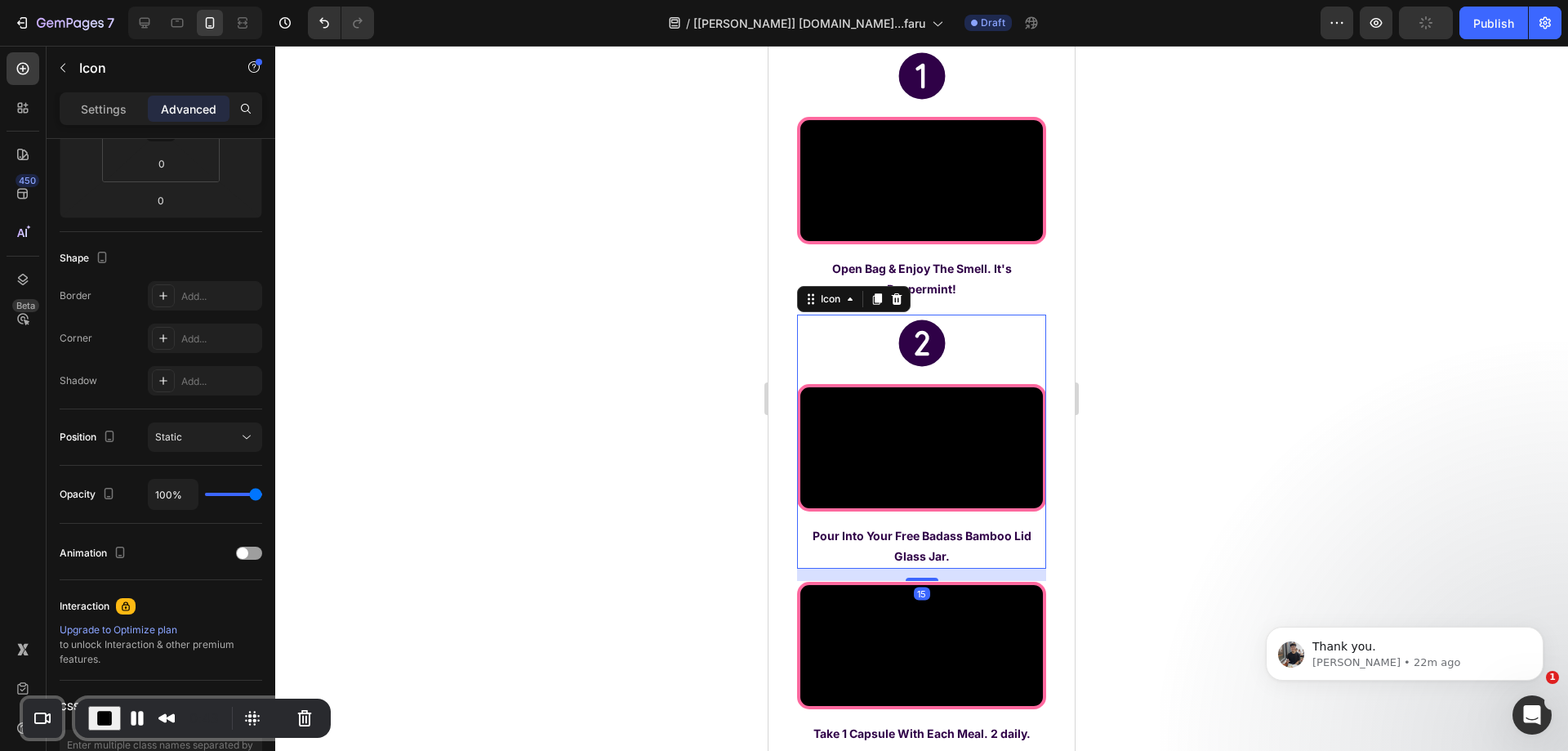
scroll to position [4825, 0]
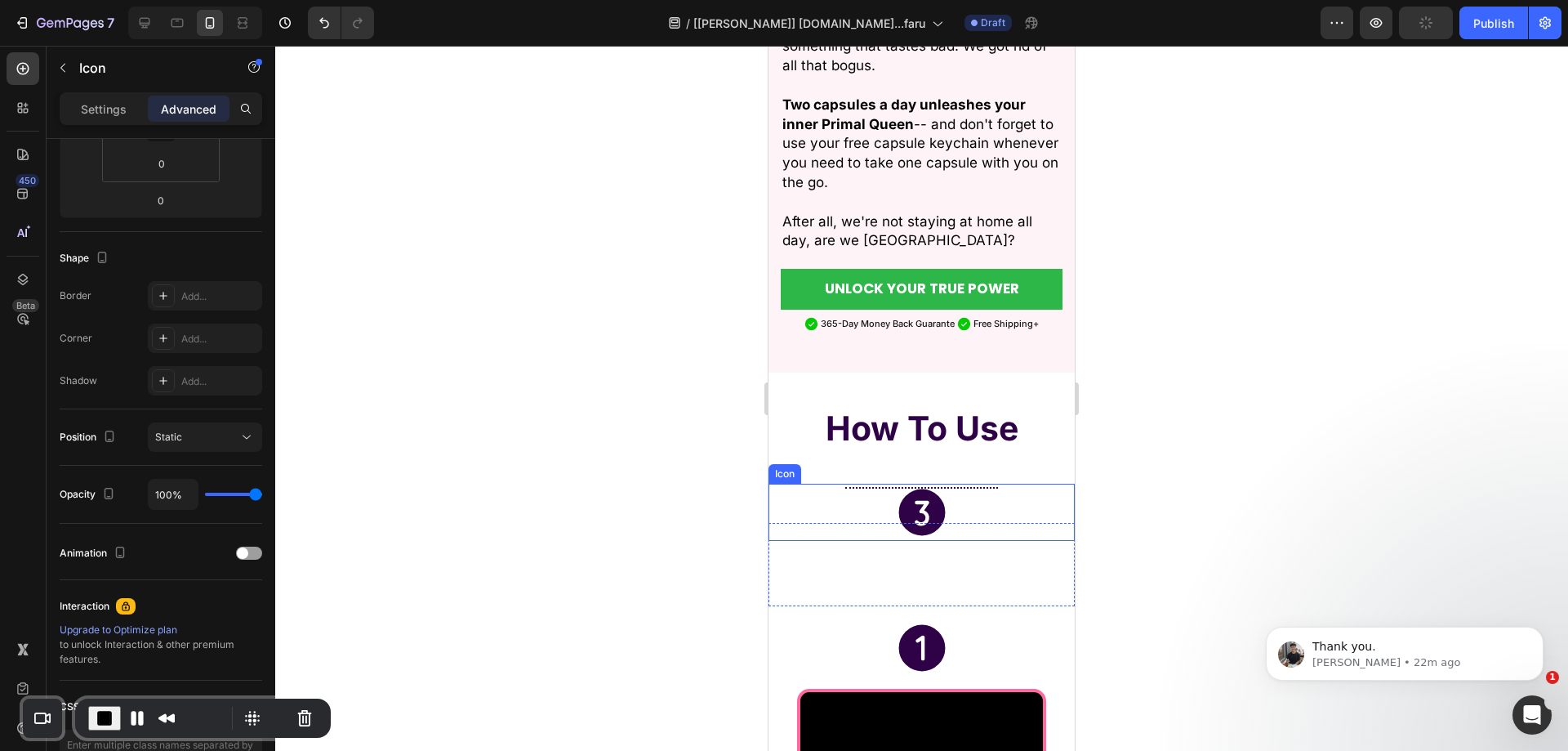
click at [922, 489] on icon at bounding box center [921, 512] width 47 height 47
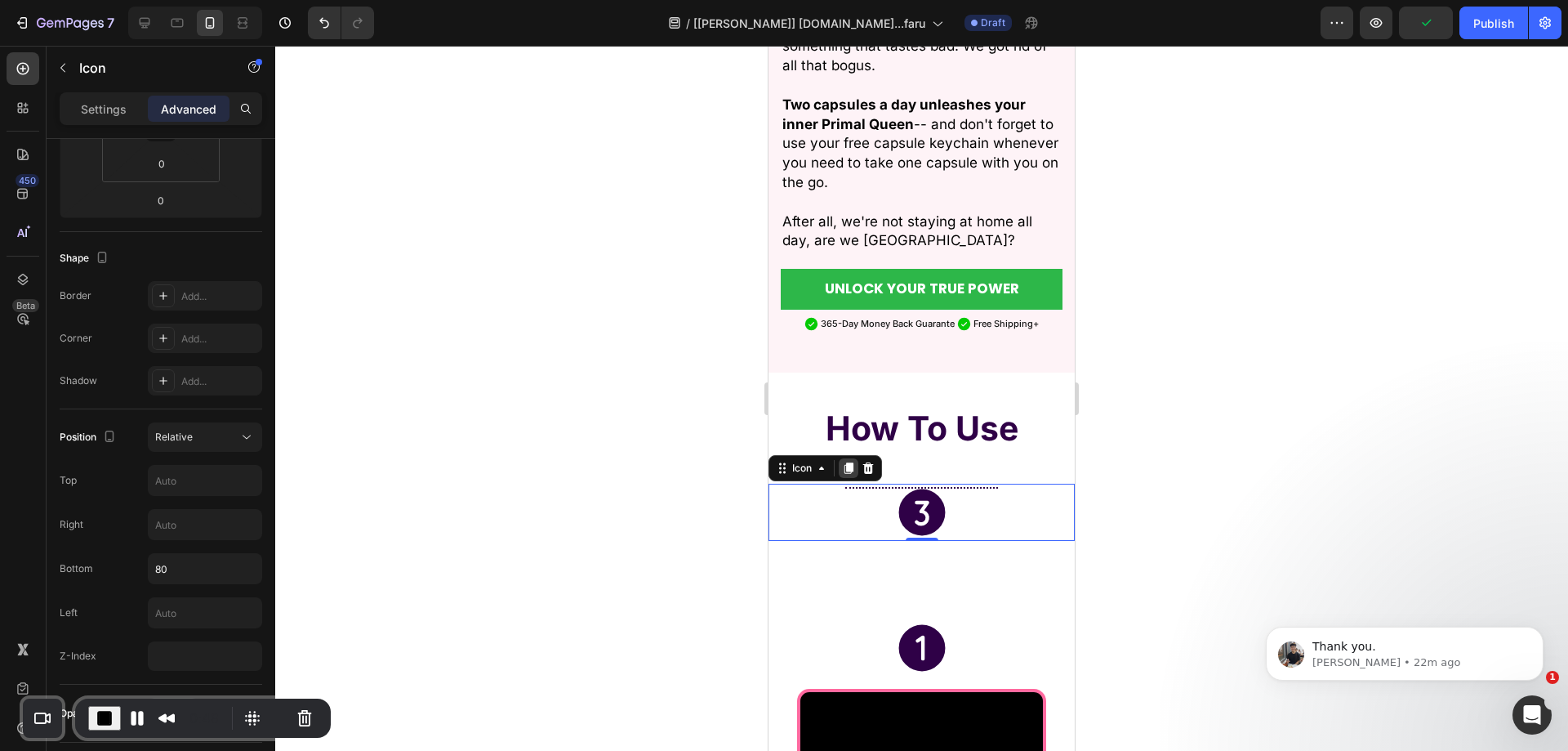
drag, startPoint x: 852, startPoint y: 432, endPoint x: 940, endPoint y: 537, distance: 137.0
click at [852, 462] on icon at bounding box center [850, 468] width 9 height 11
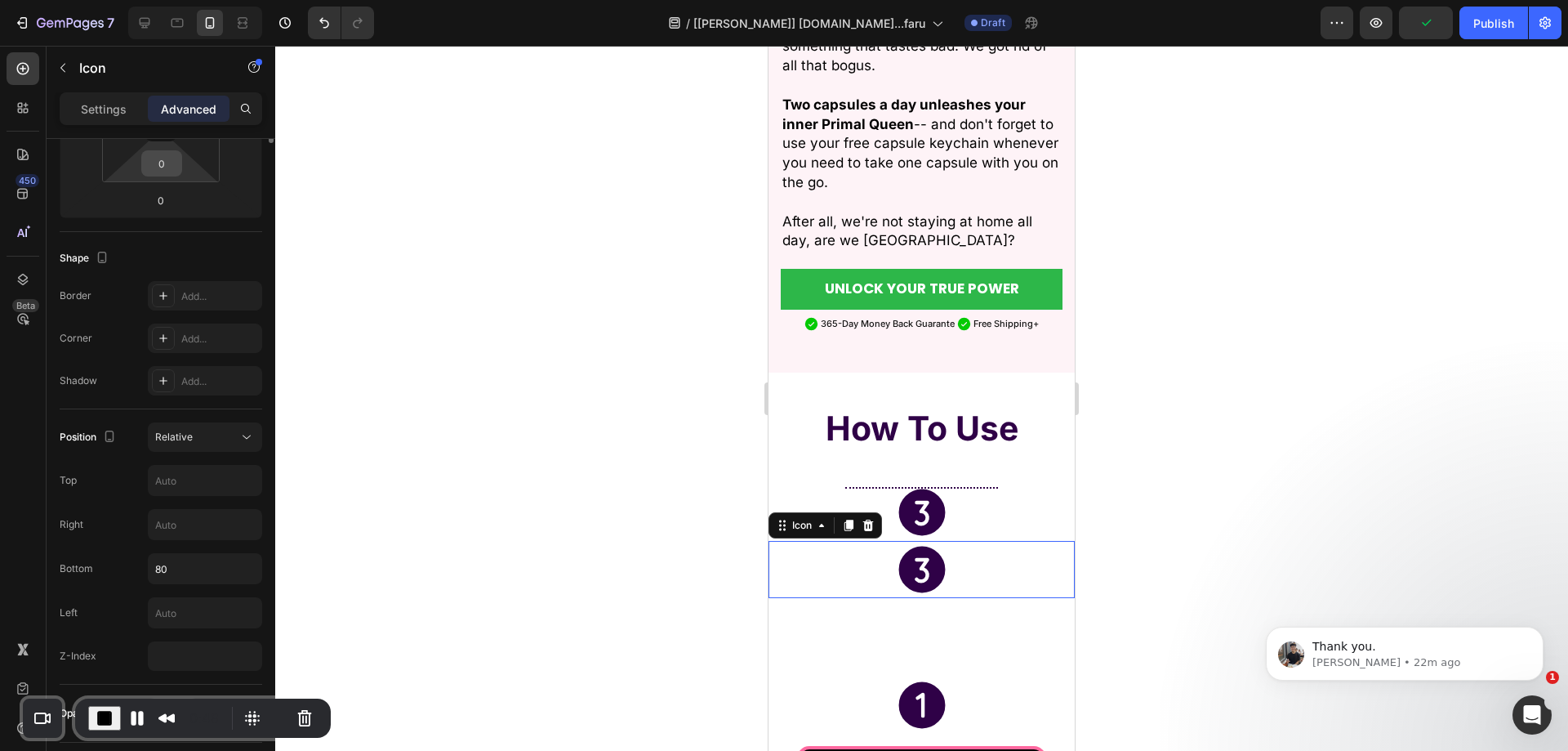
scroll to position [0, 0]
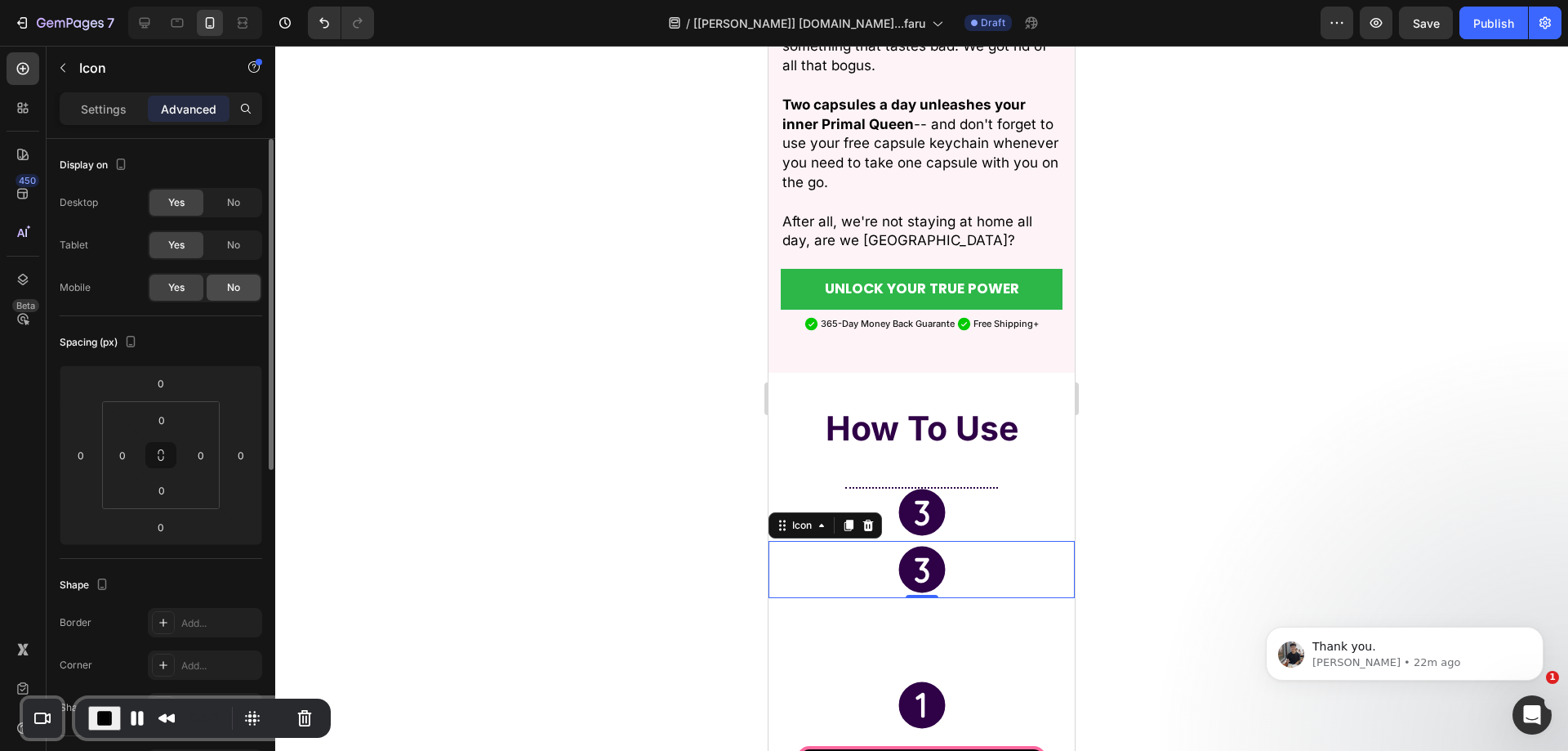
click at [239, 285] on span "No" at bounding box center [234, 288] width 13 height 15
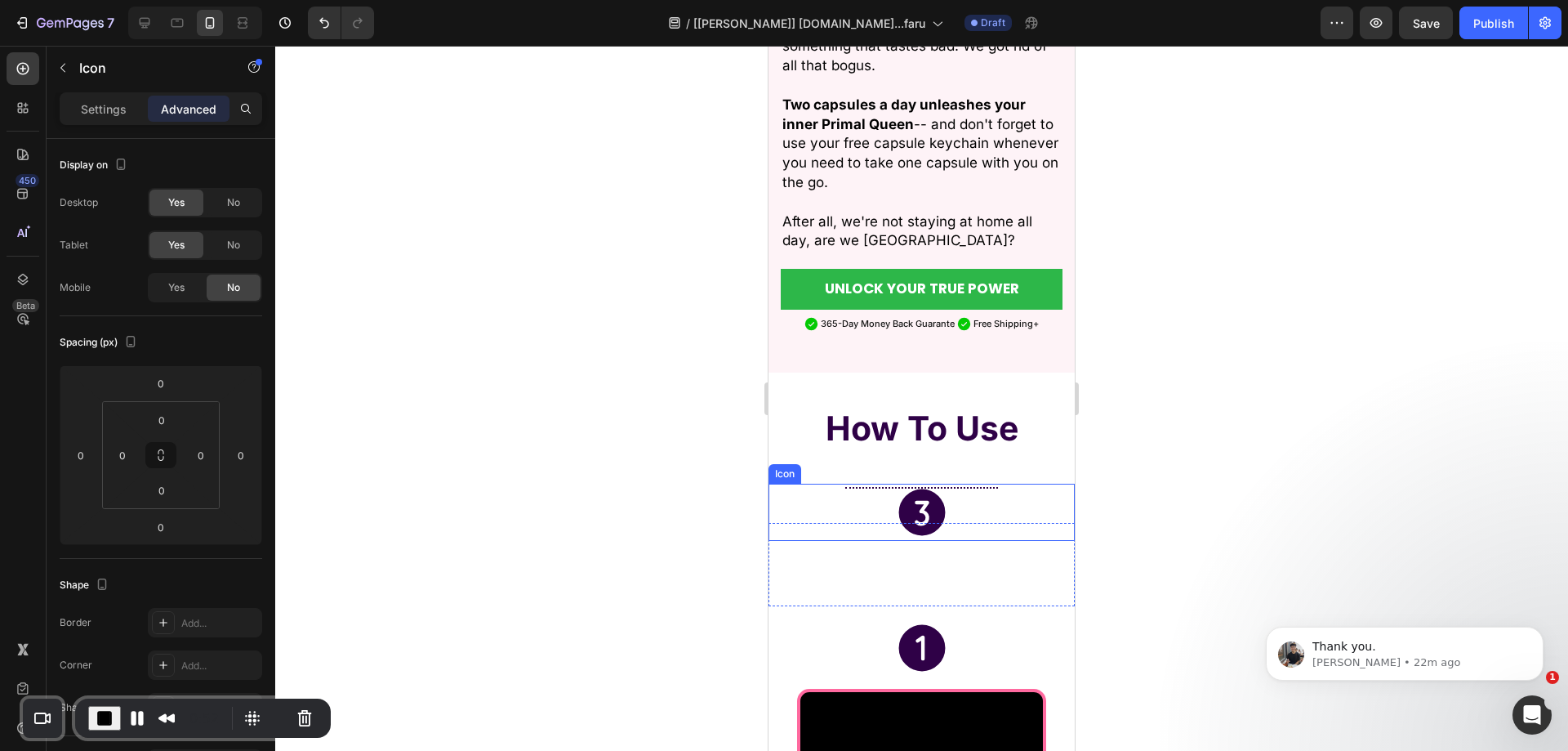
click at [907, 489] on icon at bounding box center [921, 512] width 47 height 47
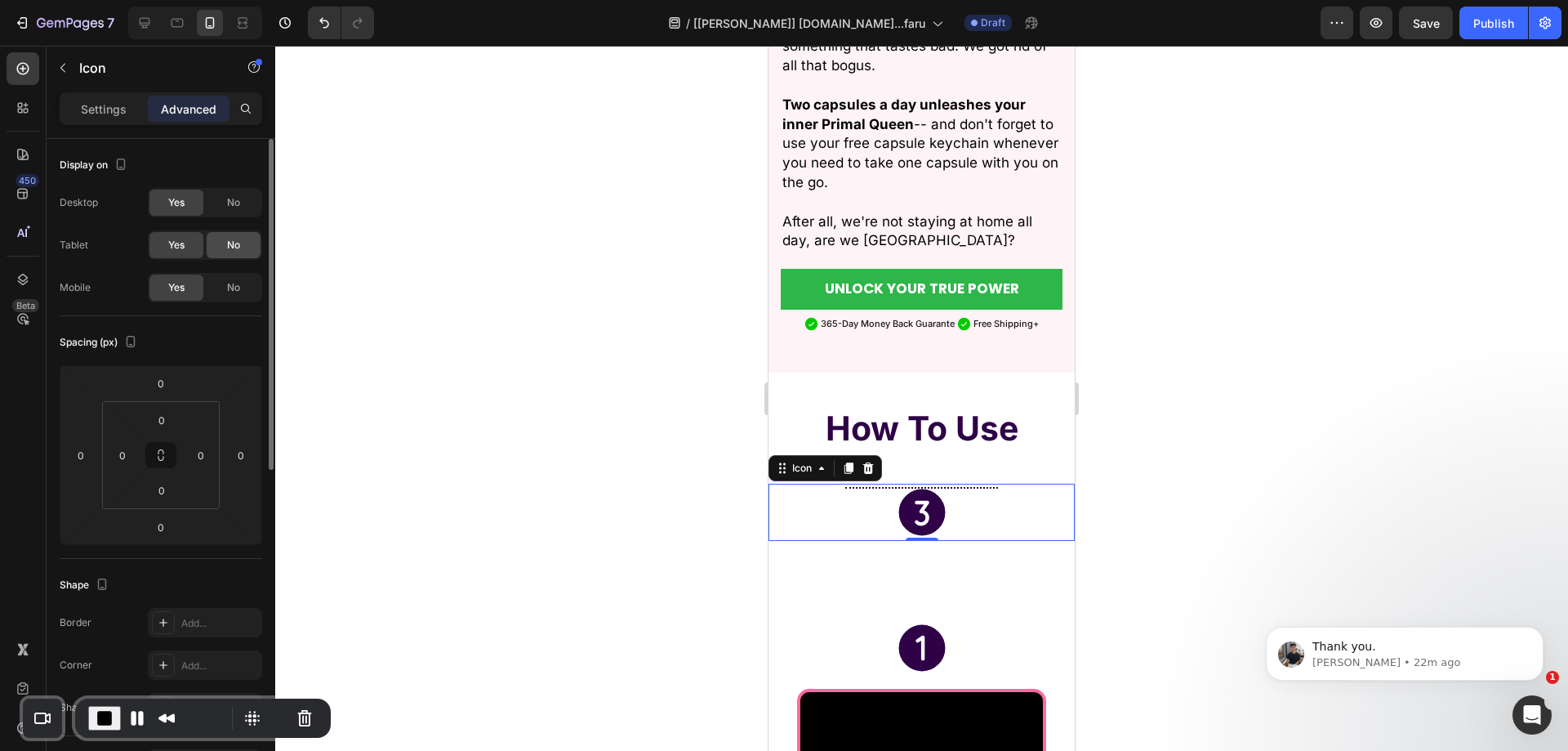
click at [242, 248] on div "No" at bounding box center [233, 245] width 54 height 27
click at [240, 206] on span "No" at bounding box center [234, 203] width 13 height 15
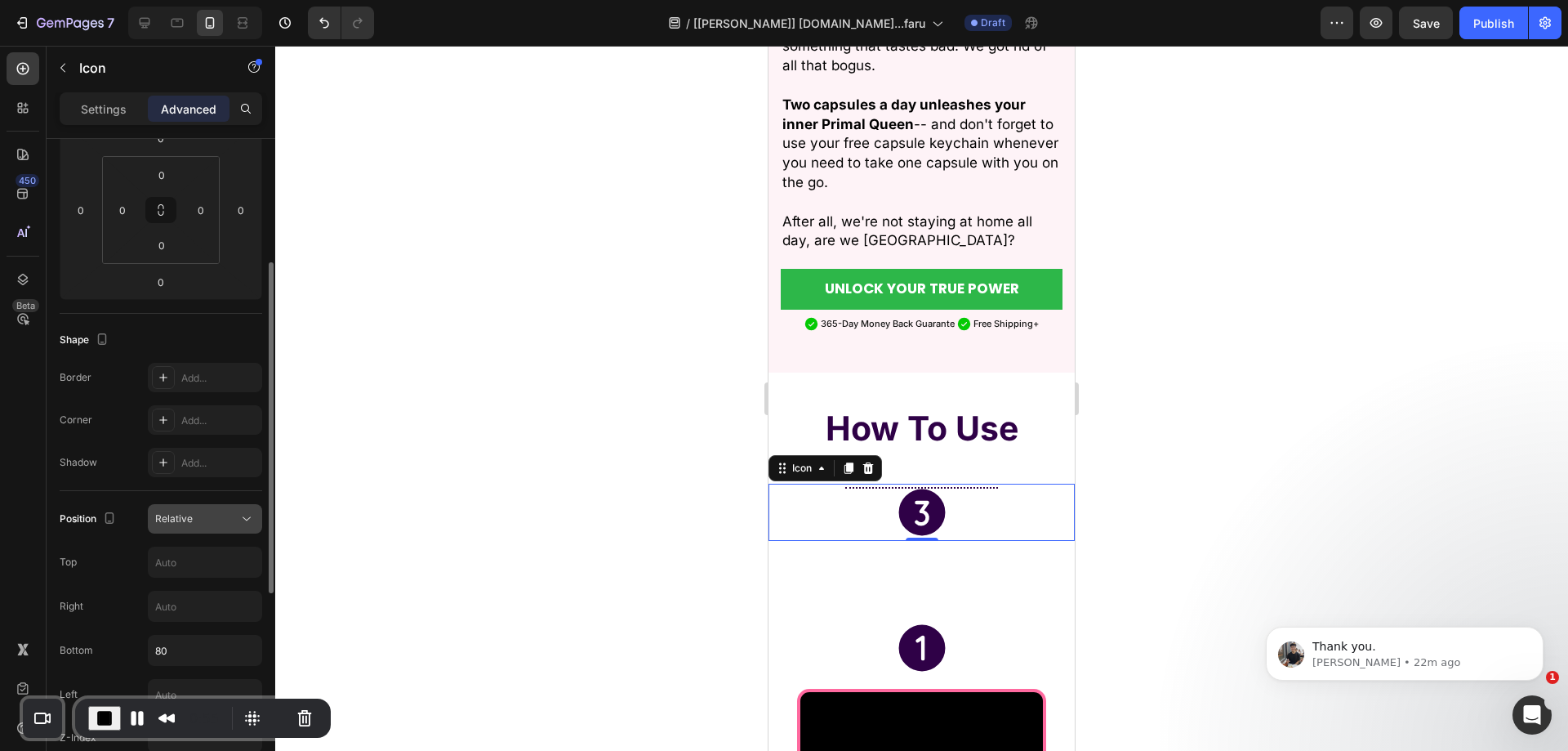
click at [218, 511] on div "Relative" at bounding box center [204, 519] width 100 height 17
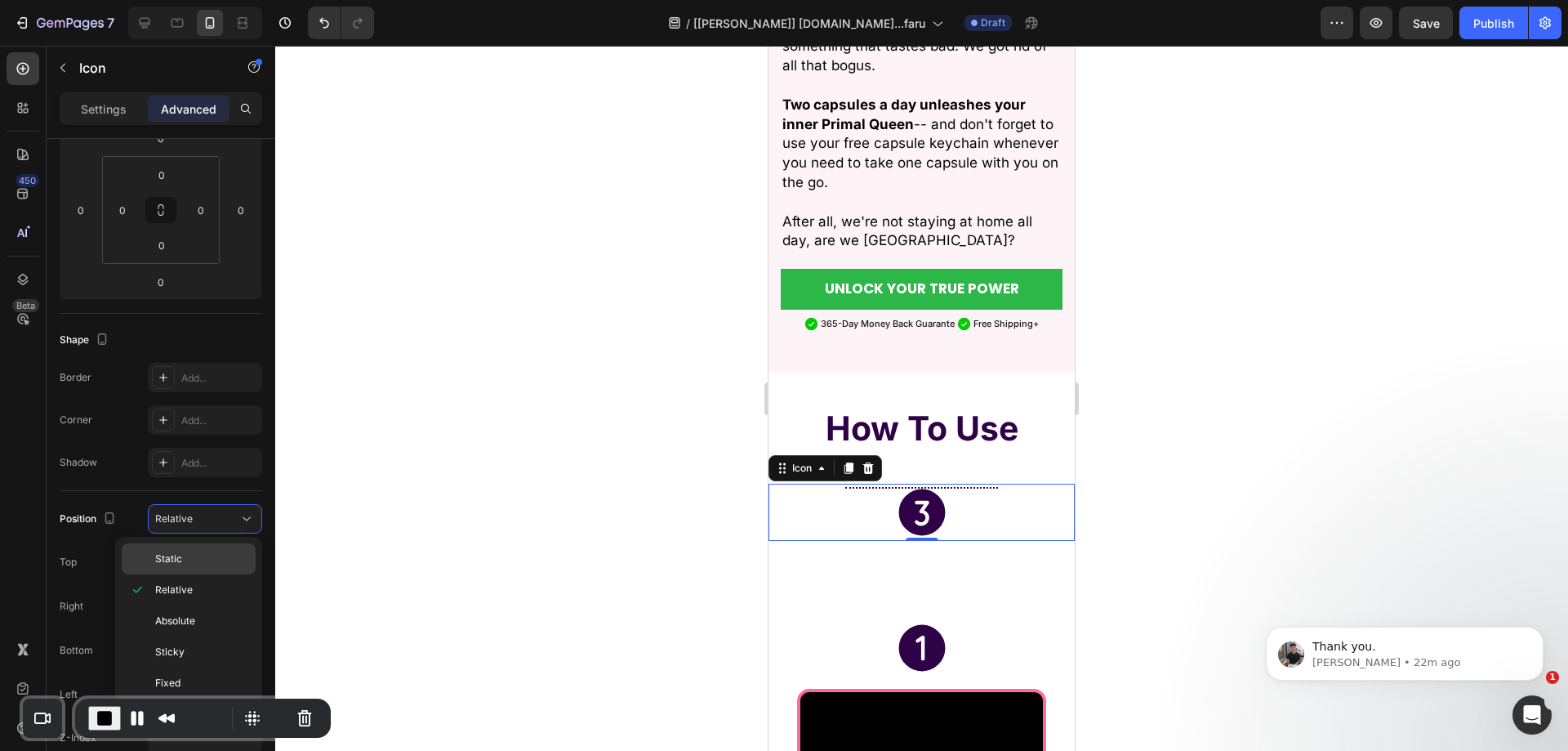
click at [209, 552] on p "Static" at bounding box center [202, 559] width 93 height 15
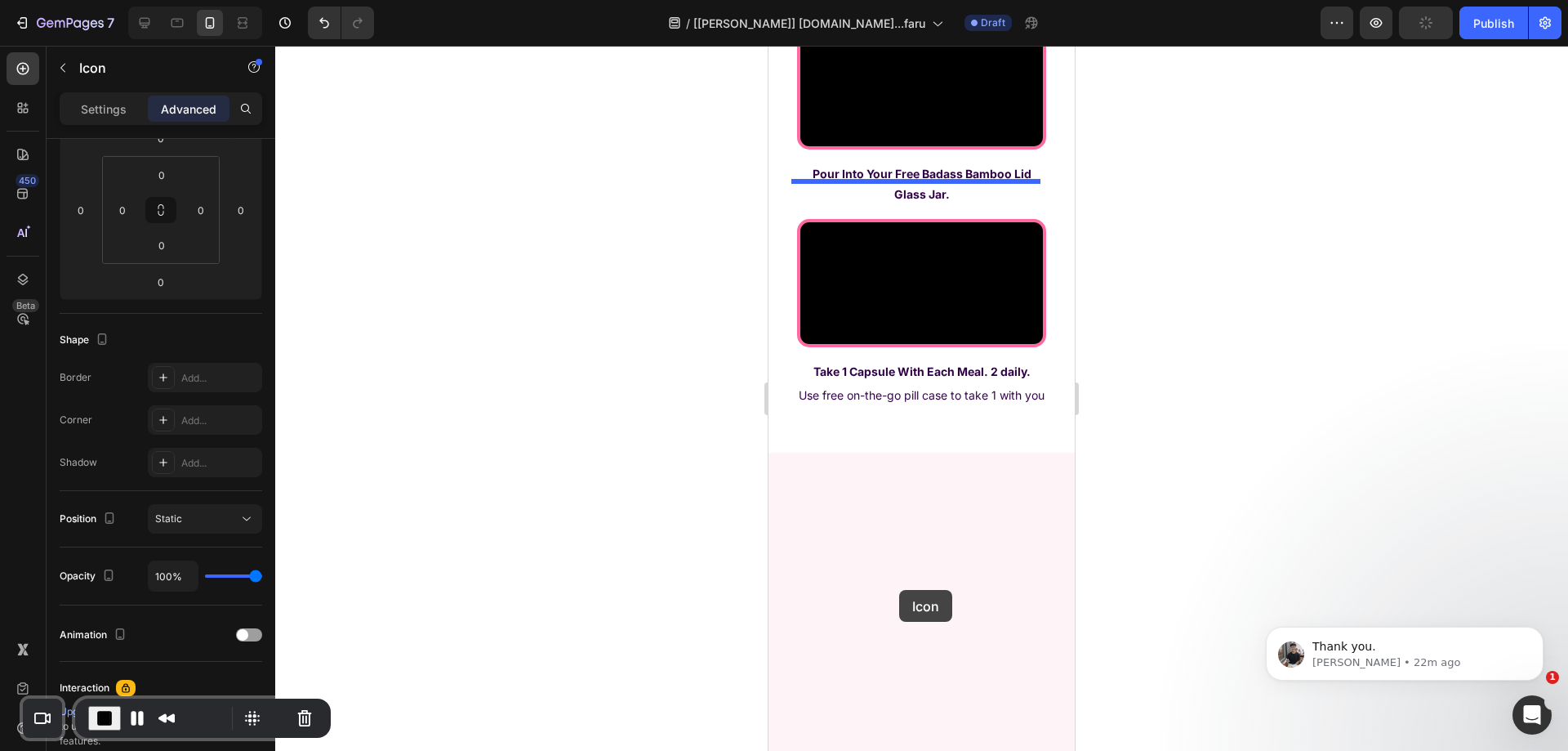
scroll to position [5969, 0]
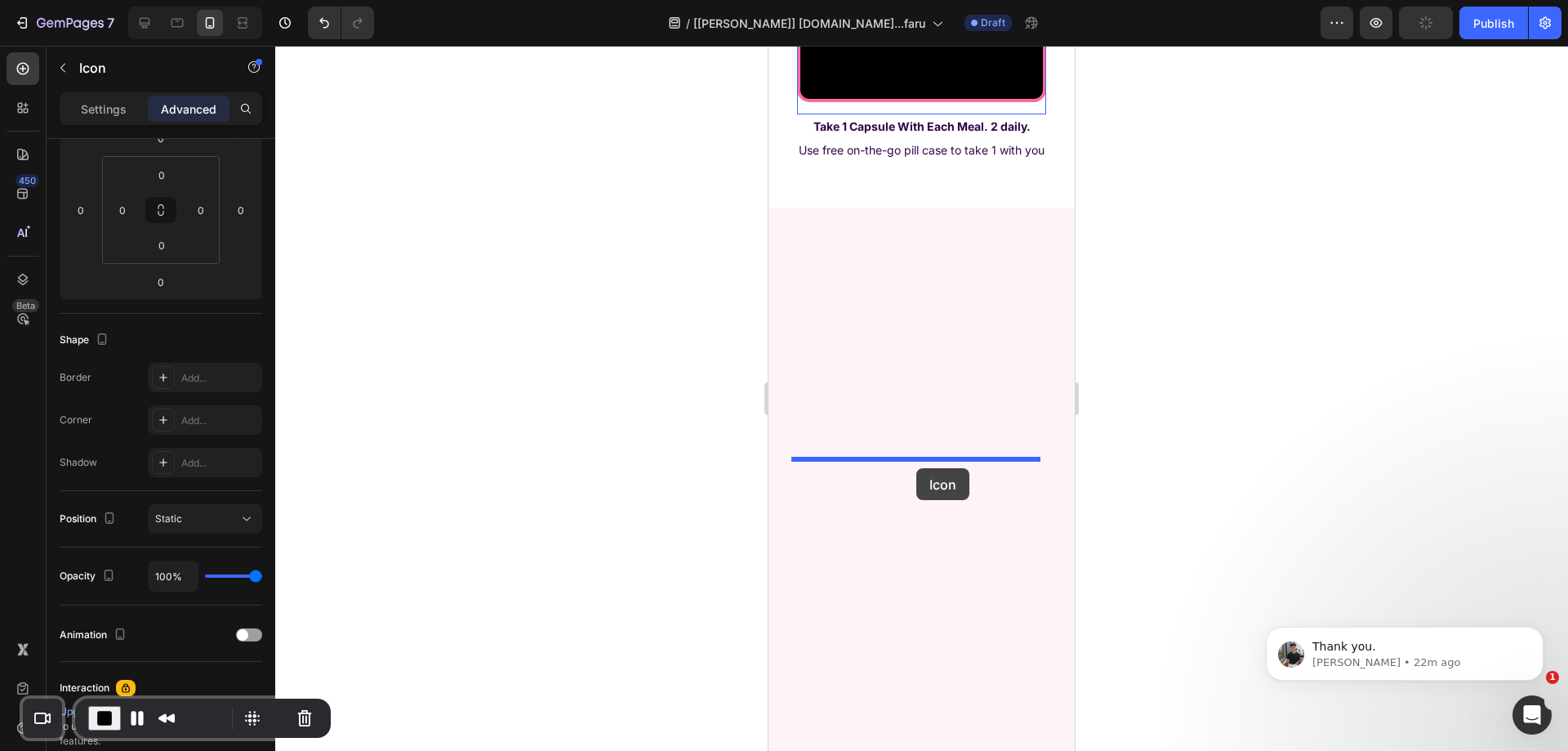
drag, startPoint x: 807, startPoint y: 505, endPoint x: 916, endPoint y: 469, distance: 114.8
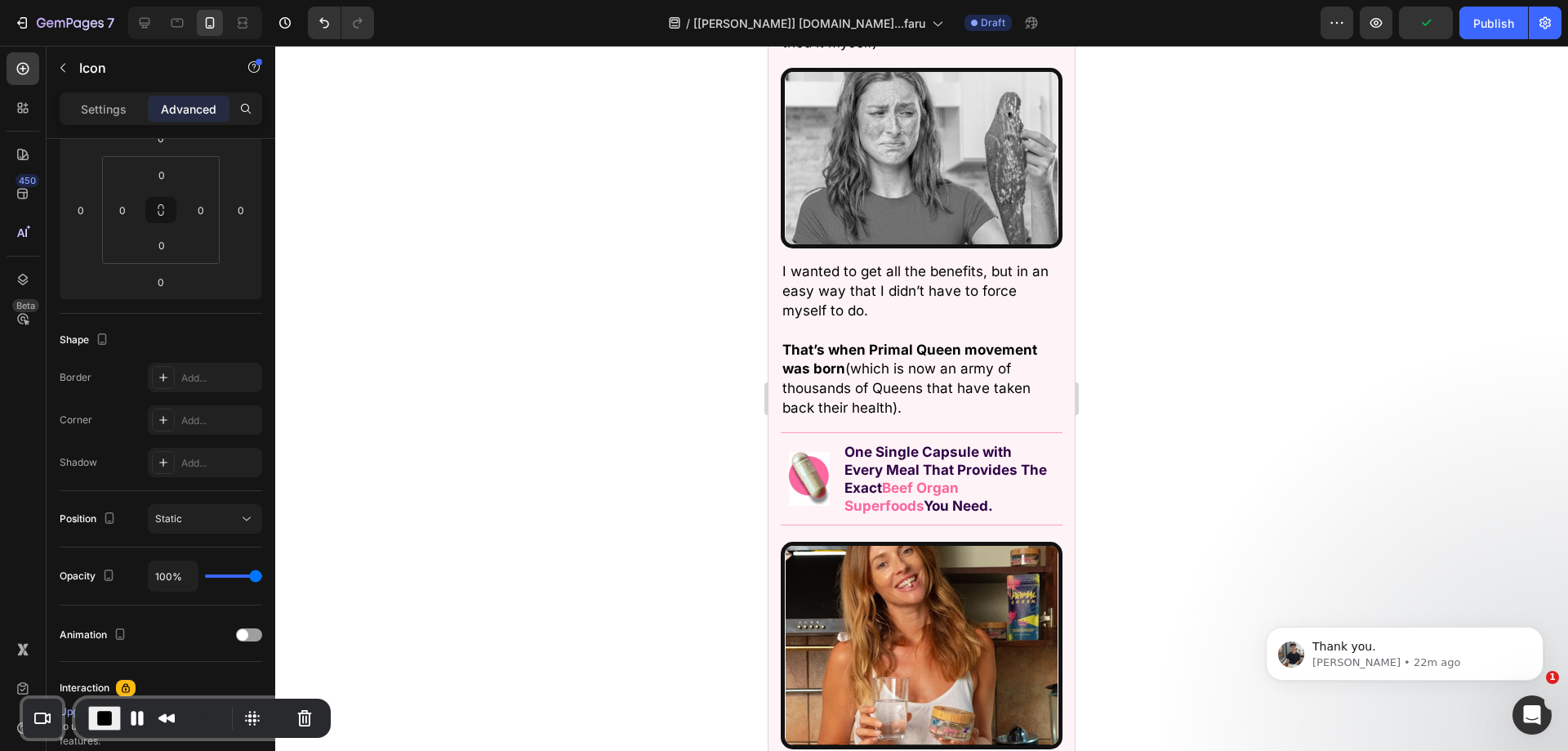
scroll to position [6402, 0]
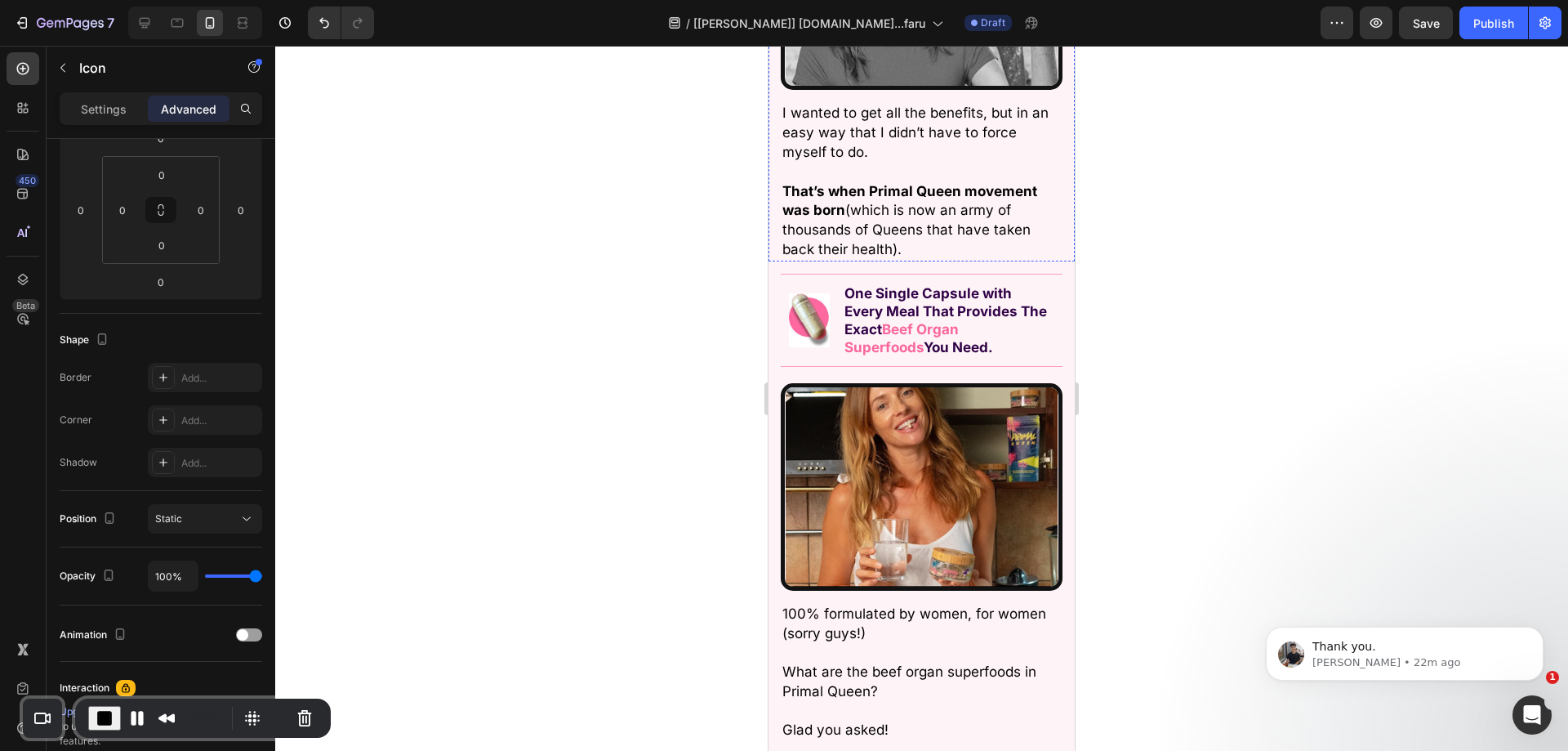
click at [1220, 526] on div at bounding box center [921, 398] width 1293 height 705
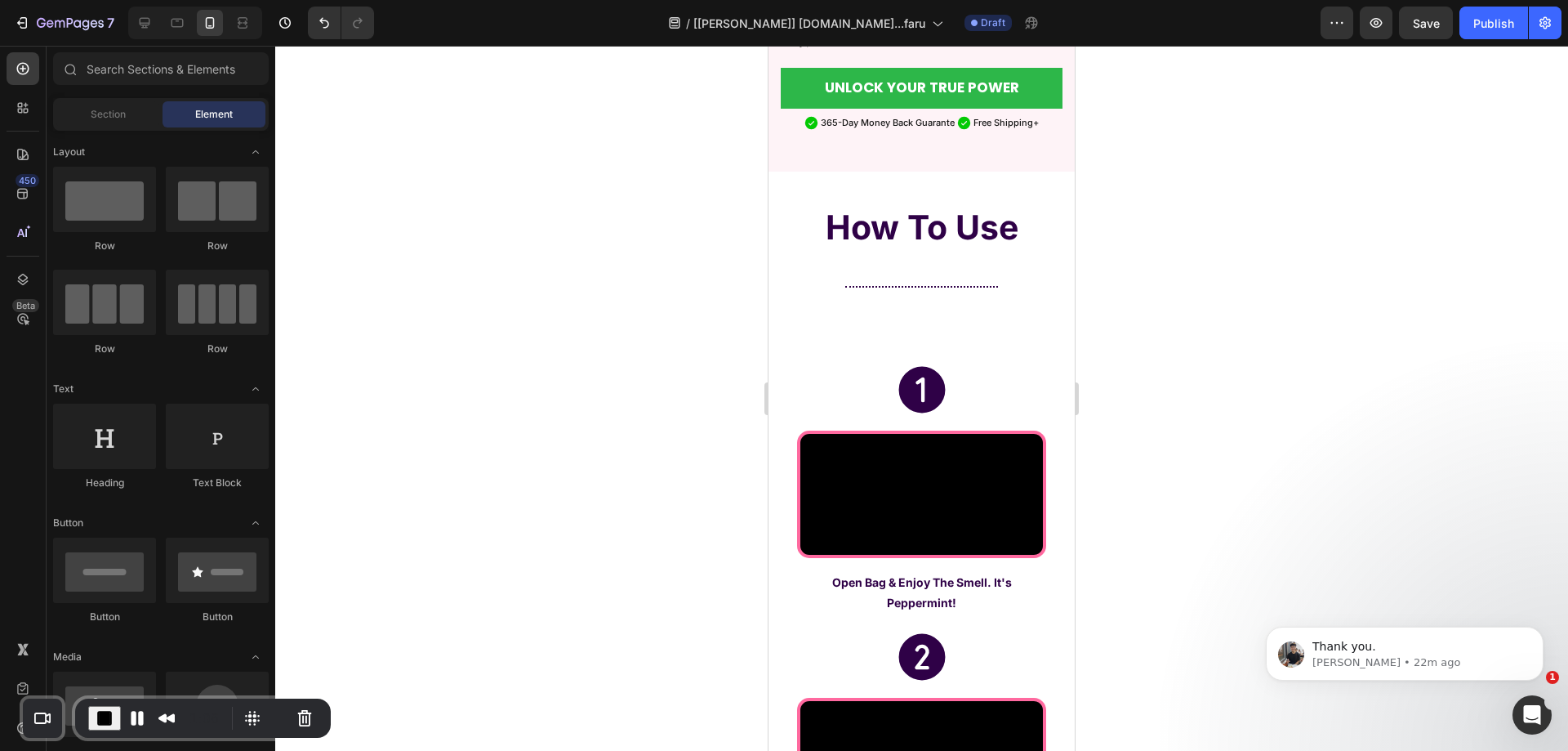
scroll to position [5013, 0]
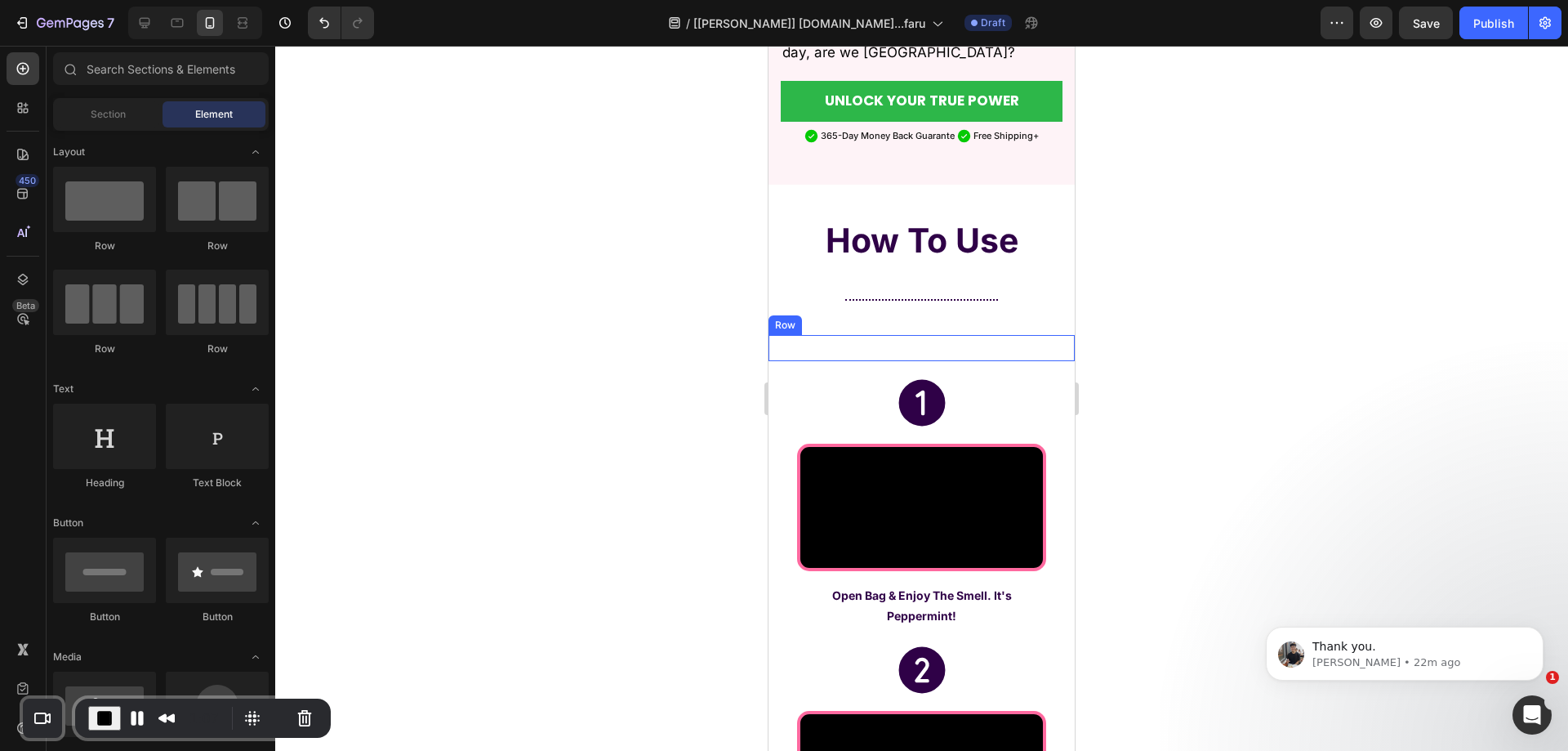
click at [948, 335] on div "Icon Icon Icon Row" at bounding box center [922, 348] width 306 height 27
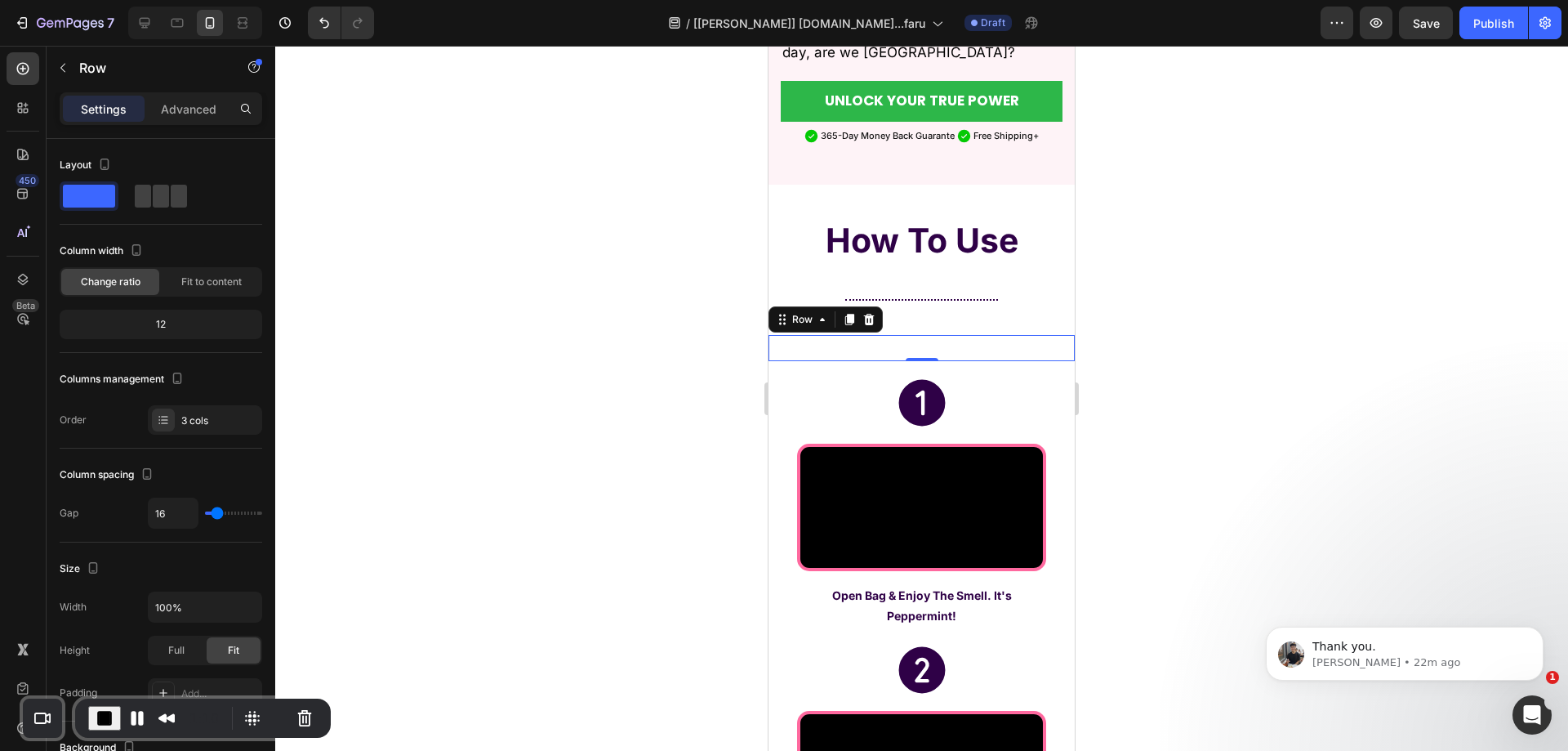
click at [184, 108] on p "Advanced" at bounding box center [189, 109] width 56 height 17
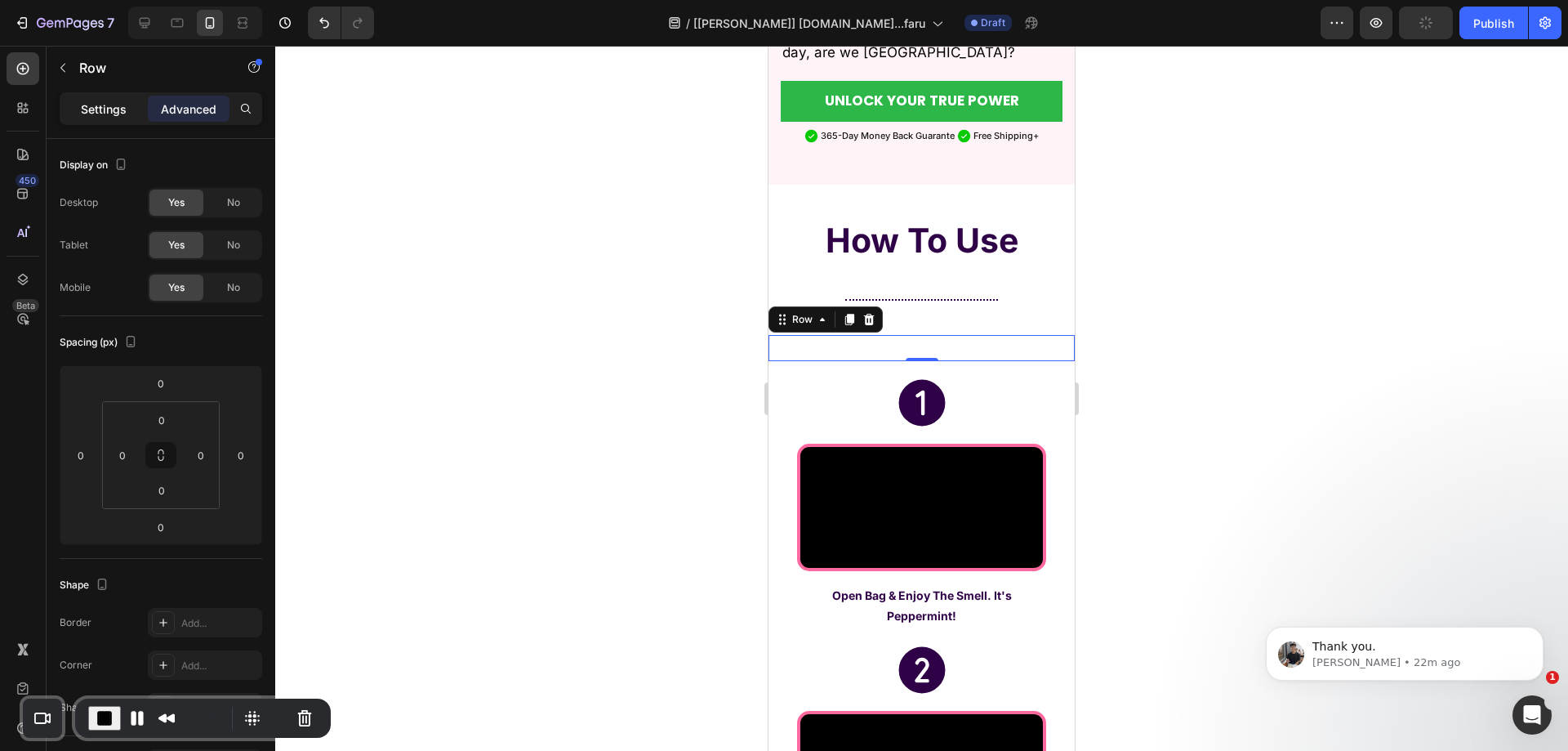
click at [106, 105] on p "Settings" at bounding box center [104, 109] width 46 height 17
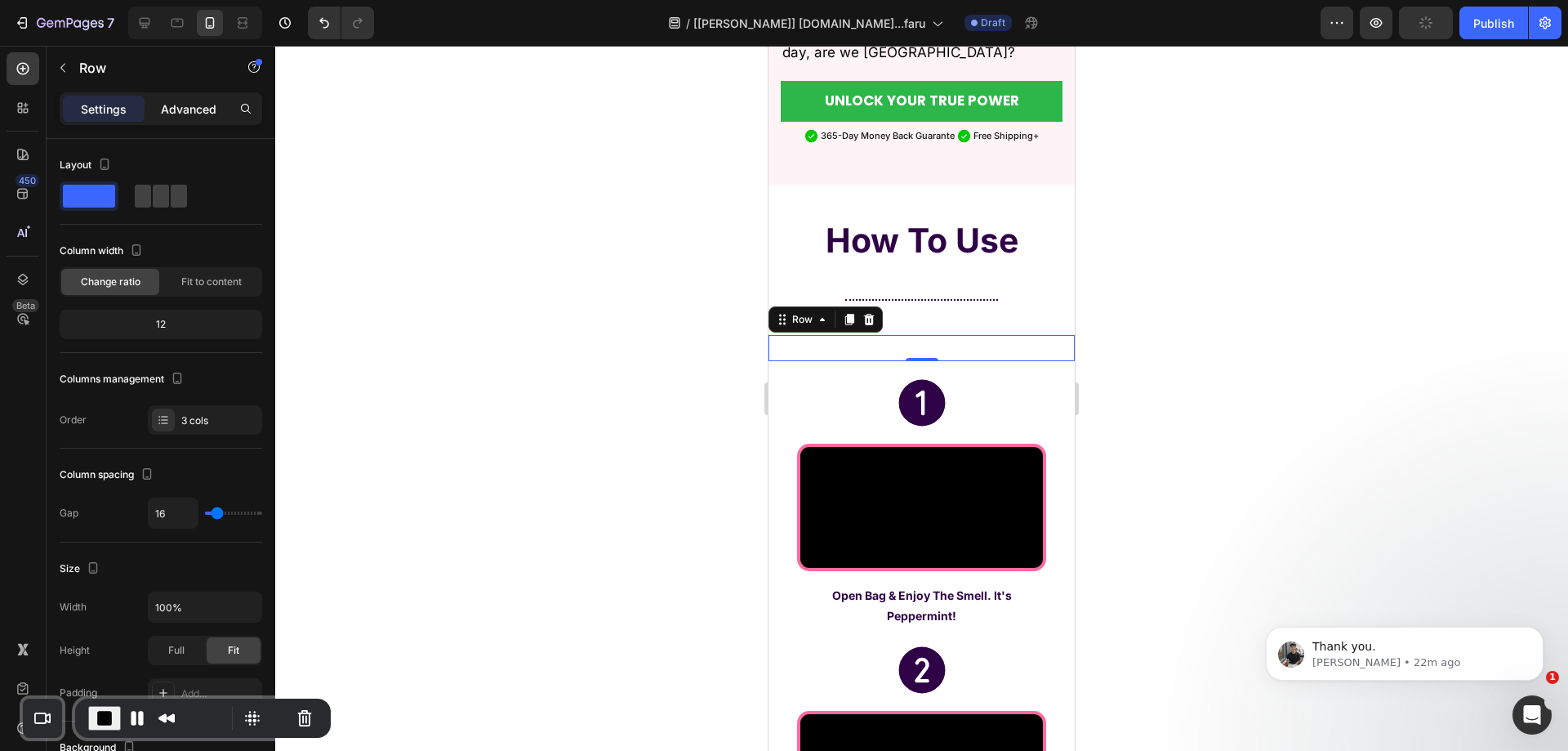
click at [181, 117] on div "Advanced" at bounding box center [188, 108] width 82 height 27
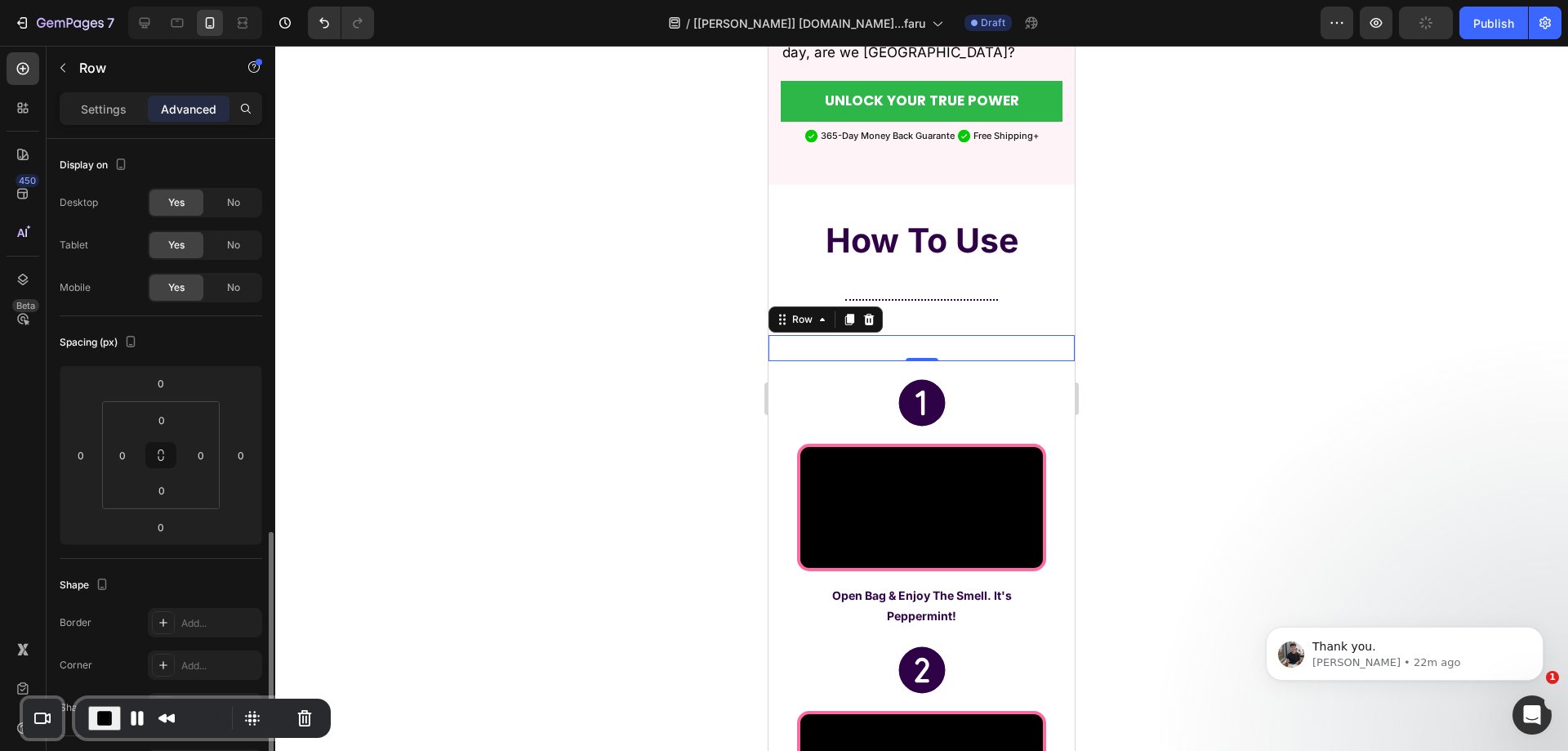
scroll to position [245, 0]
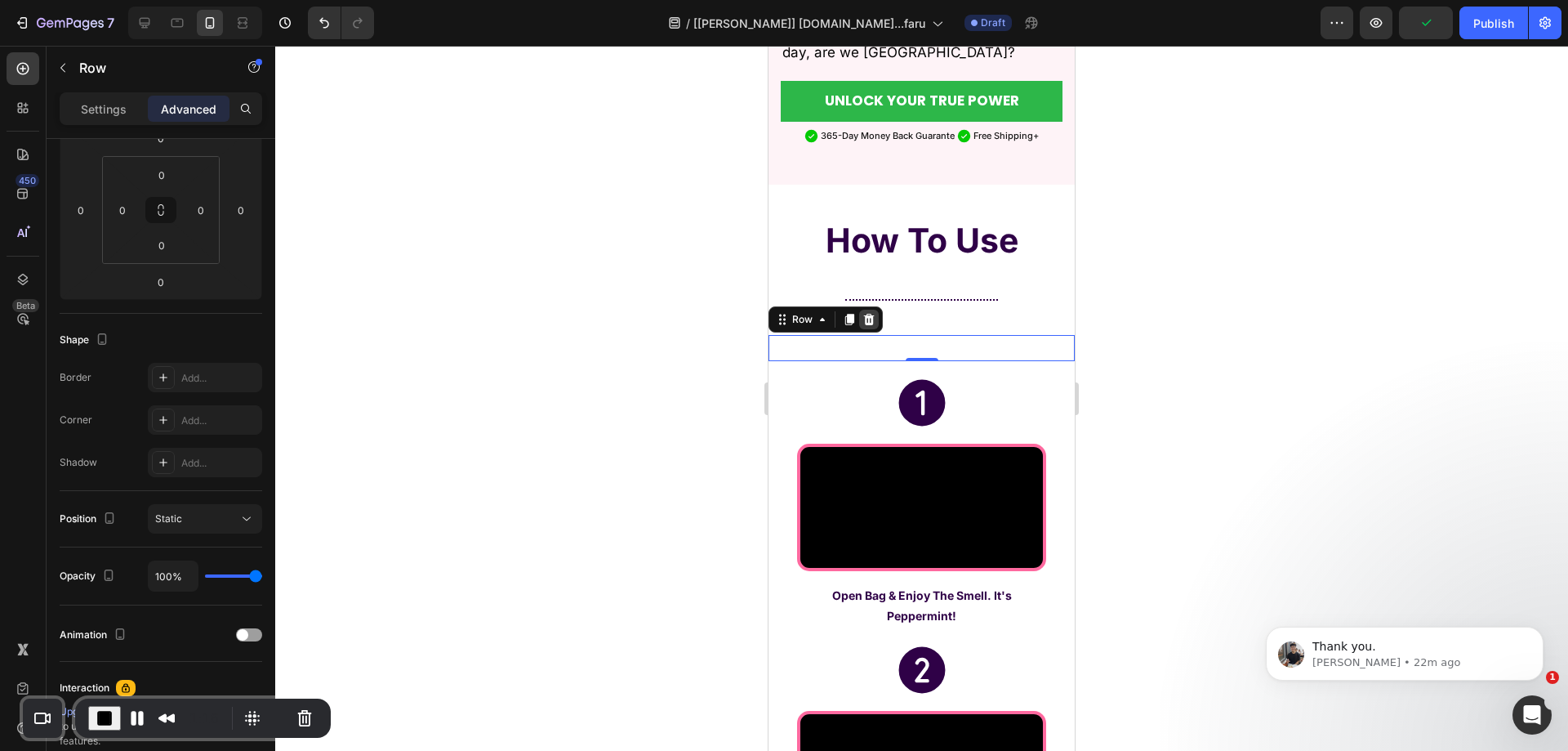
click at [874, 313] on icon at bounding box center [869, 319] width 13 height 13
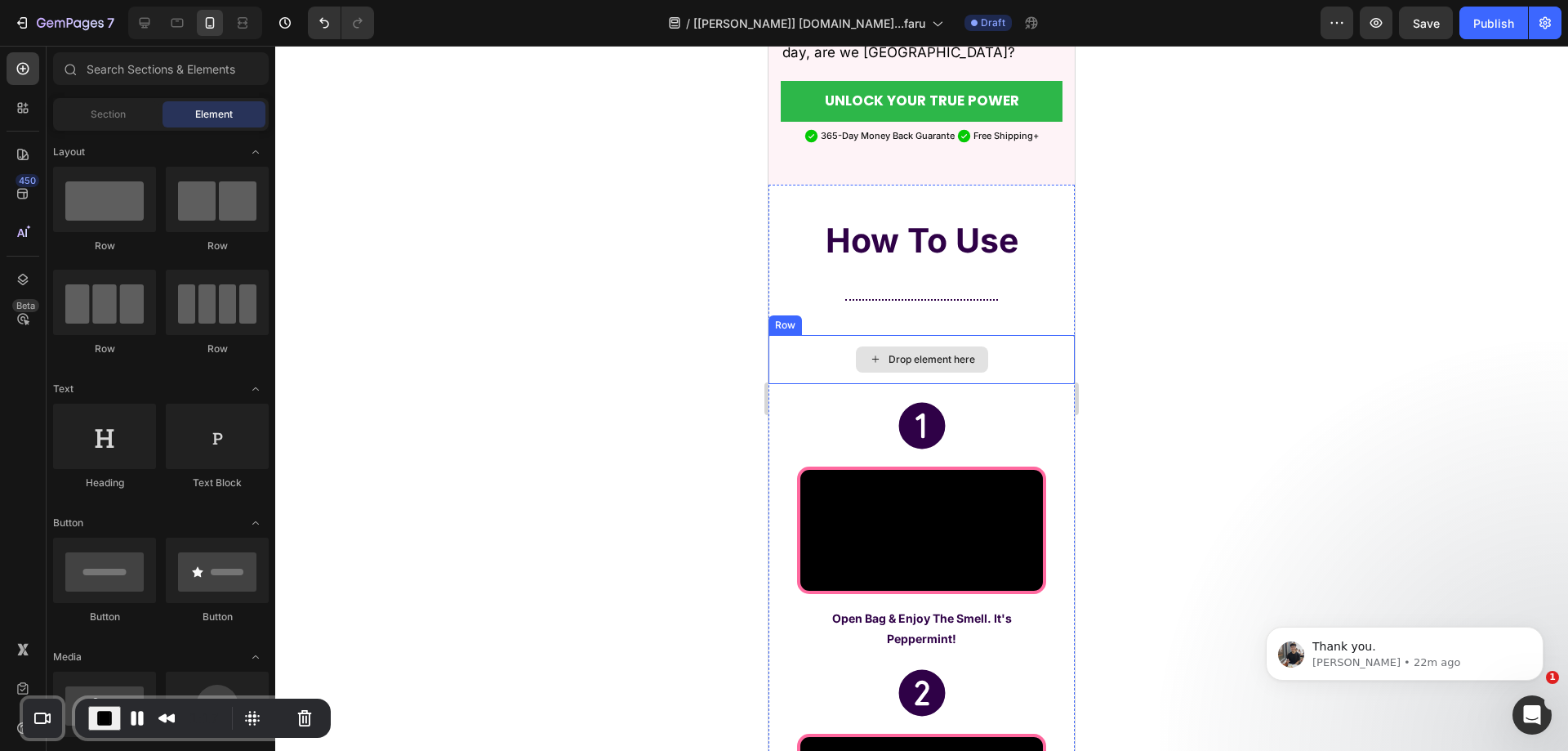
click at [824, 335] on div "Drop element here" at bounding box center [922, 359] width 306 height 49
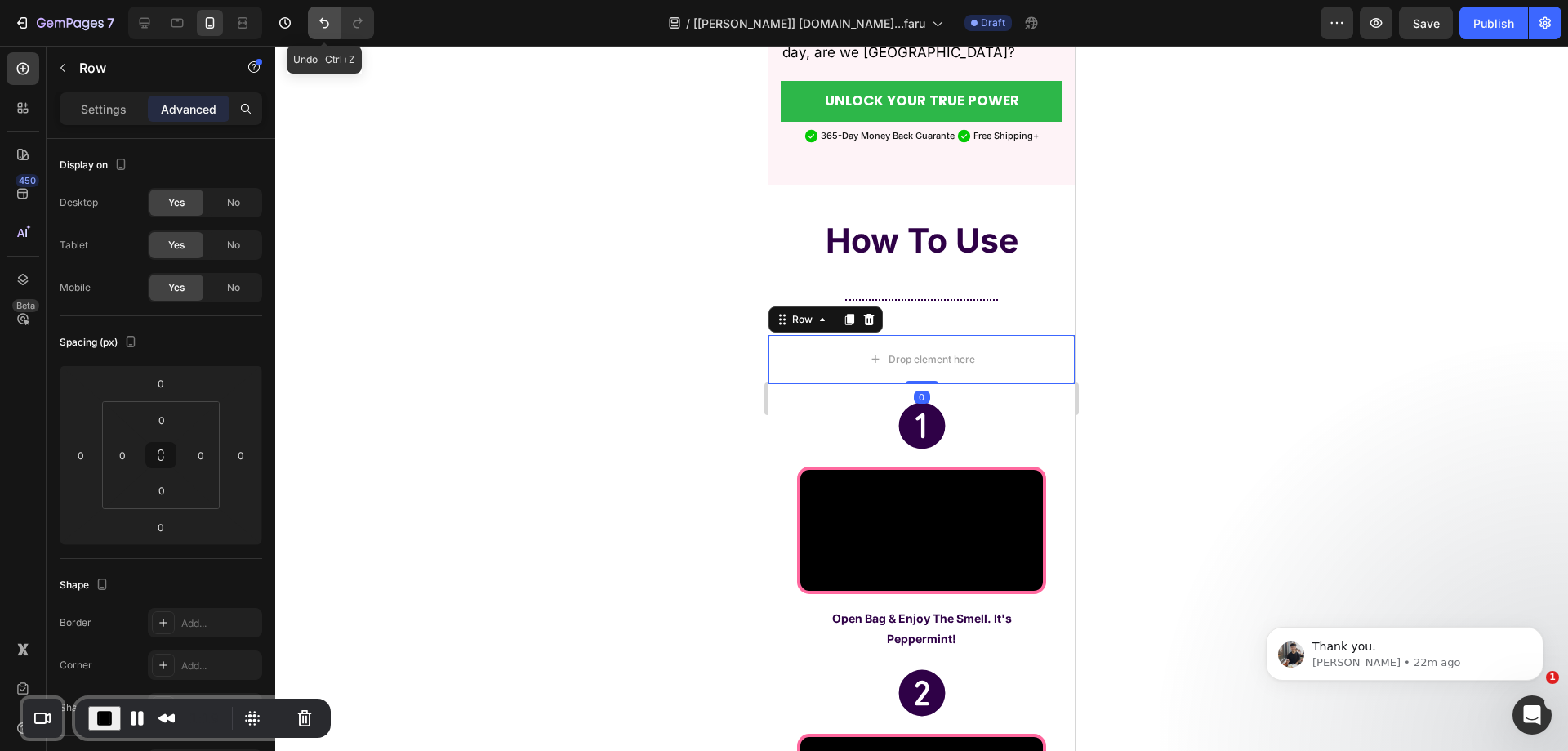
click at [327, 27] on icon "Undo/Redo" at bounding box center [323, 24] width 10 height 11
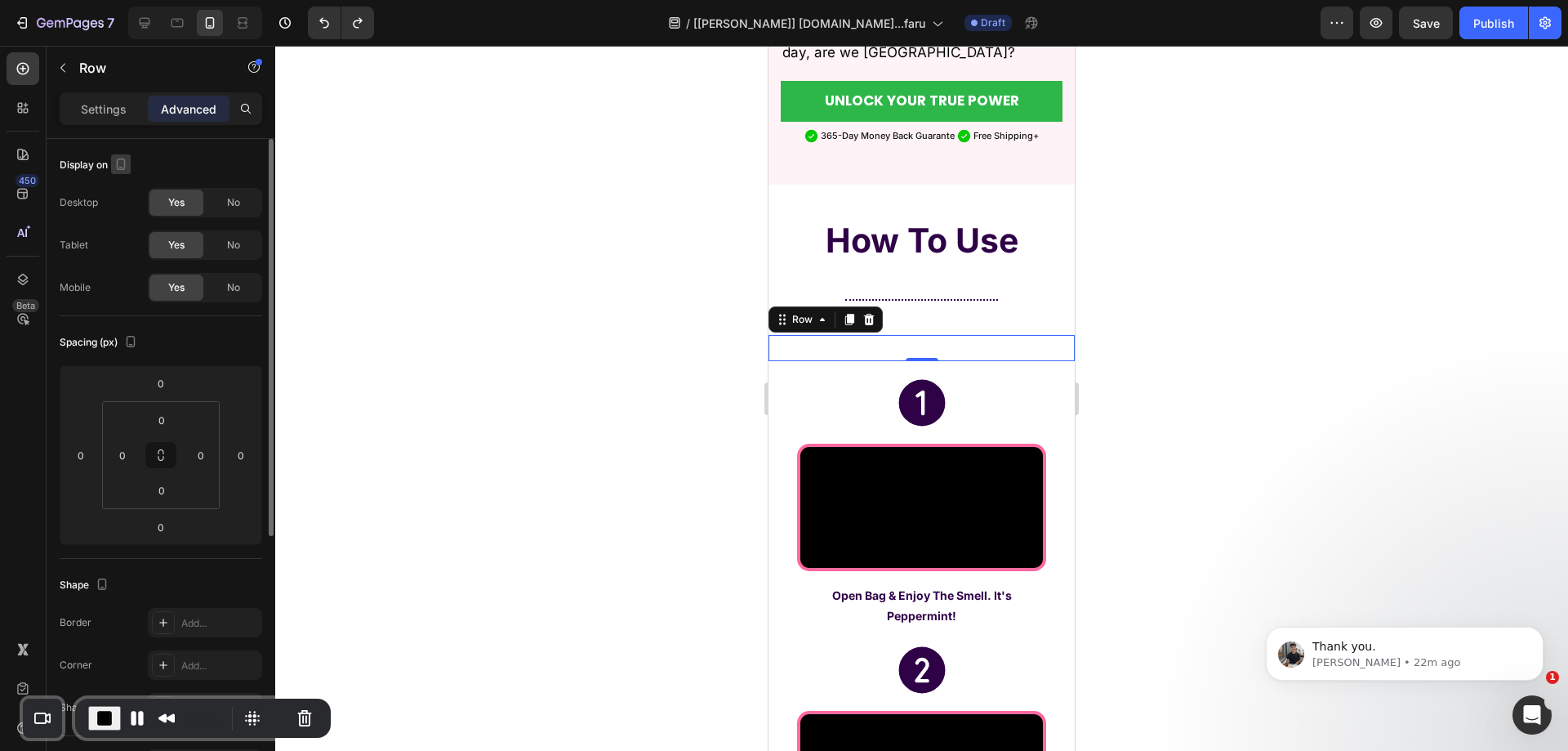
click at [116, 162] on icon "button" at bounding box center [121, 164] width 16 height 17
click at [120, 183] on icon "button" at bounding box center [125, 191] width 16 height 17
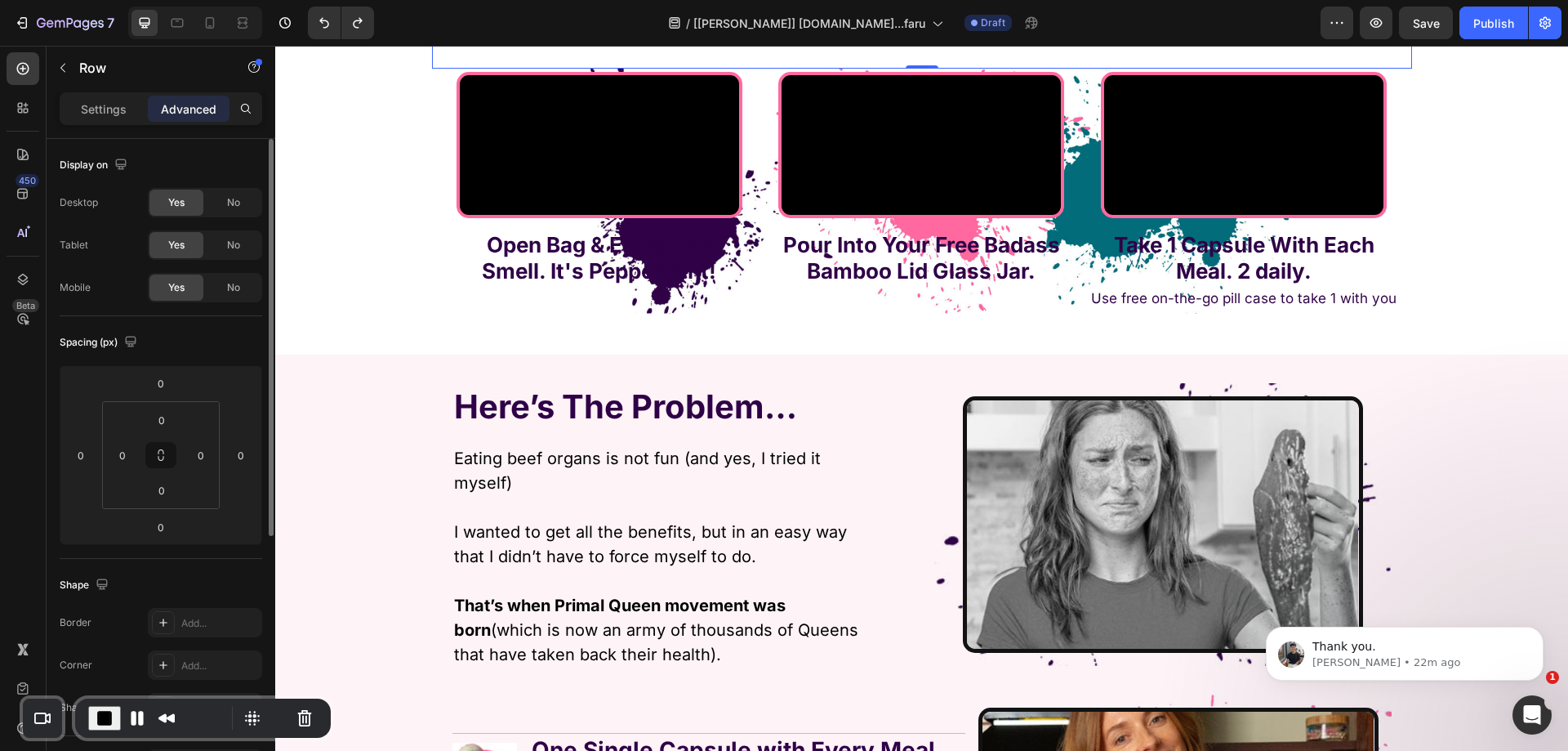
scroll to position [4921, 0]
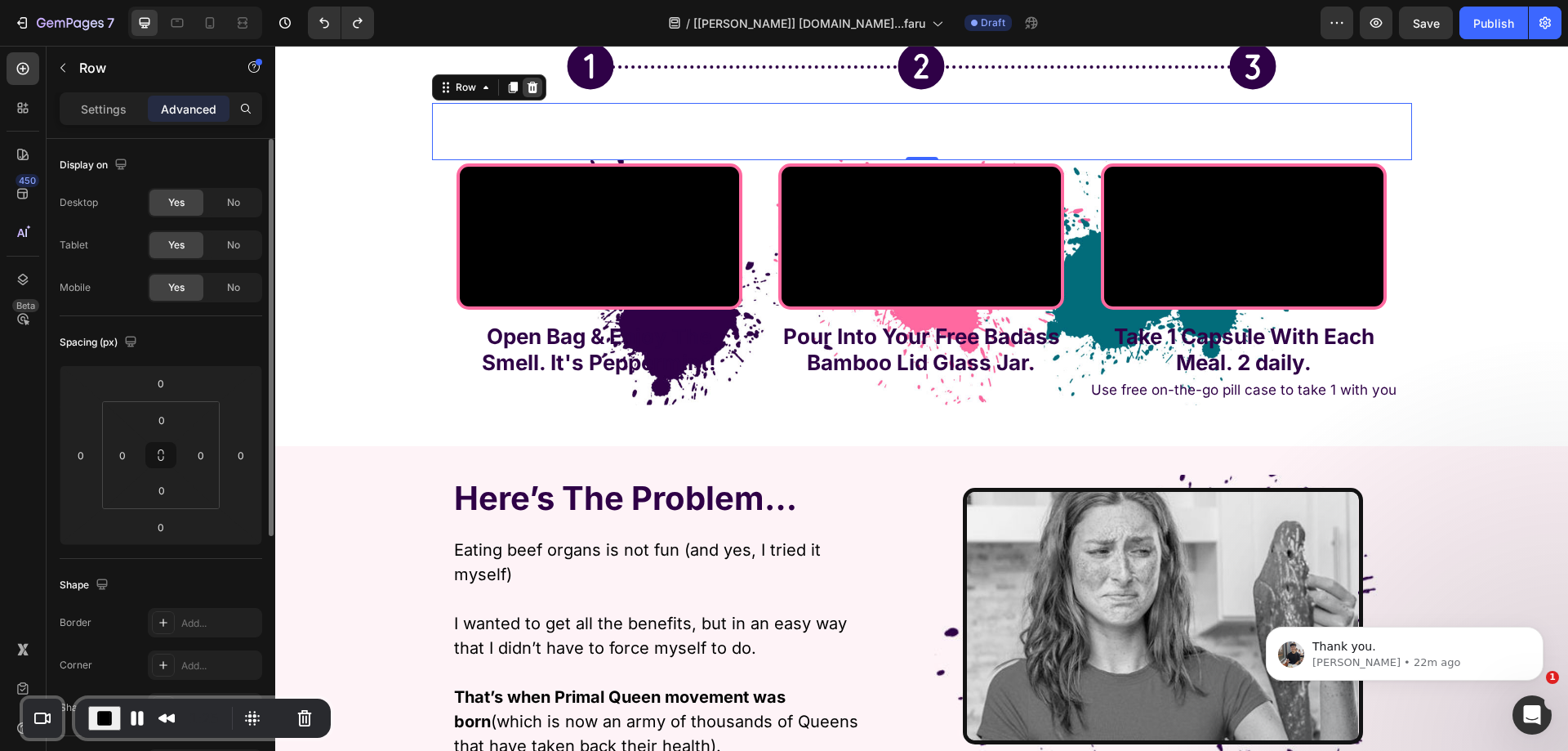
click at [533, 84] on div at bounding box center [532, 87] width 19 height 19
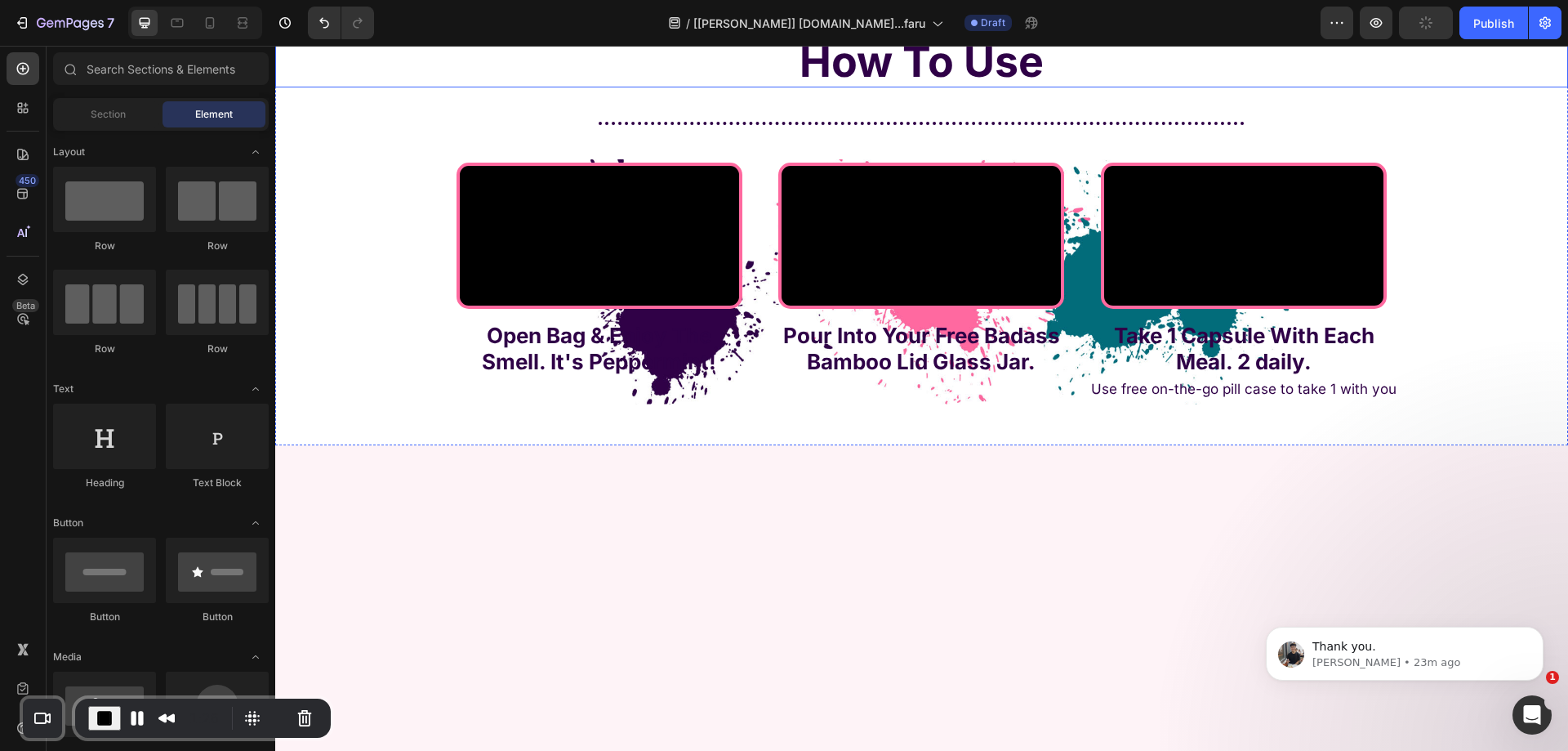
scroll to position [4758, 0]
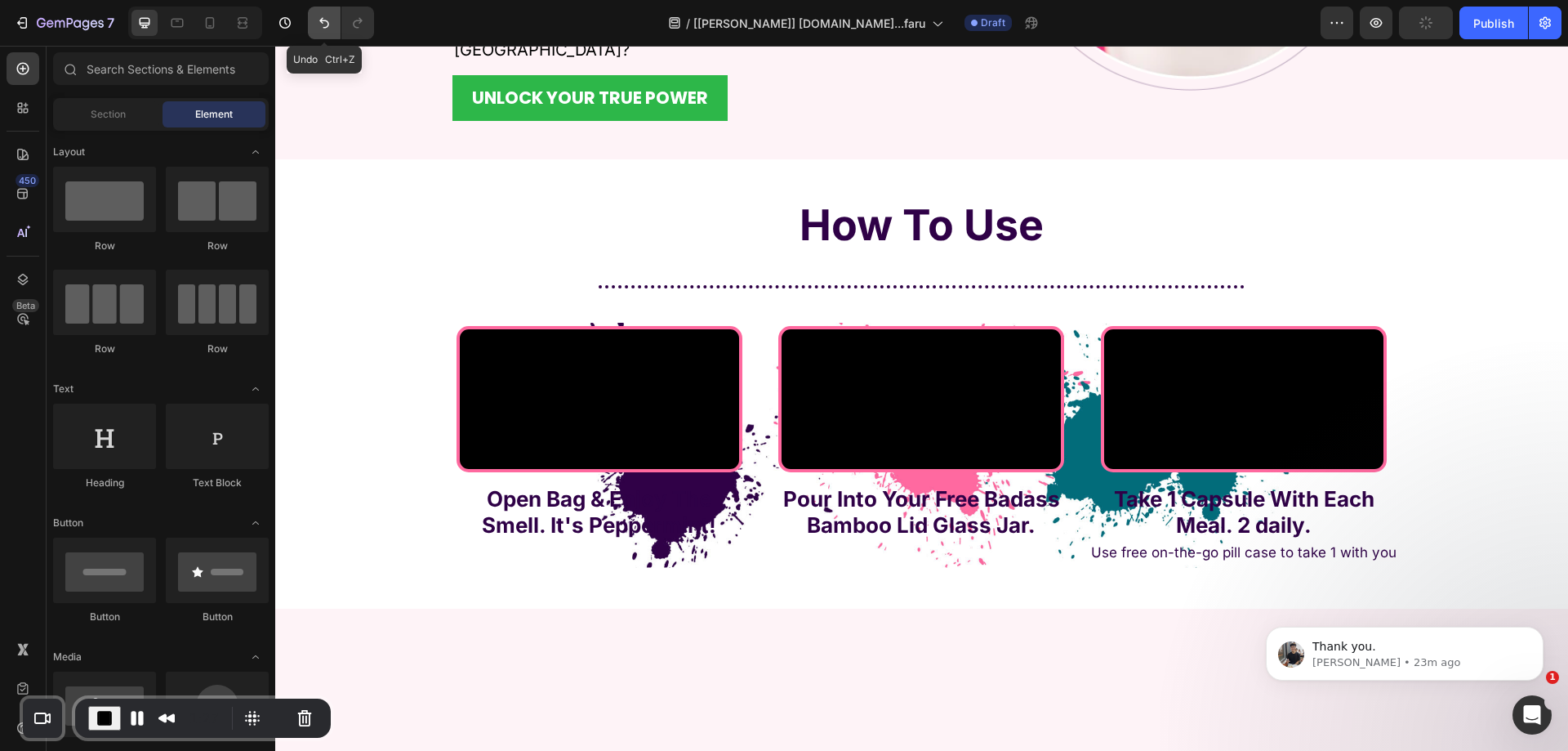
click at [319, 28] on icon "Undo/Redo" at bounding box center [324, 23] width 16 height 17
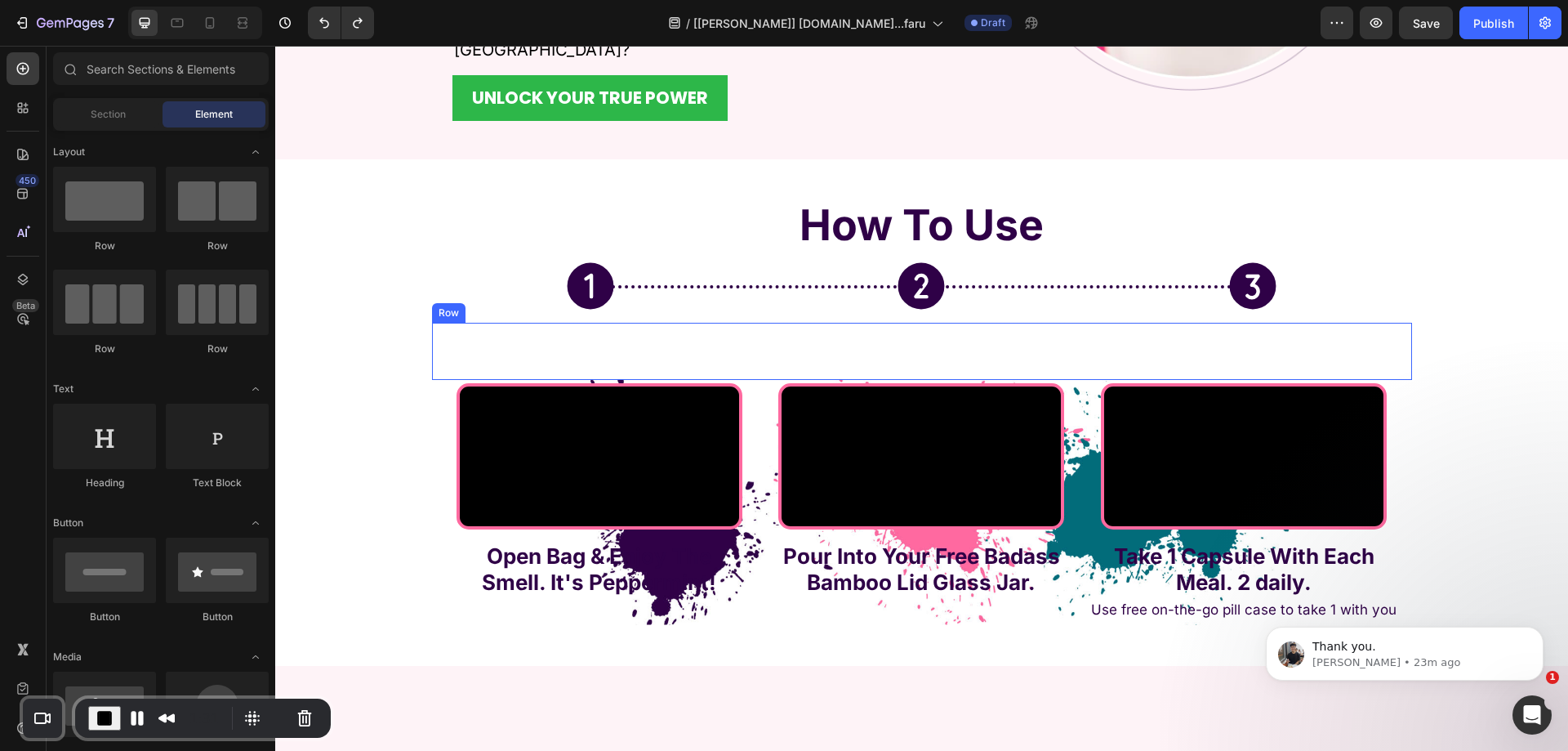
click at [496, 323] on div "Icon" at bounding box center [590, 351] width 318 height 57
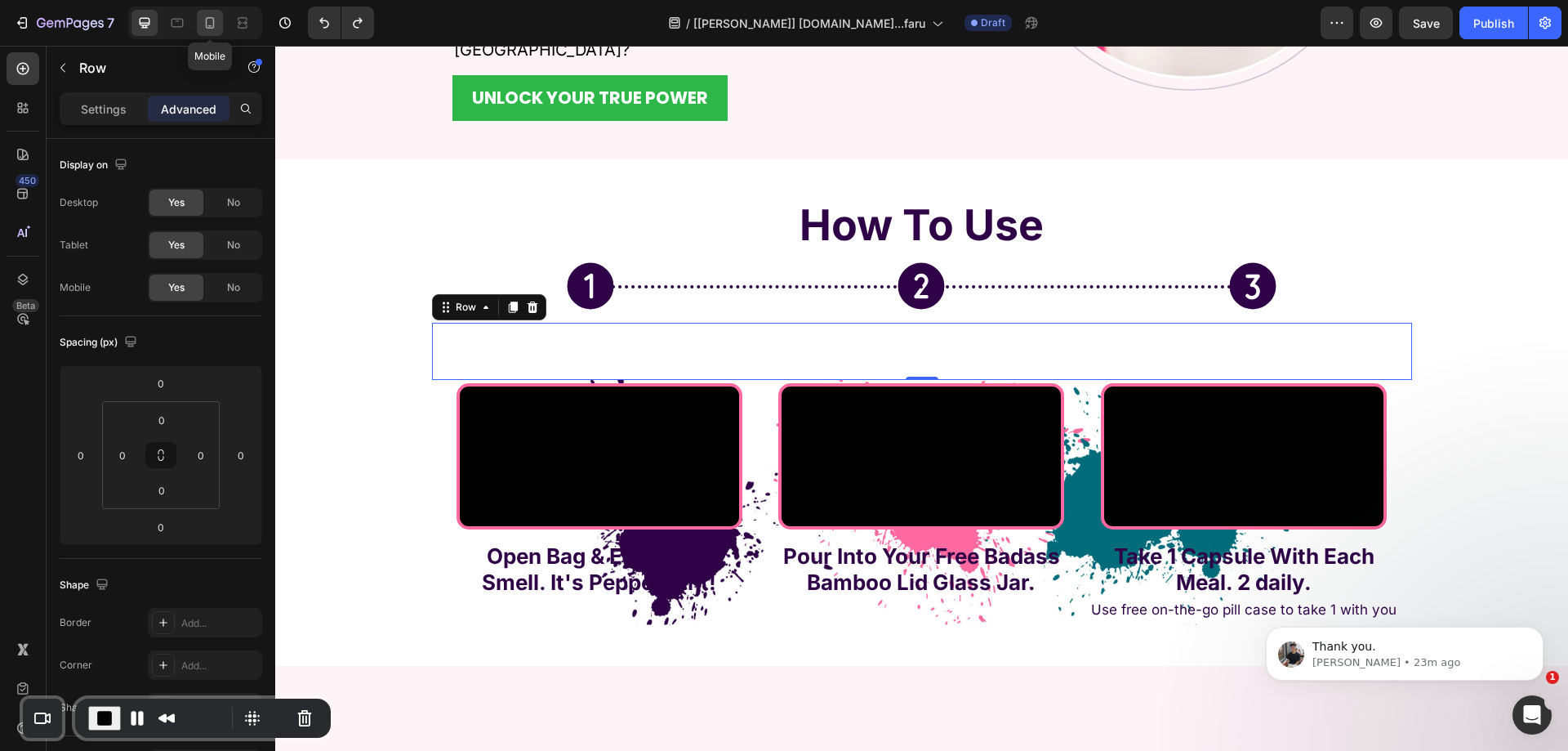
click at [216, 18] on icon at bounding box center [210, 23] width 16 height 17
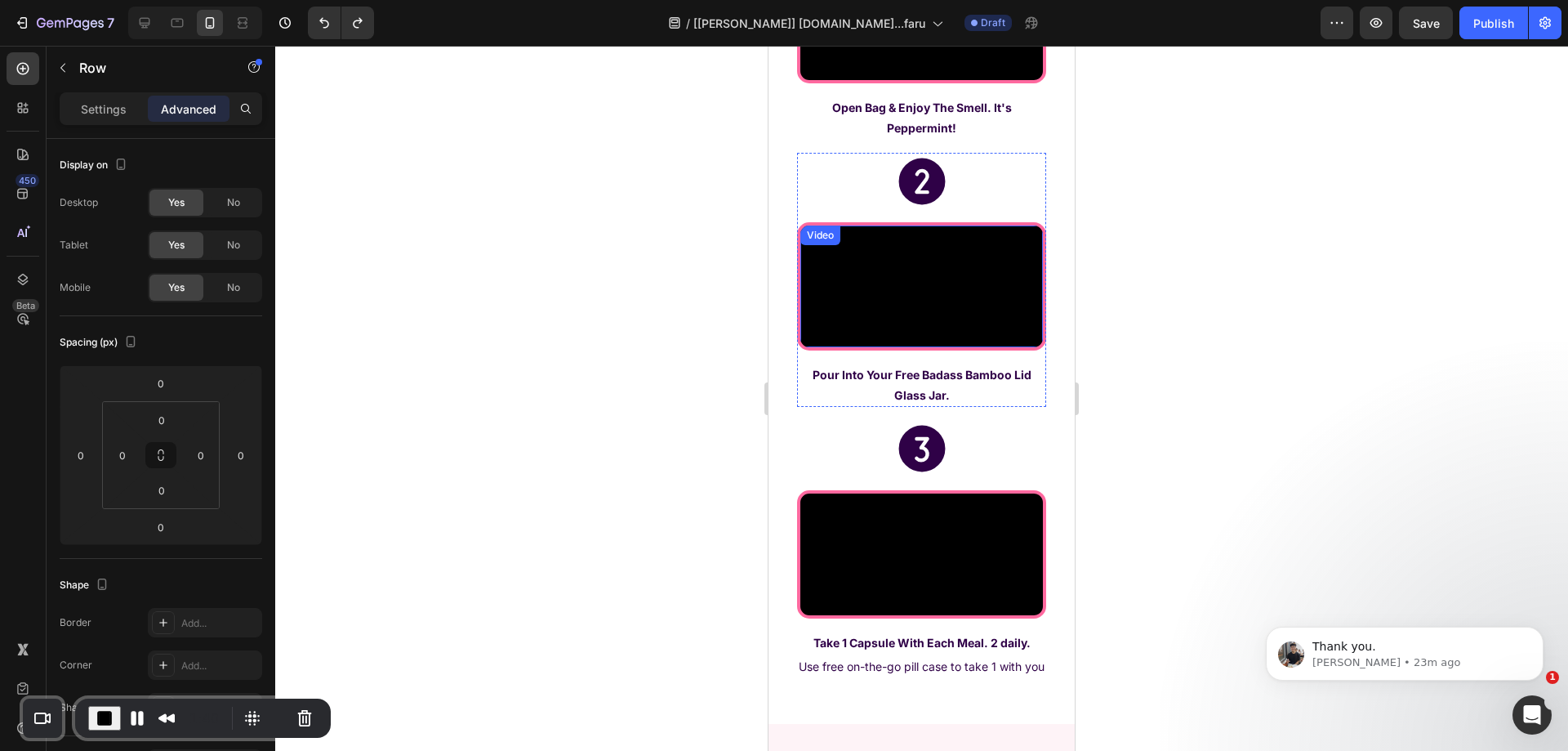
scroll to position [5454, 0]
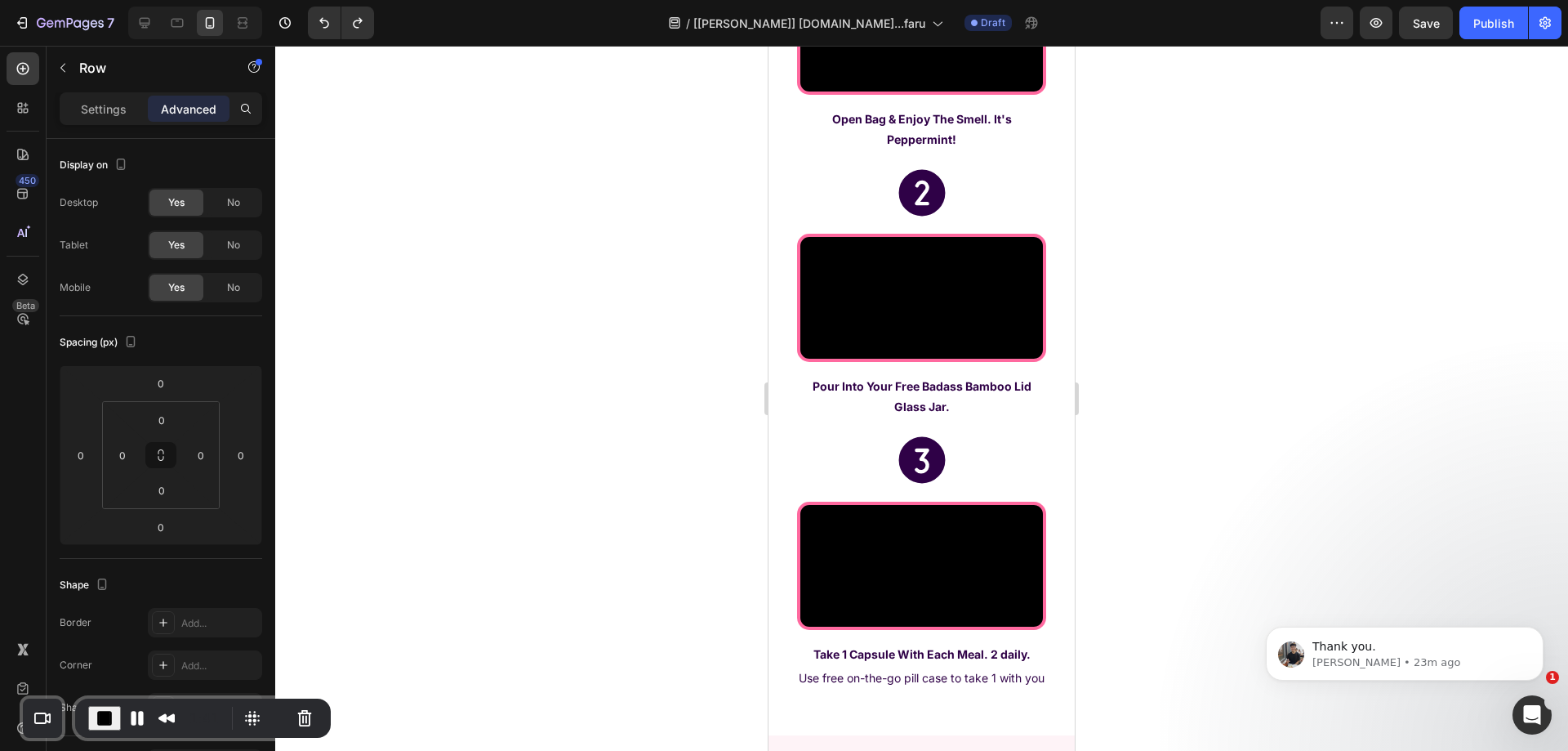
click at [114, 716] on button "End Recording" at bounding box center [104, 718] width 33 height 25
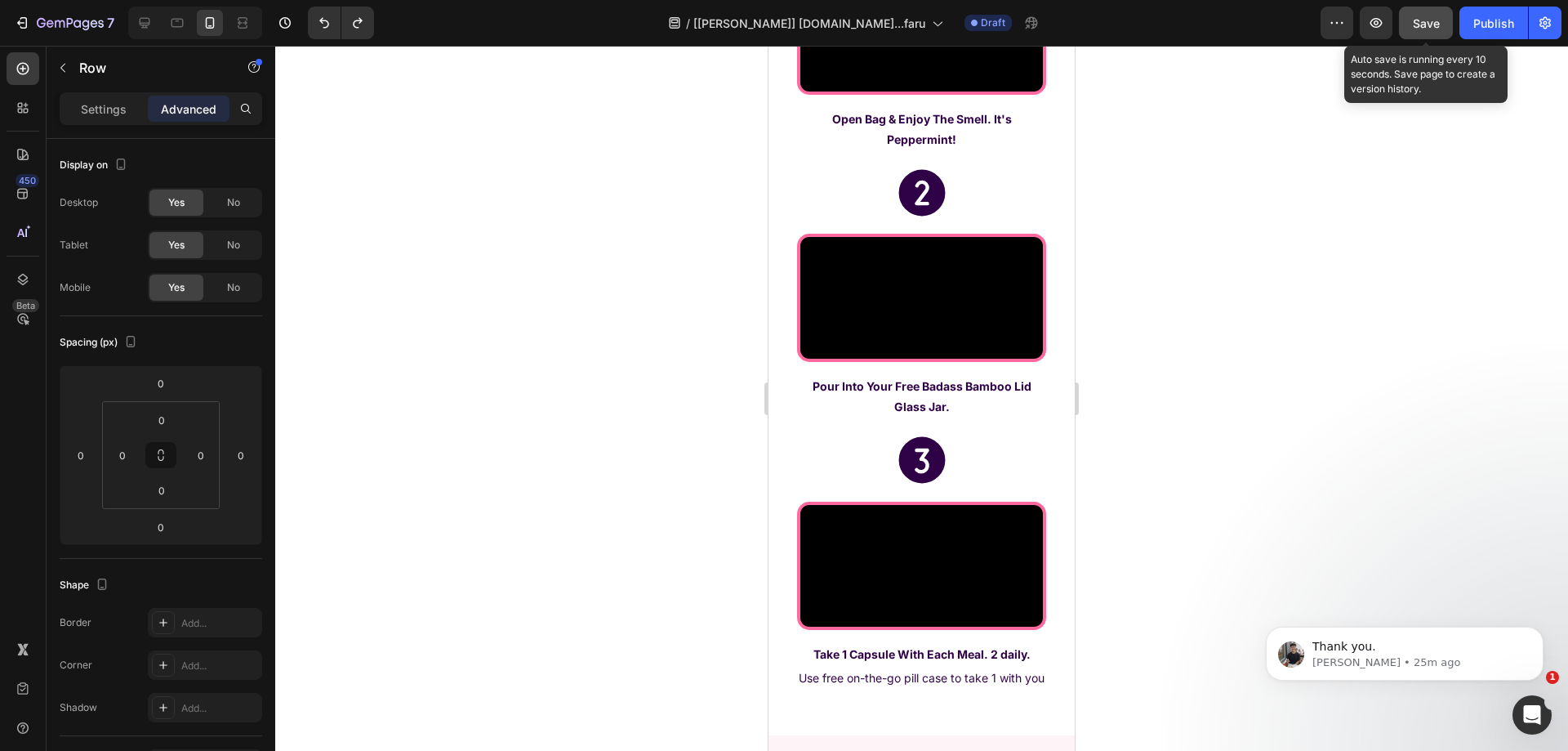
click at [1420, 24] on span "Save" at bounding box center [1426, 23] width 27 height 14
